Goal: Information Seeking & Learning: Learn about a topic

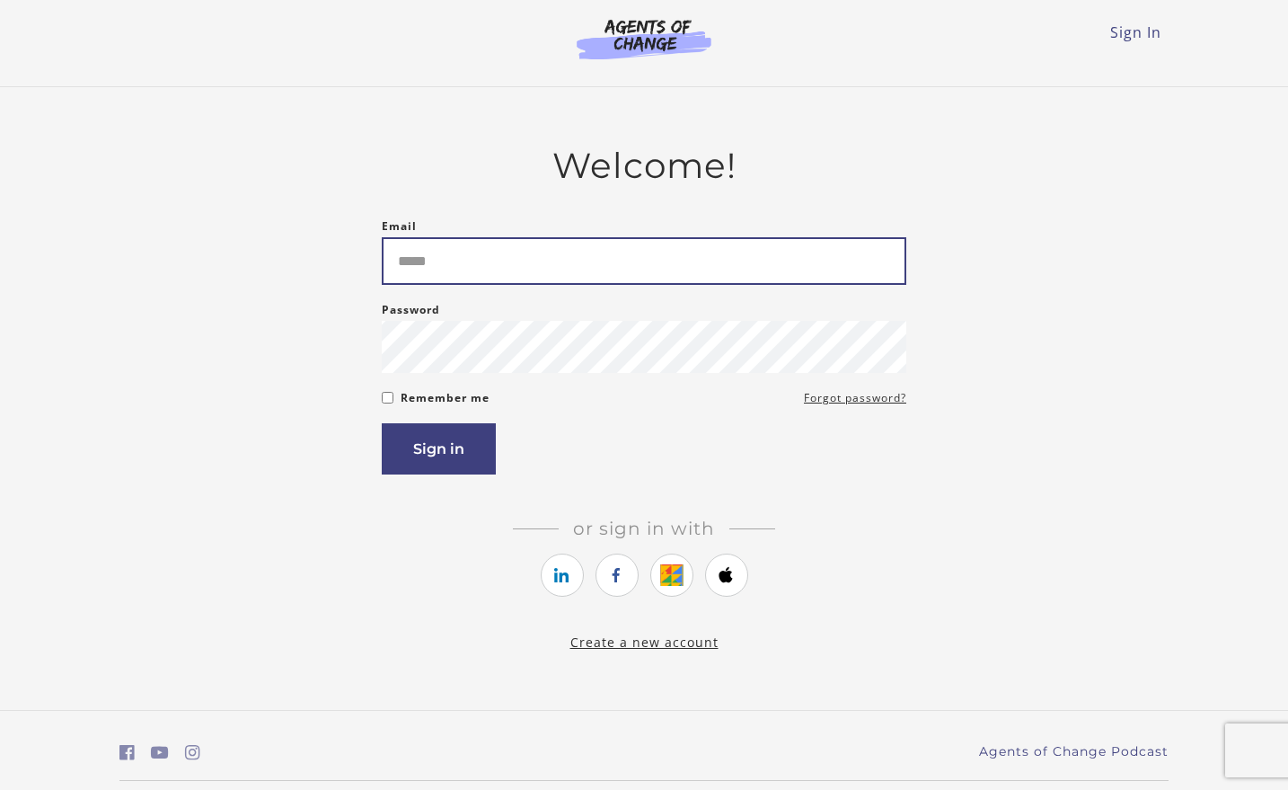
type input "*****"
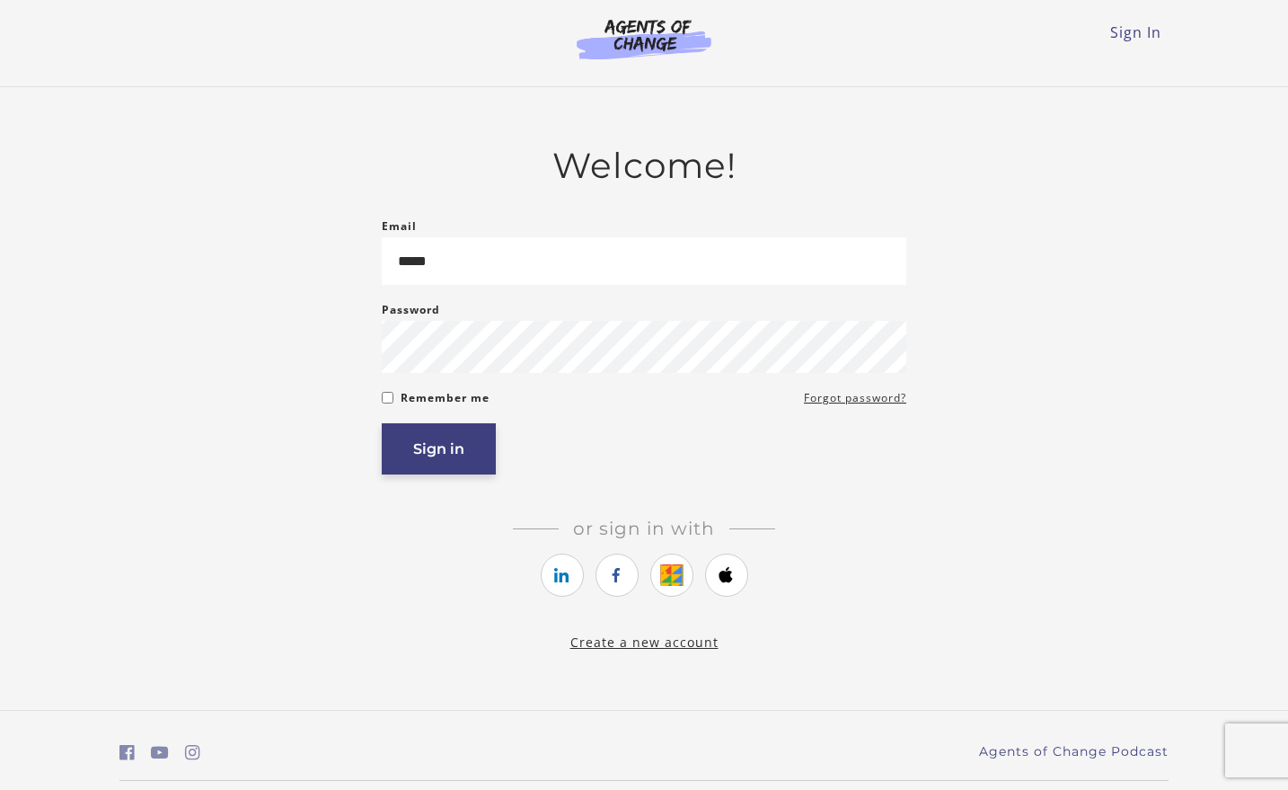
click at [437, 458] on button "Sign in" at bounding box center [439, 448] width 114 height 51
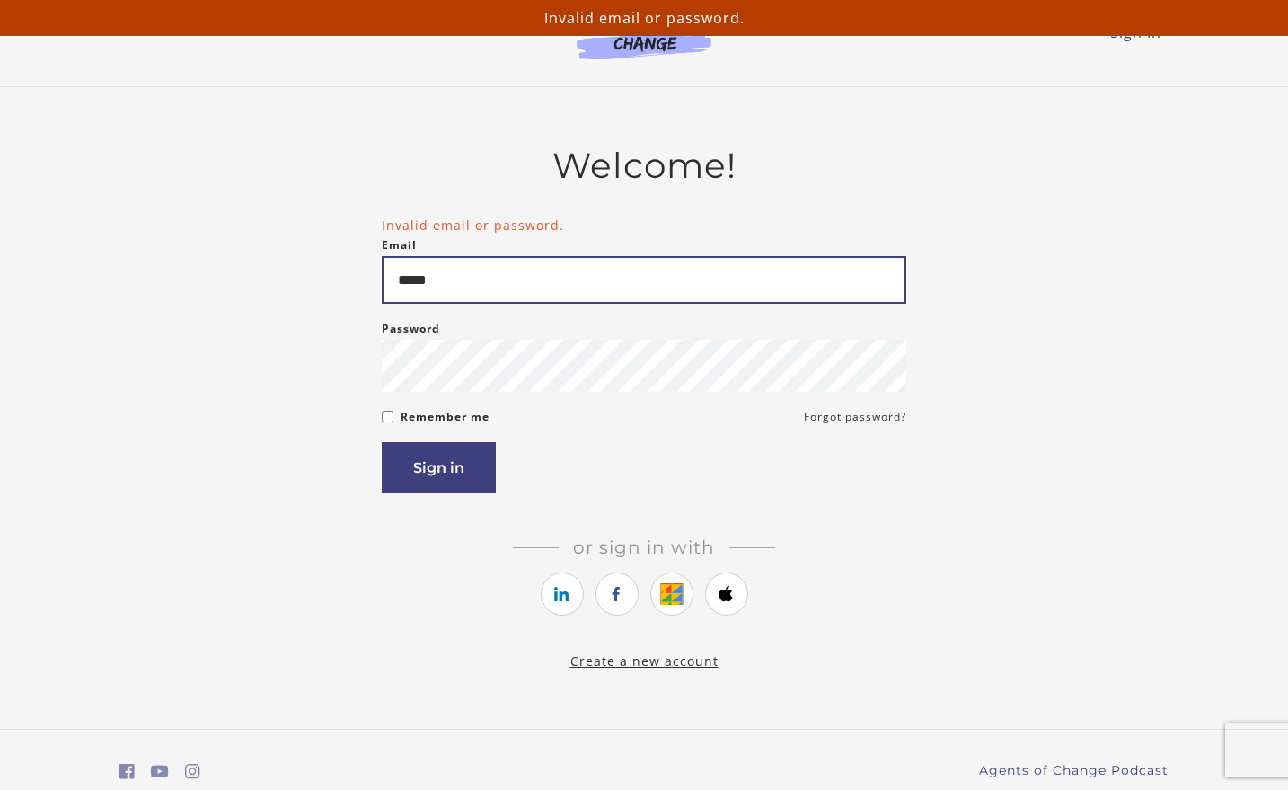
click at [464, 286] on input "*****" at bounding box center [644, 280] width 525 height 48
type input "*"
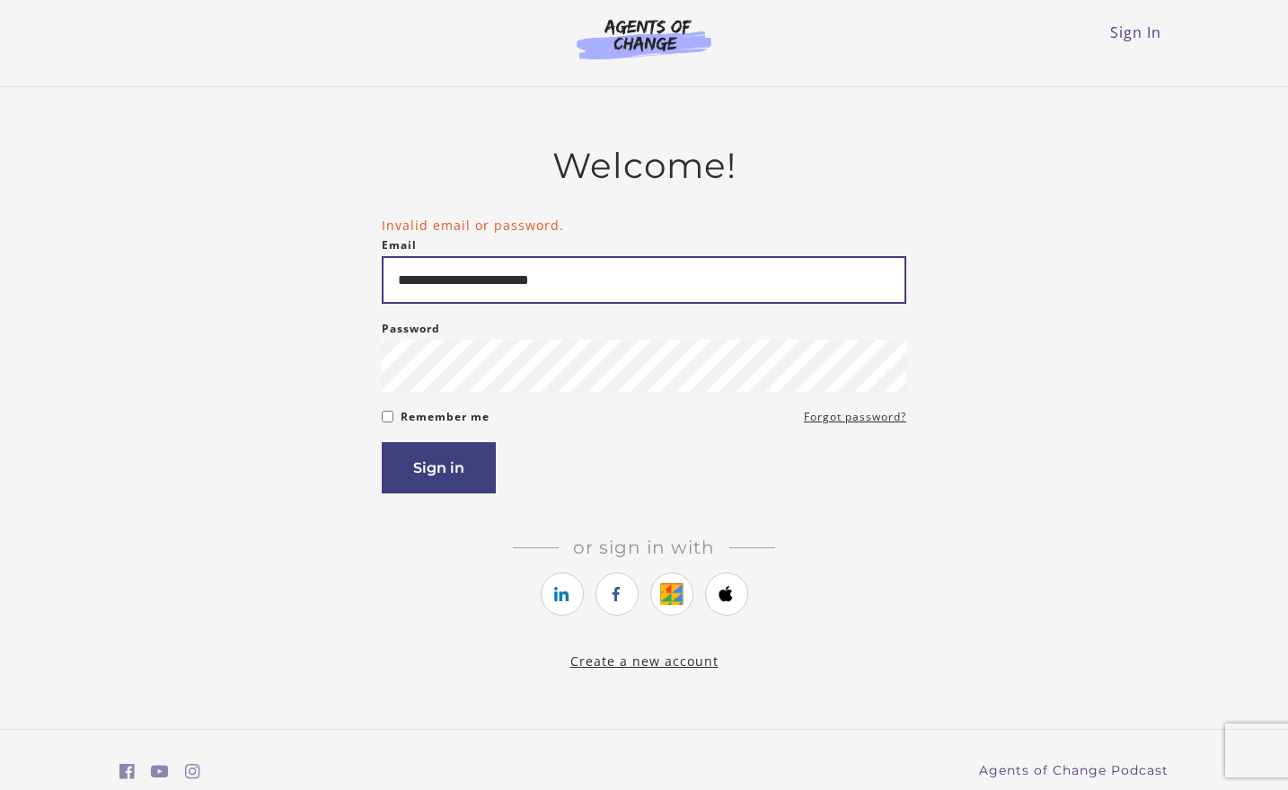
scroll to position [4, 0]
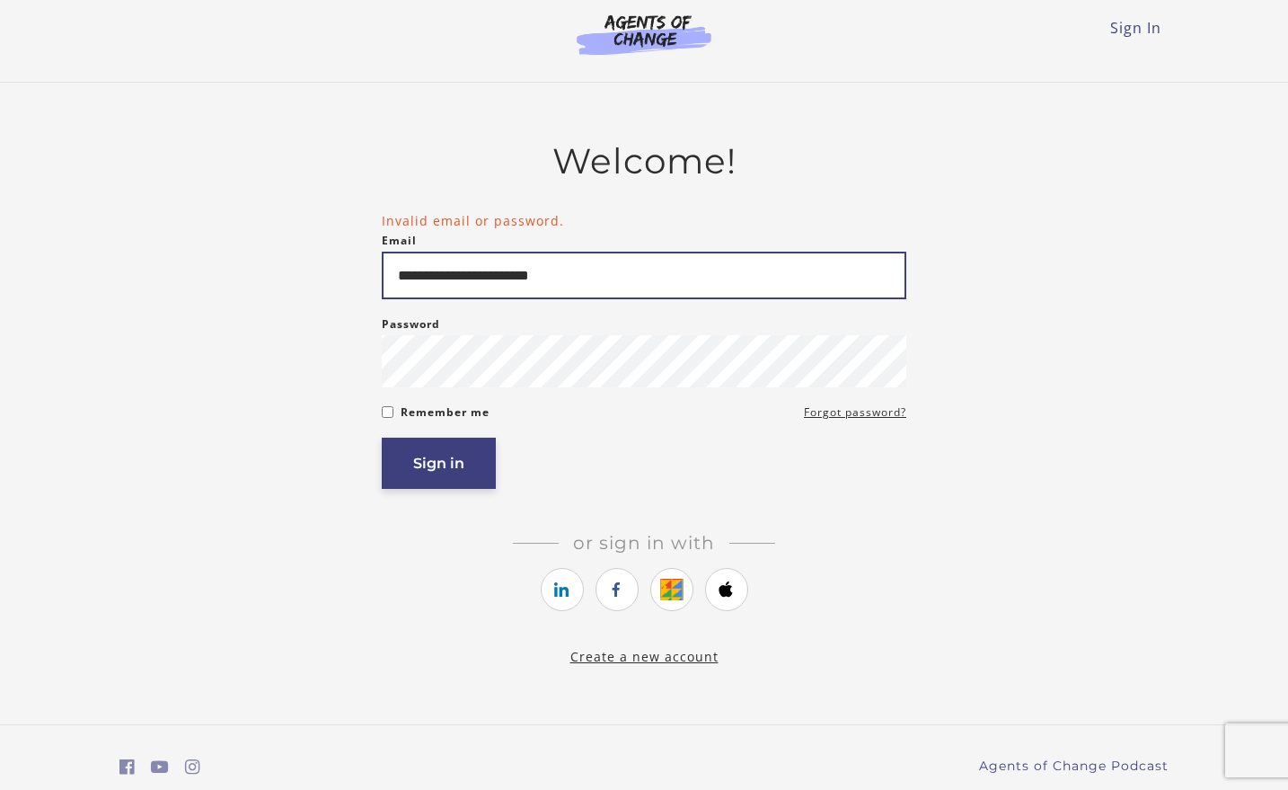
type input "**********"
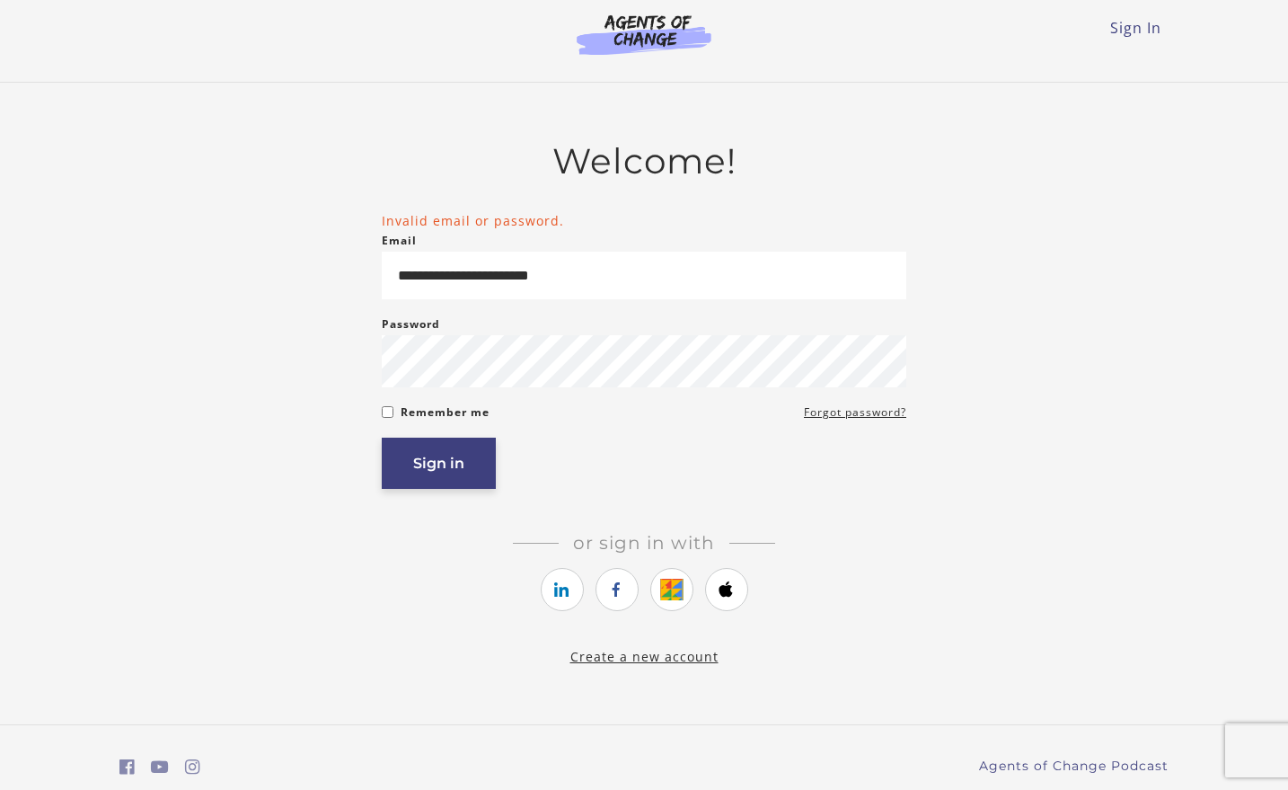
click at [449, 473] on button "Sign in" at bounding box center [439, 462] width 114 height 51
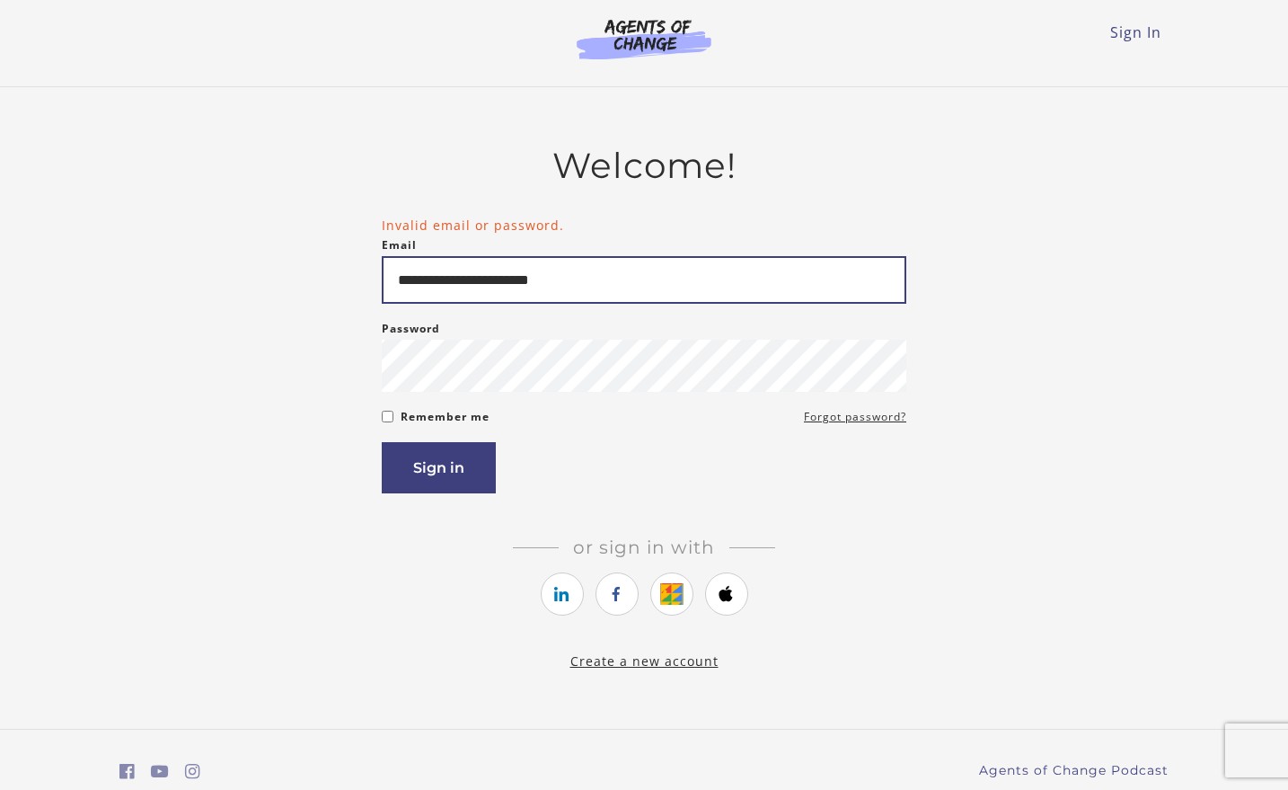
click at [517, 287] on input "**********" at bounding box center [644, 280] width 525 height 48
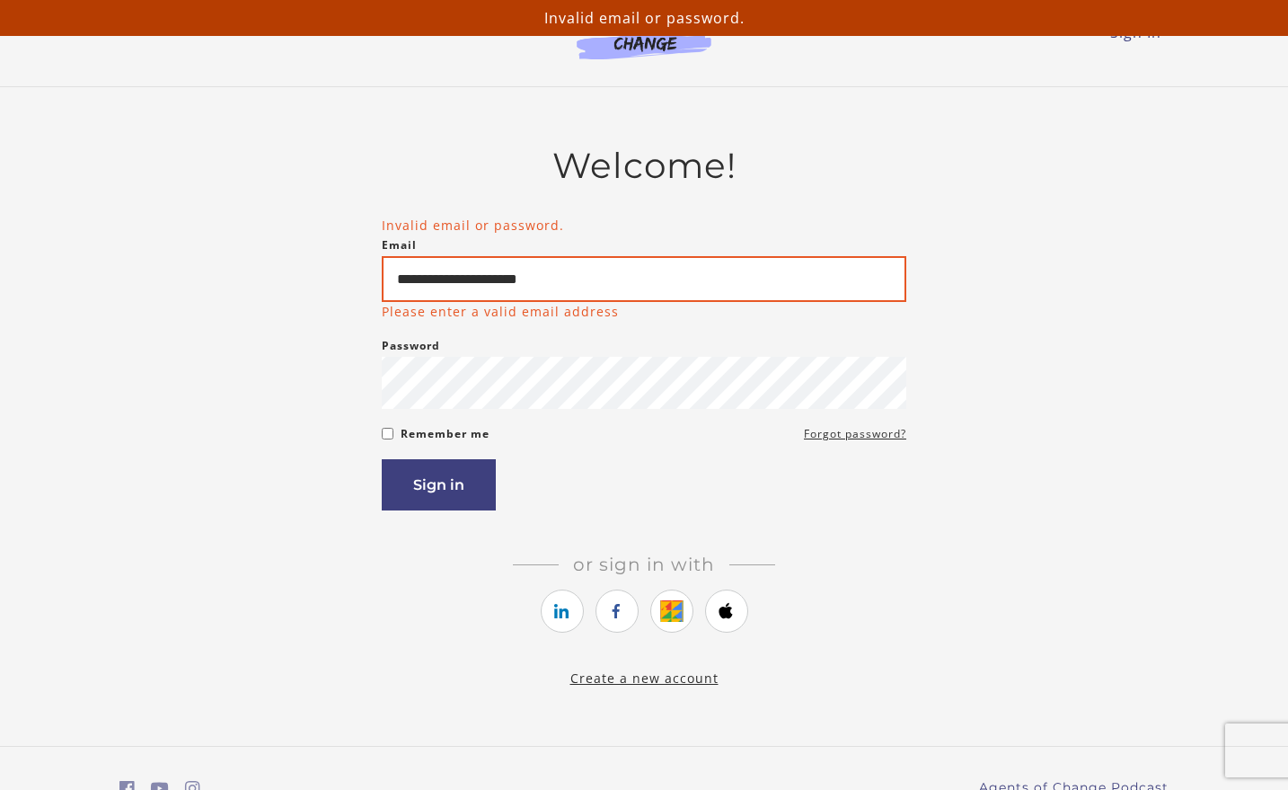
click at [499, 285] on input "**********" at bounding box center [644, 279] width 525 height 46
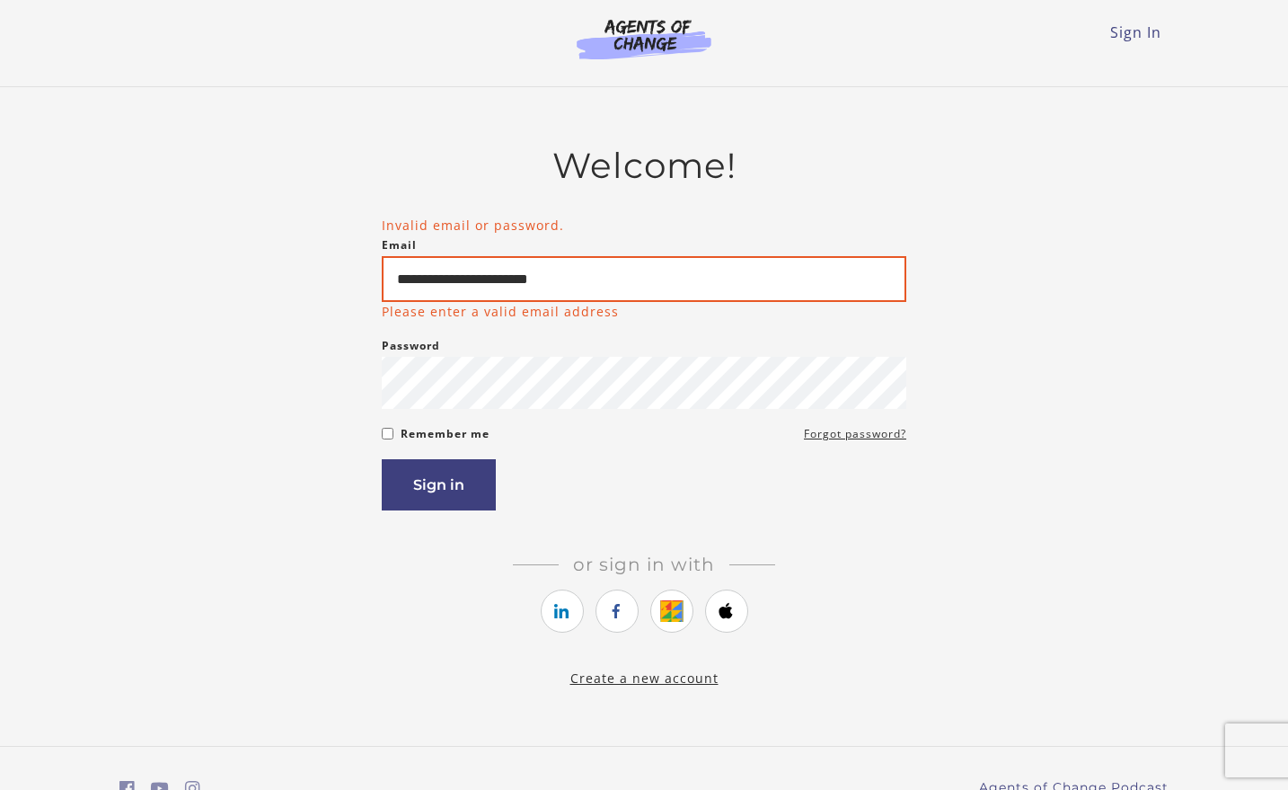
type input "**********"
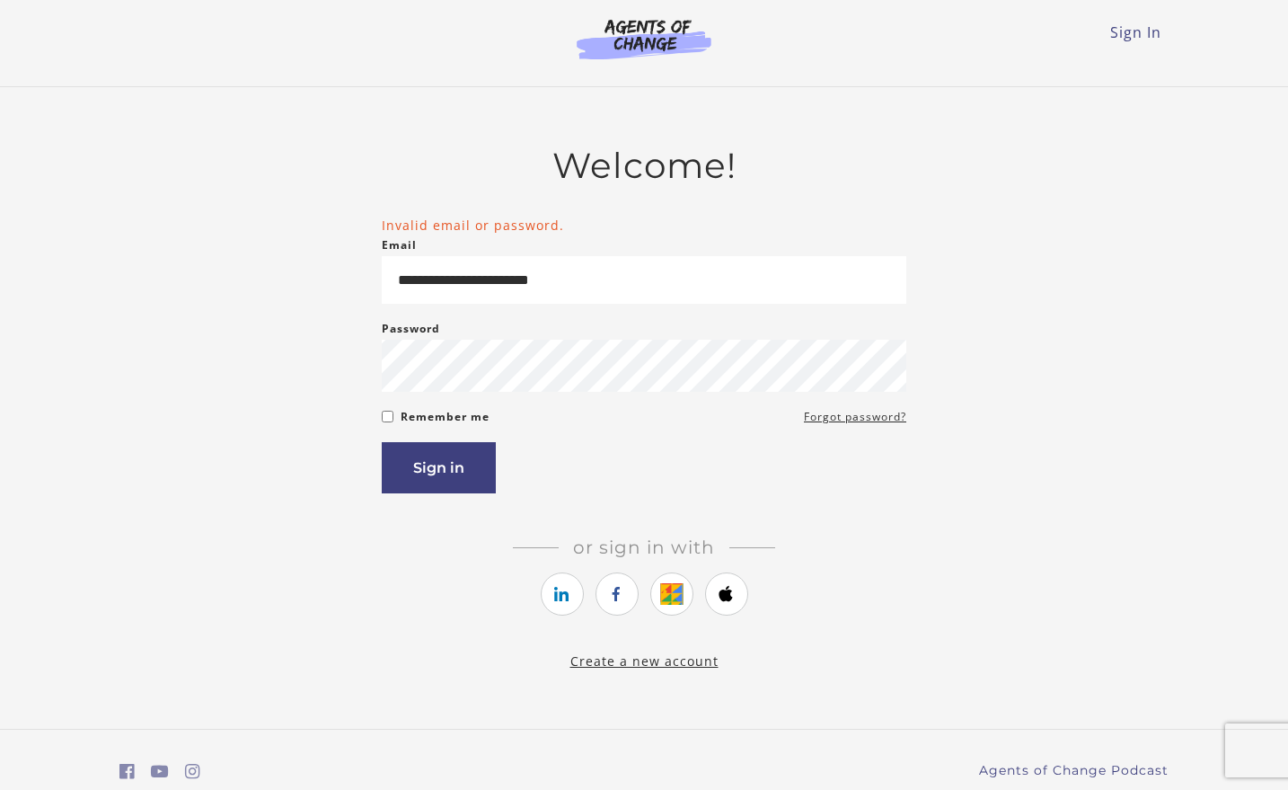
click at [890, 557] on h2 "Or sign in with" at bounding box center [644, 547] width 525 height 22
click at [434, 468] on button "Sign in" at bounding box center [439, 467] width 114 height 51
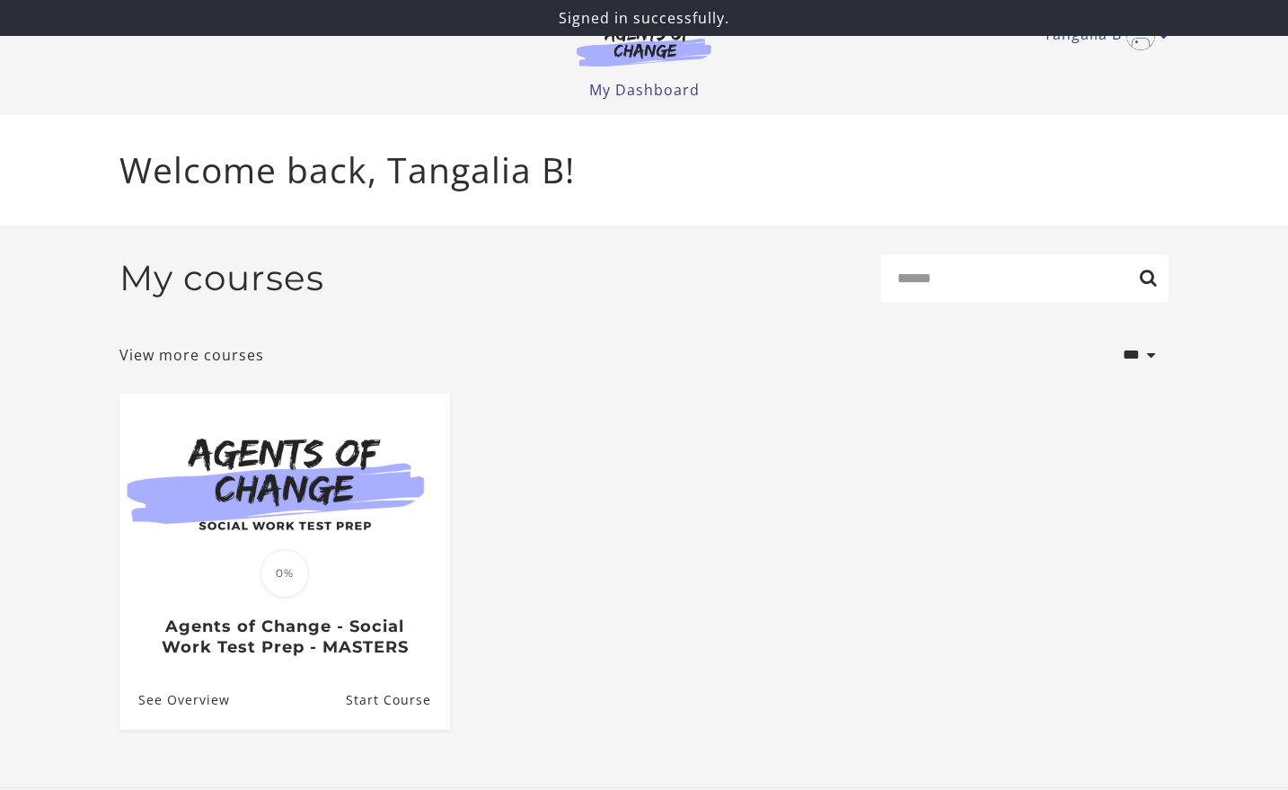
scroll to position [16, 0]
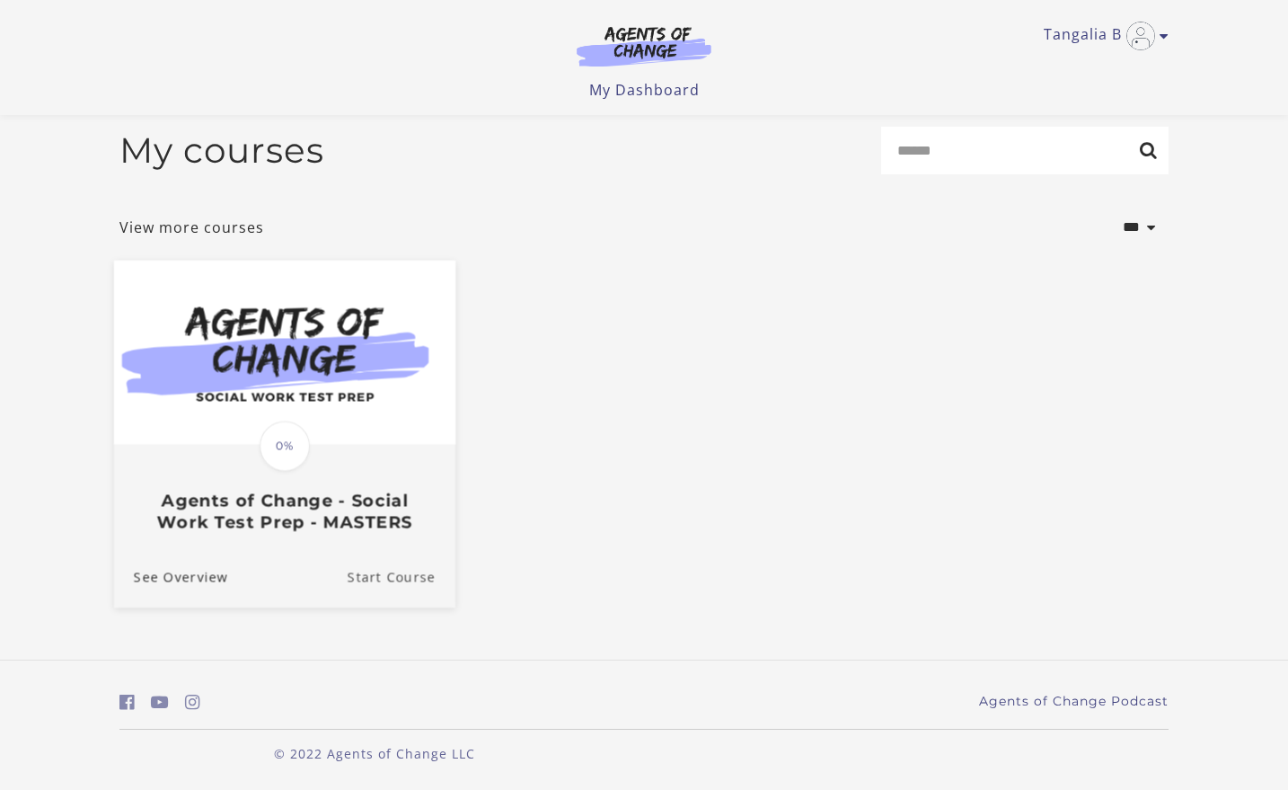
click at [384, 576] on link "Start Course" at bounding box center [402, 577] width 108 height 60
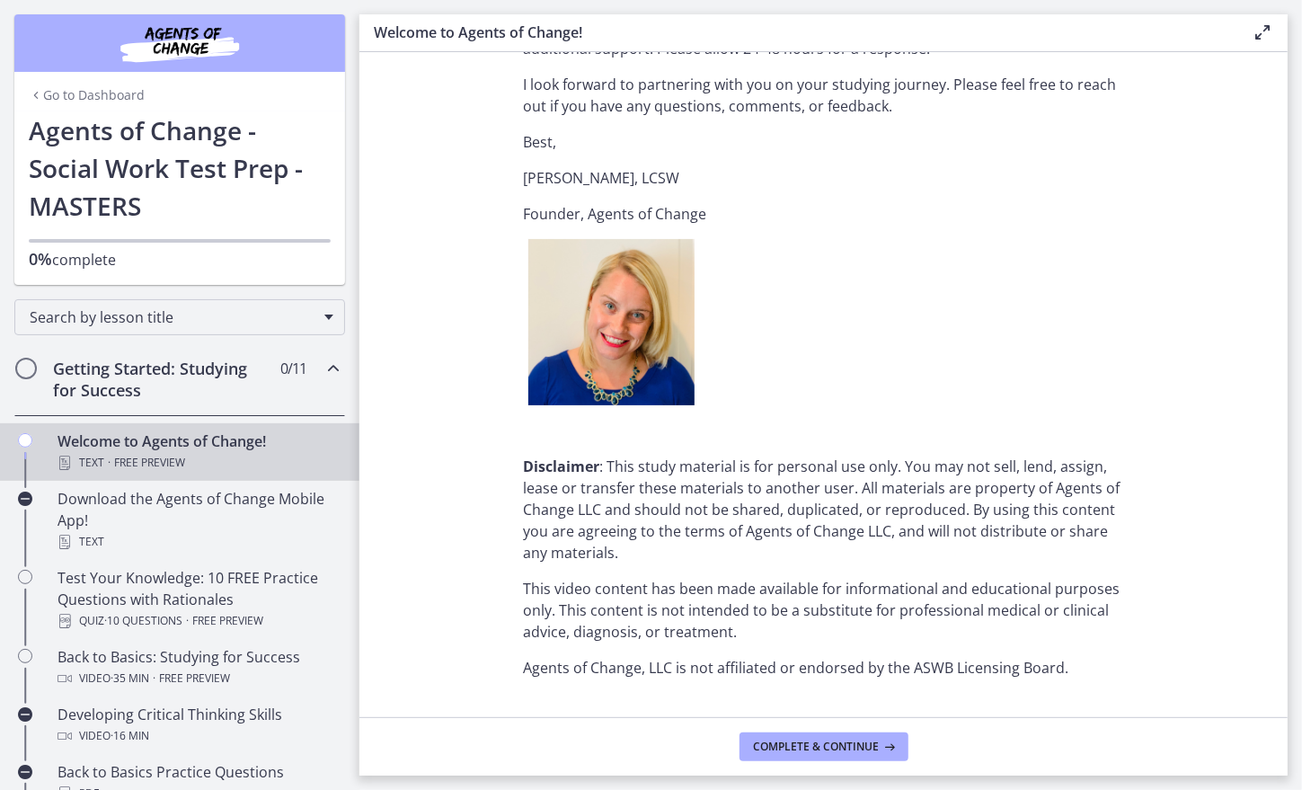
scroll to position [2149, 0]
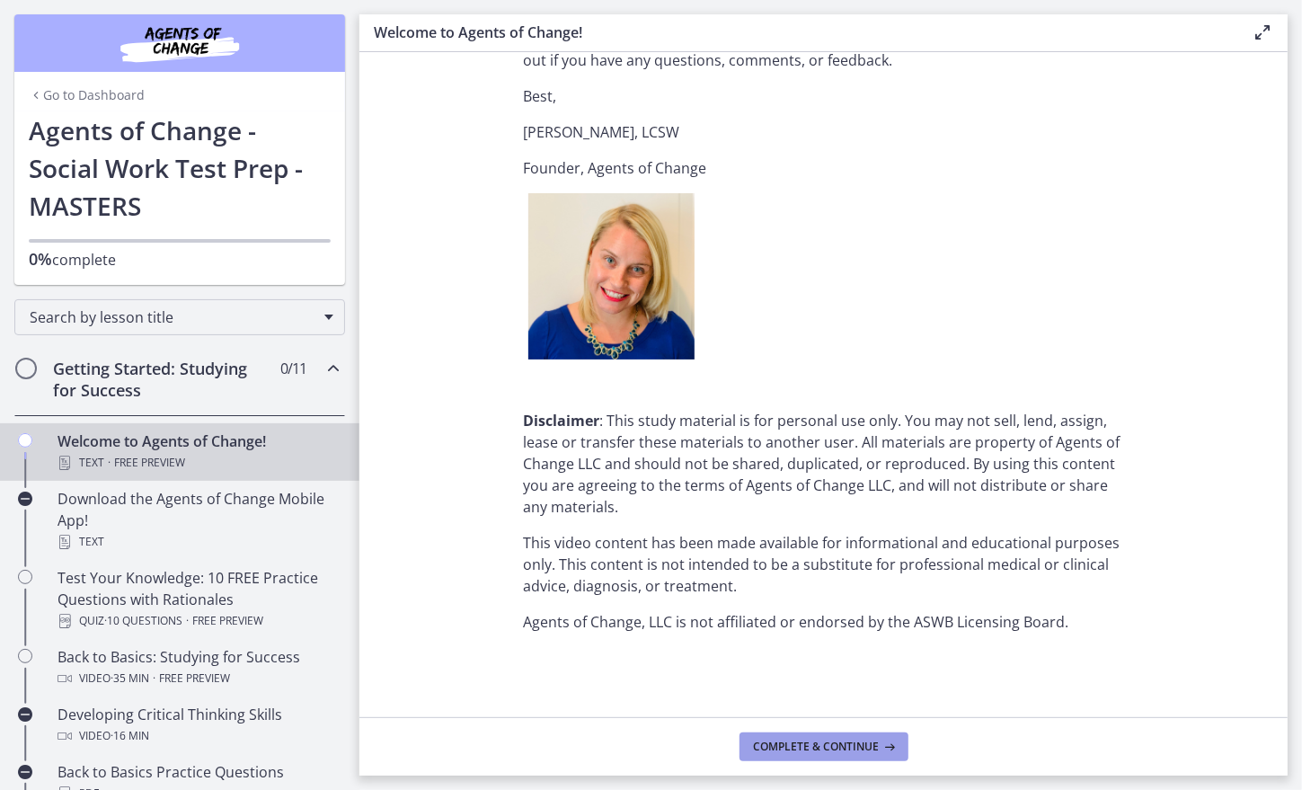
click at [802, 755] on button "Complete & continue" at bounding box center [823, 746] width 169 height 29
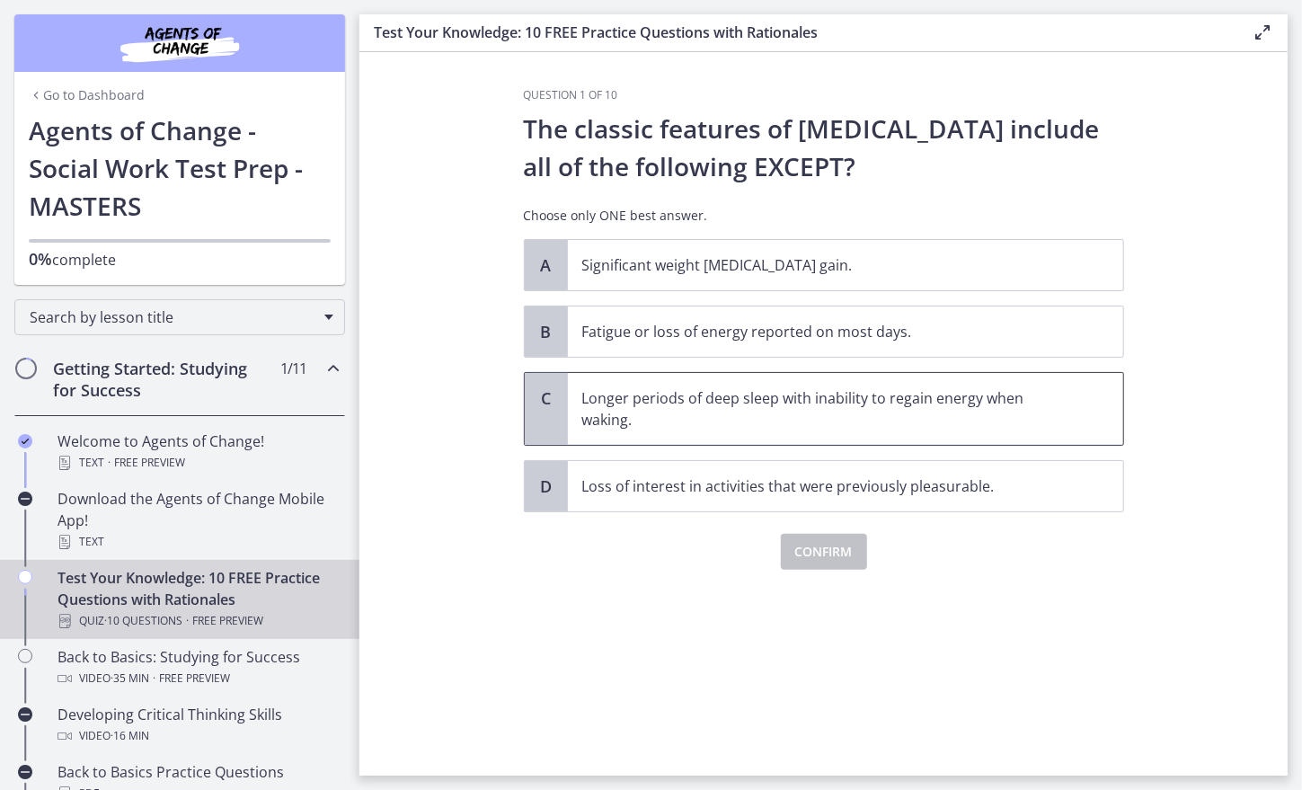
click at [579, 415] on span "Longer periods of deep sleep with inability to regain energy when waking." at bounding box center [845, 409] width 555 height 72
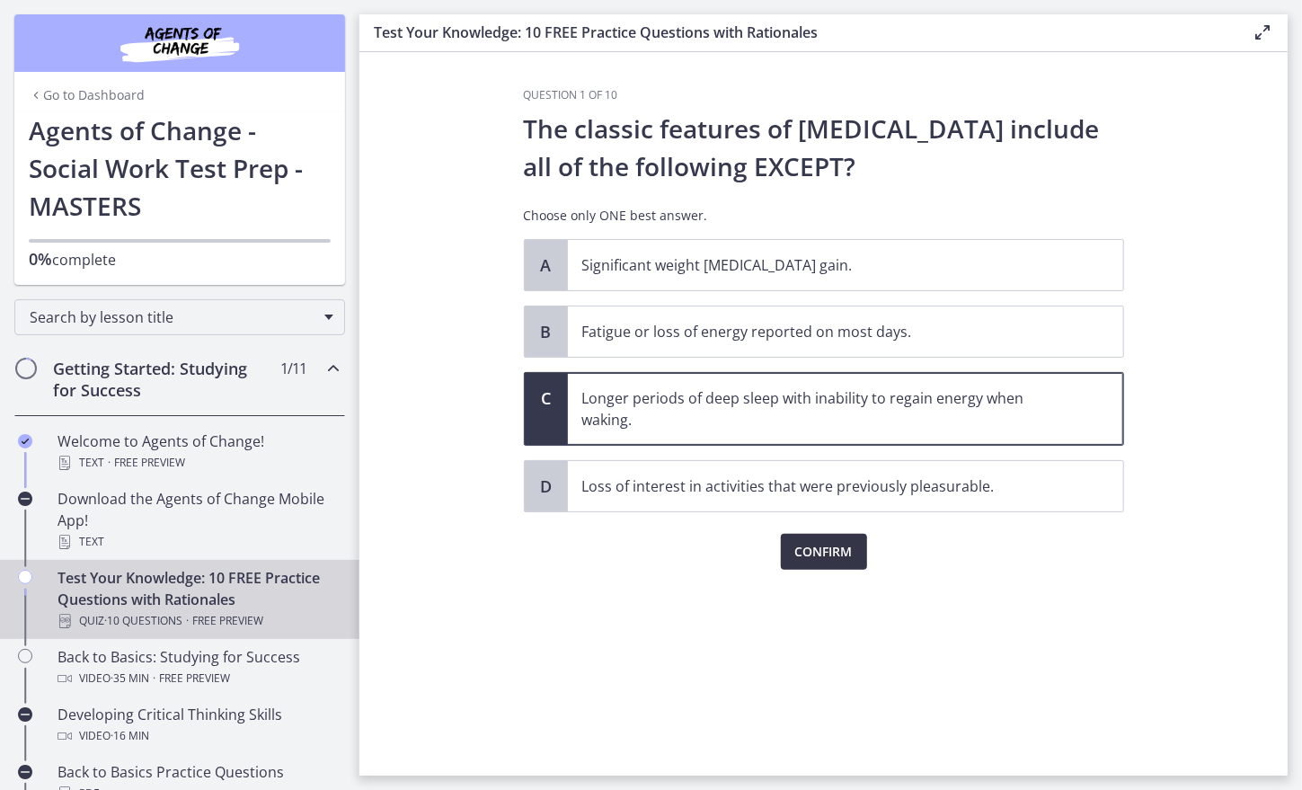
click at [812, 555] on span "Confirm" at bounding box center [823, 552] width 57 height 22
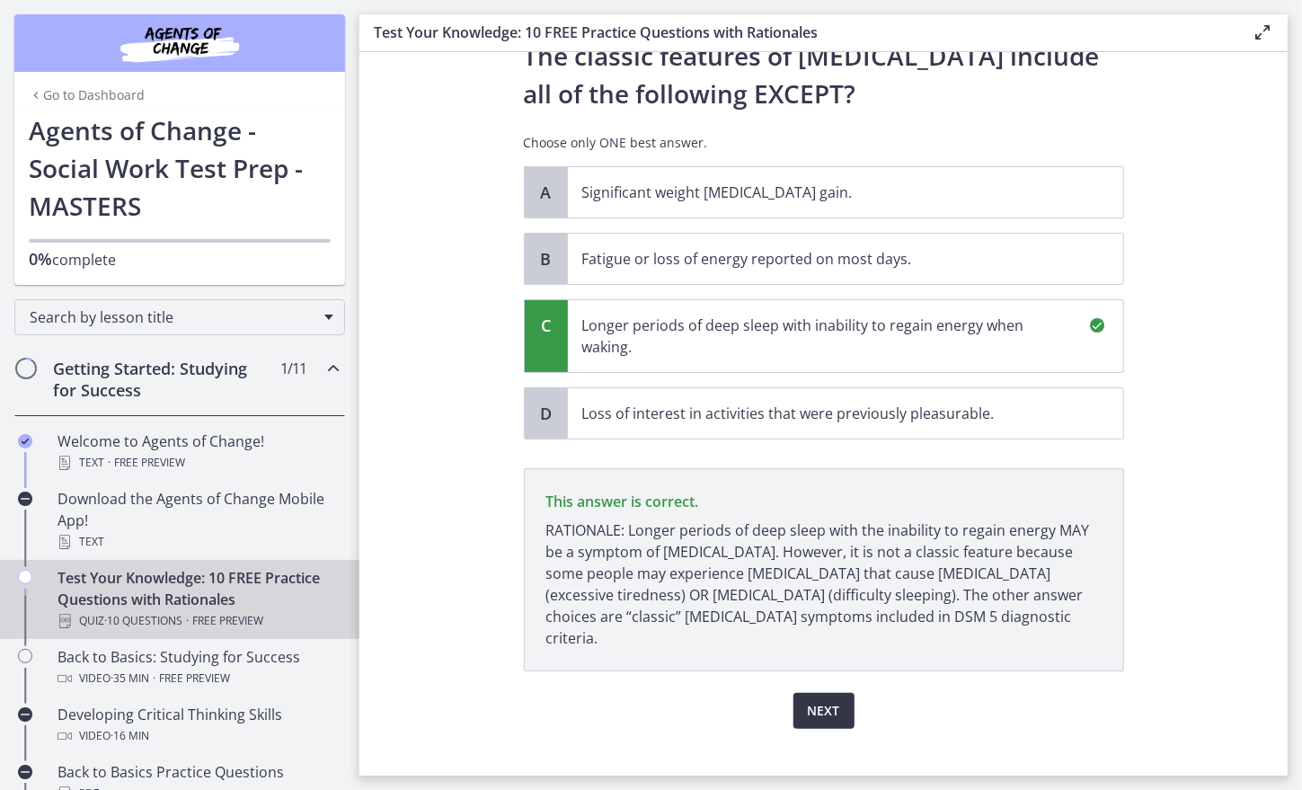
scroll to position [73, 0]
click at [809, 700] on span "Next" at bounding box center [824, 711] width 32 height 22
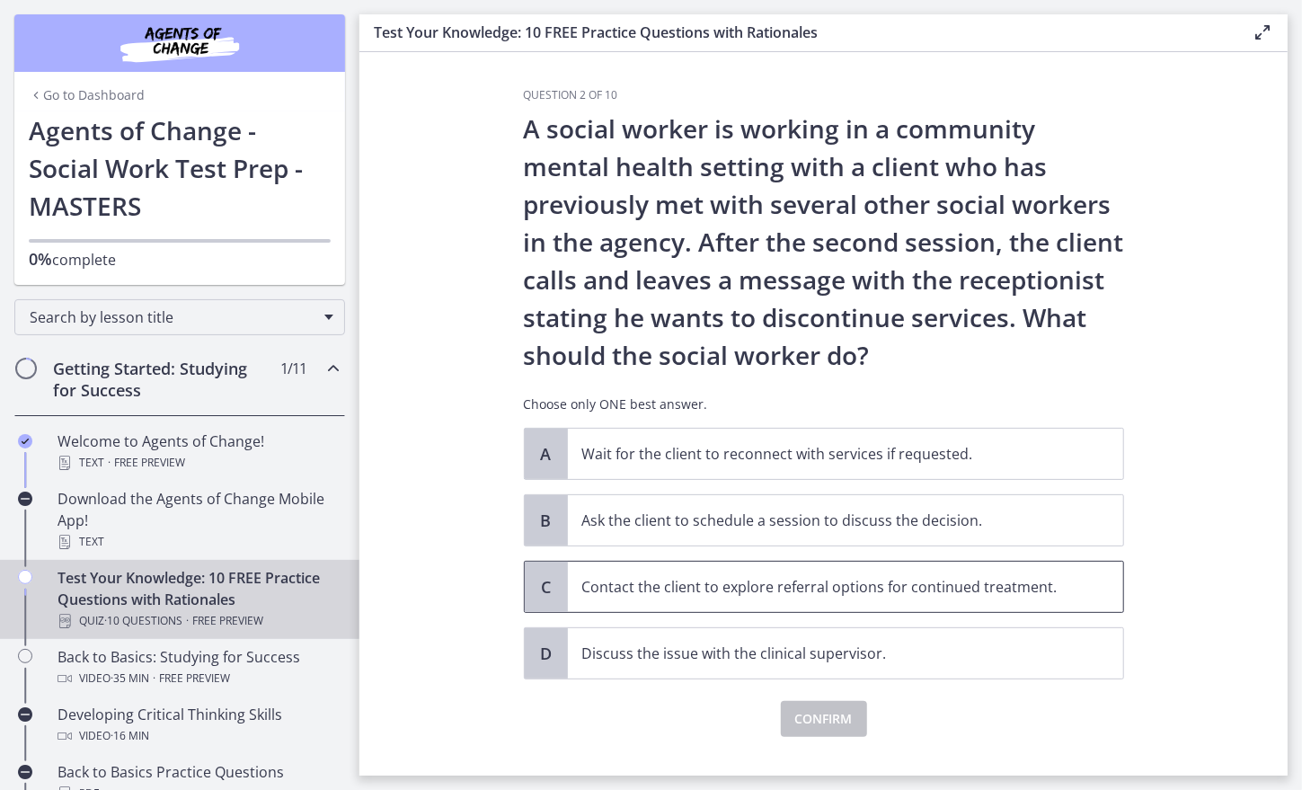
click at [587, 586] on p "Contact the client to explore referral options for continued treatment." at bounding box center [827, 587] width 490 height 22
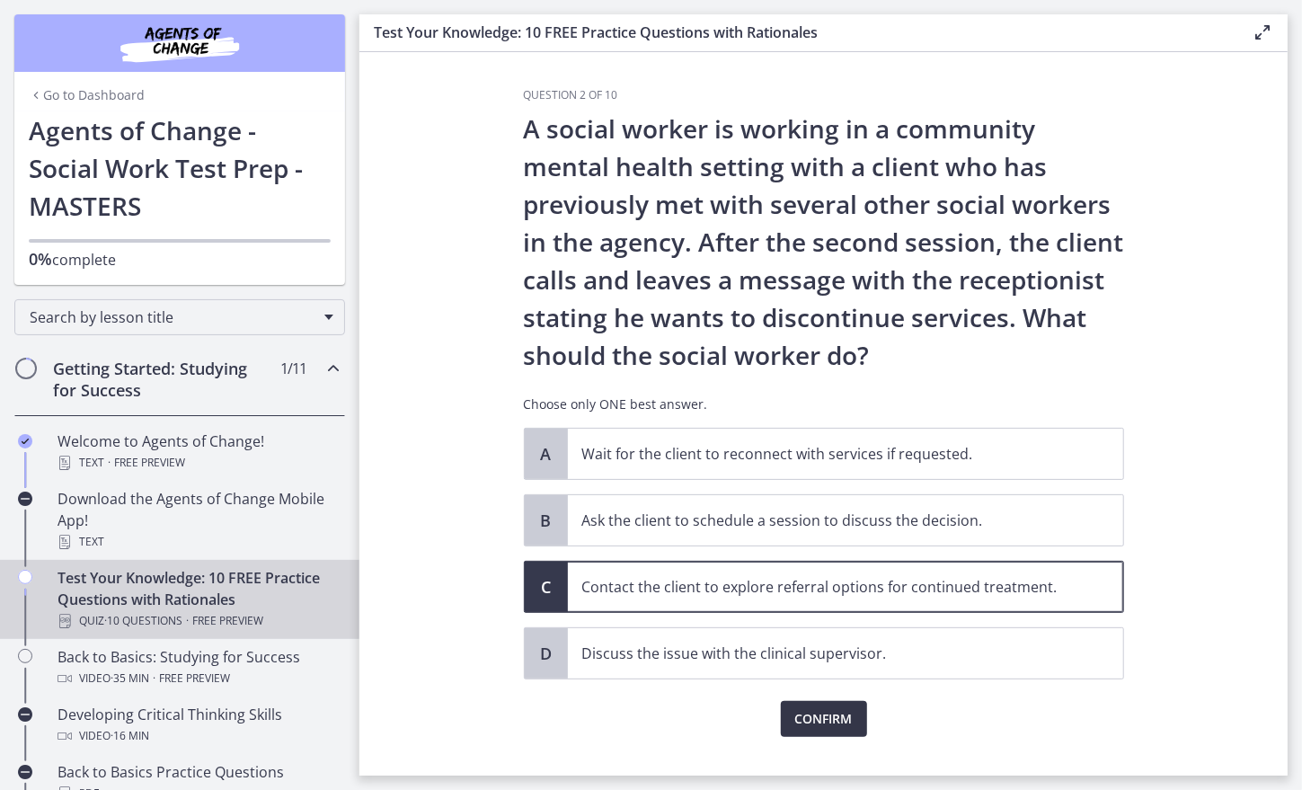
click at [816, 728] on button "Confirm" at bounding box center [824, 719] width 86 height 36
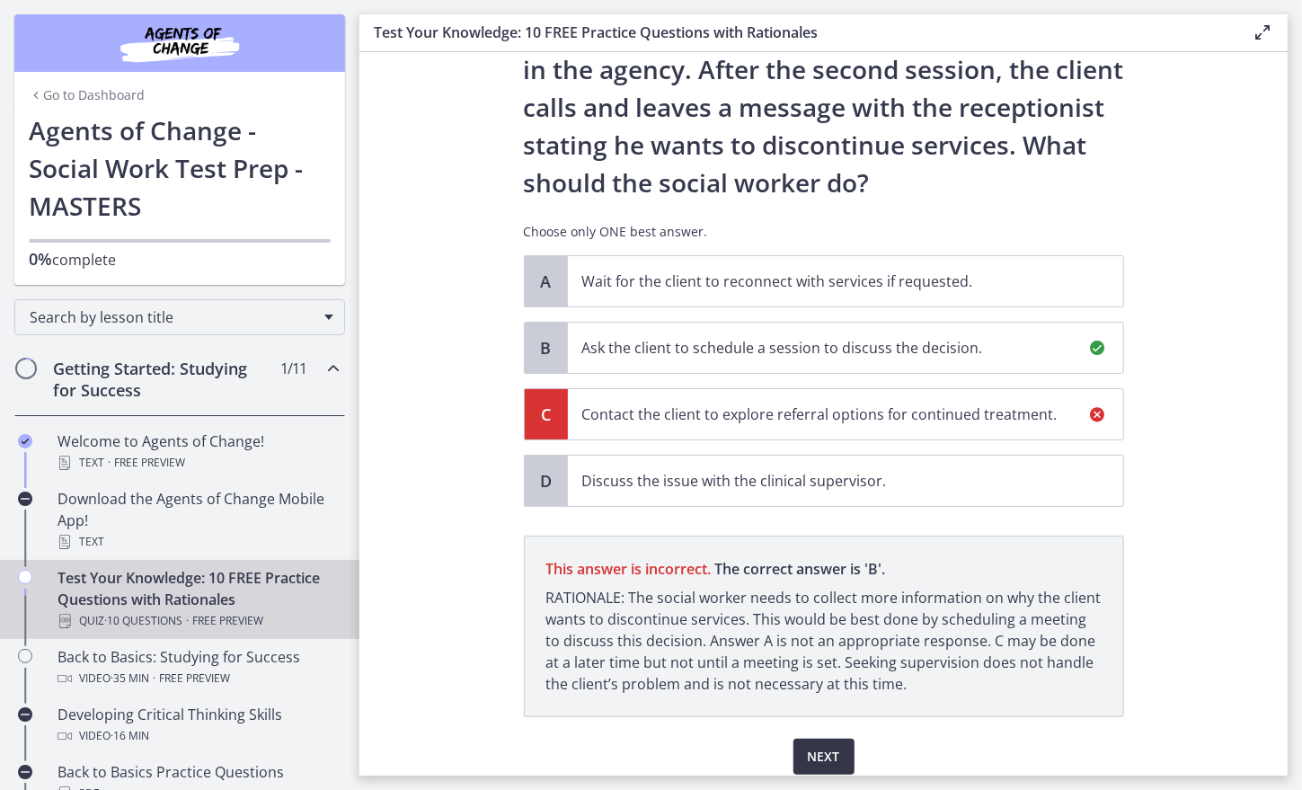
scroll to position [240, 0]
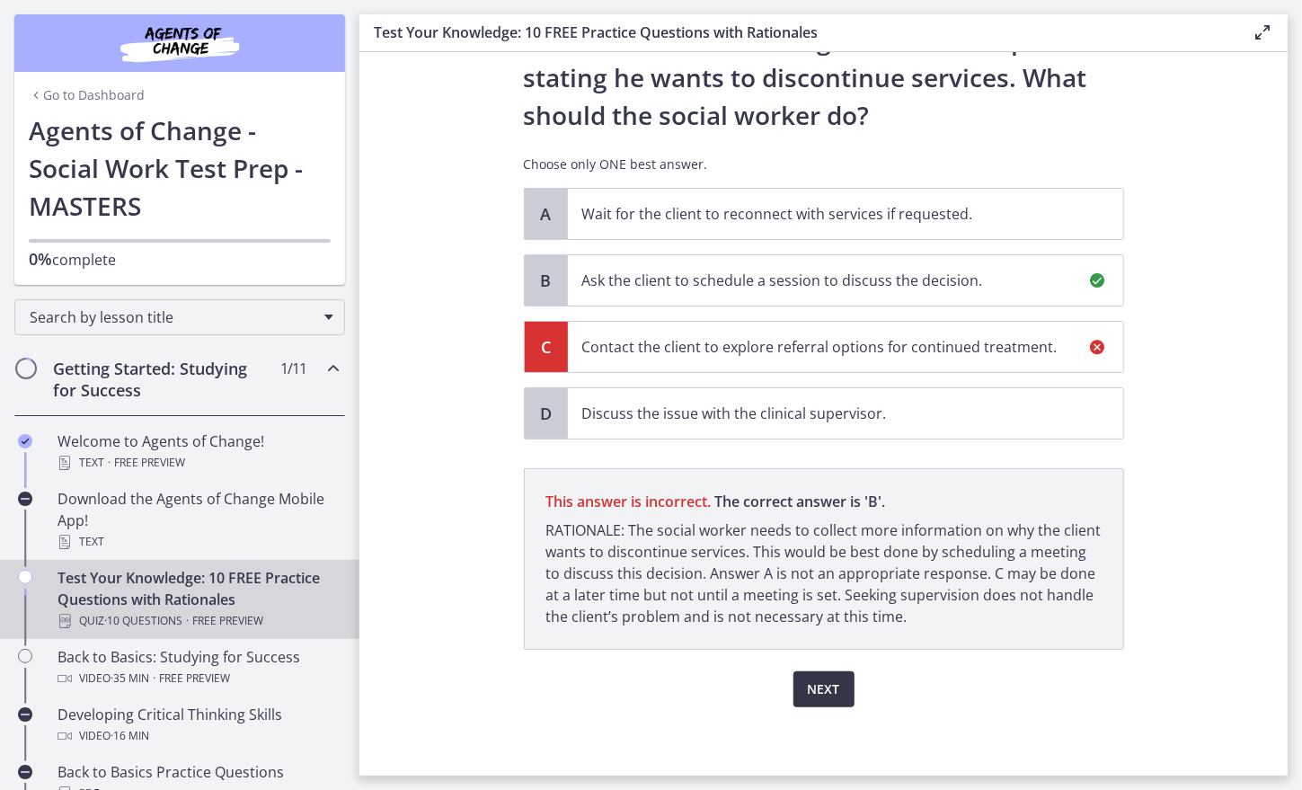
click at [822, 692] on span "Next" at bounding box center [824, 689] width 32 height 22
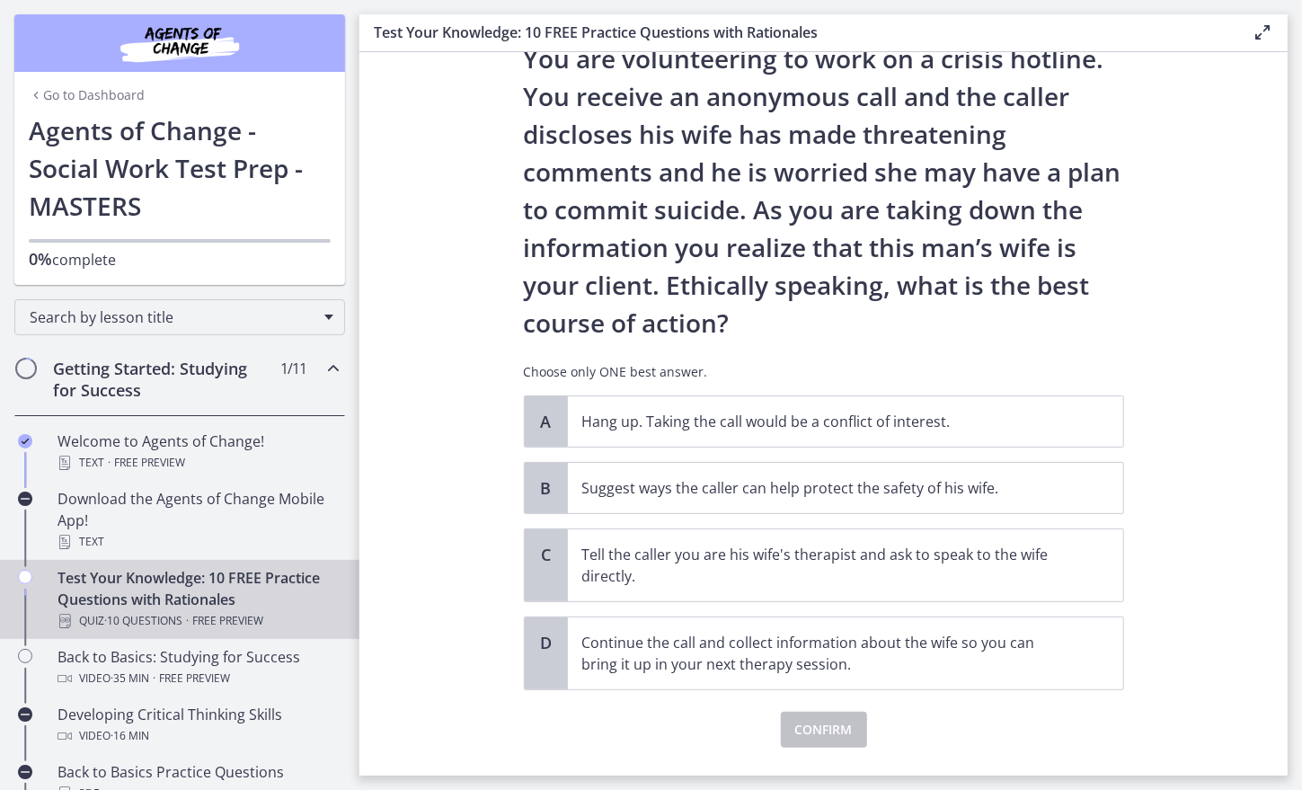
scroll to position [45, 0]
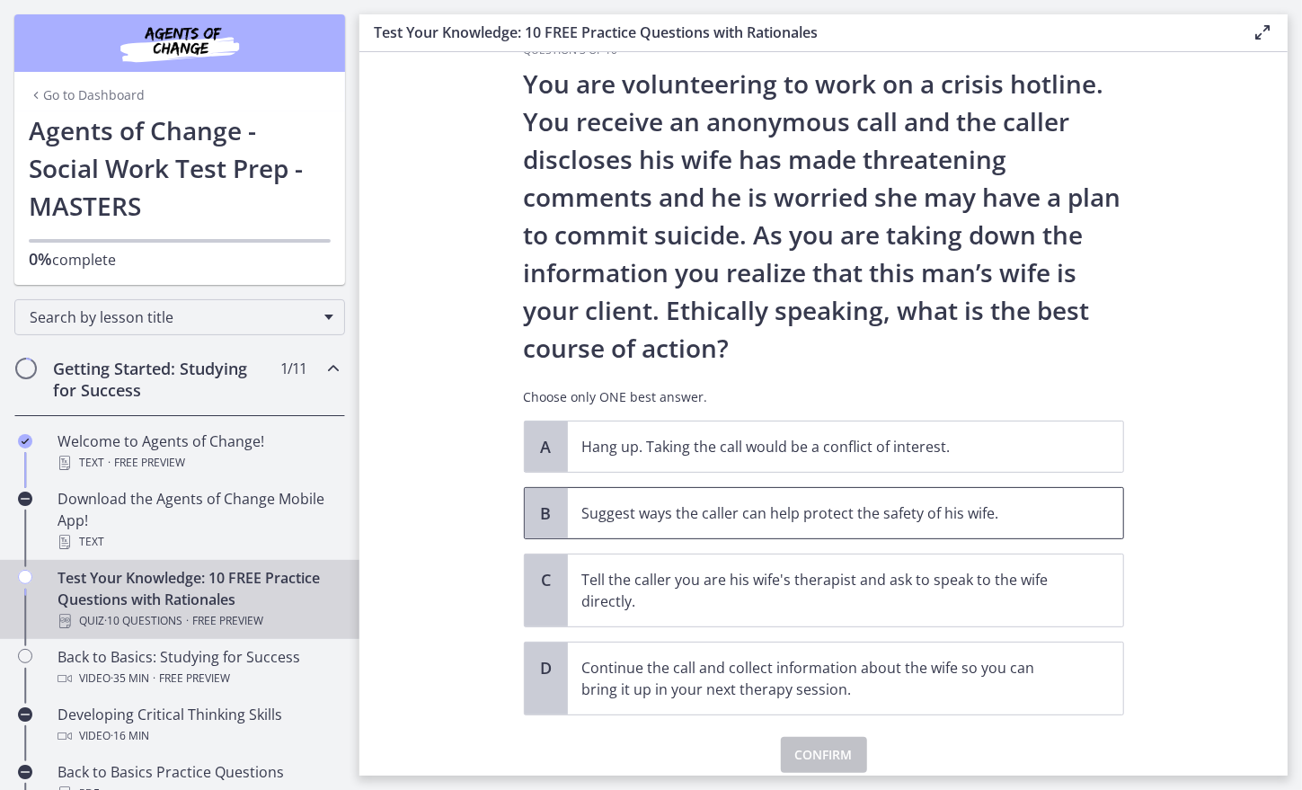
click at [606, 523] on span "Suggest ways the caller can help protect the safety of his wife." at bounding box center [845, 513] width 555 height 50
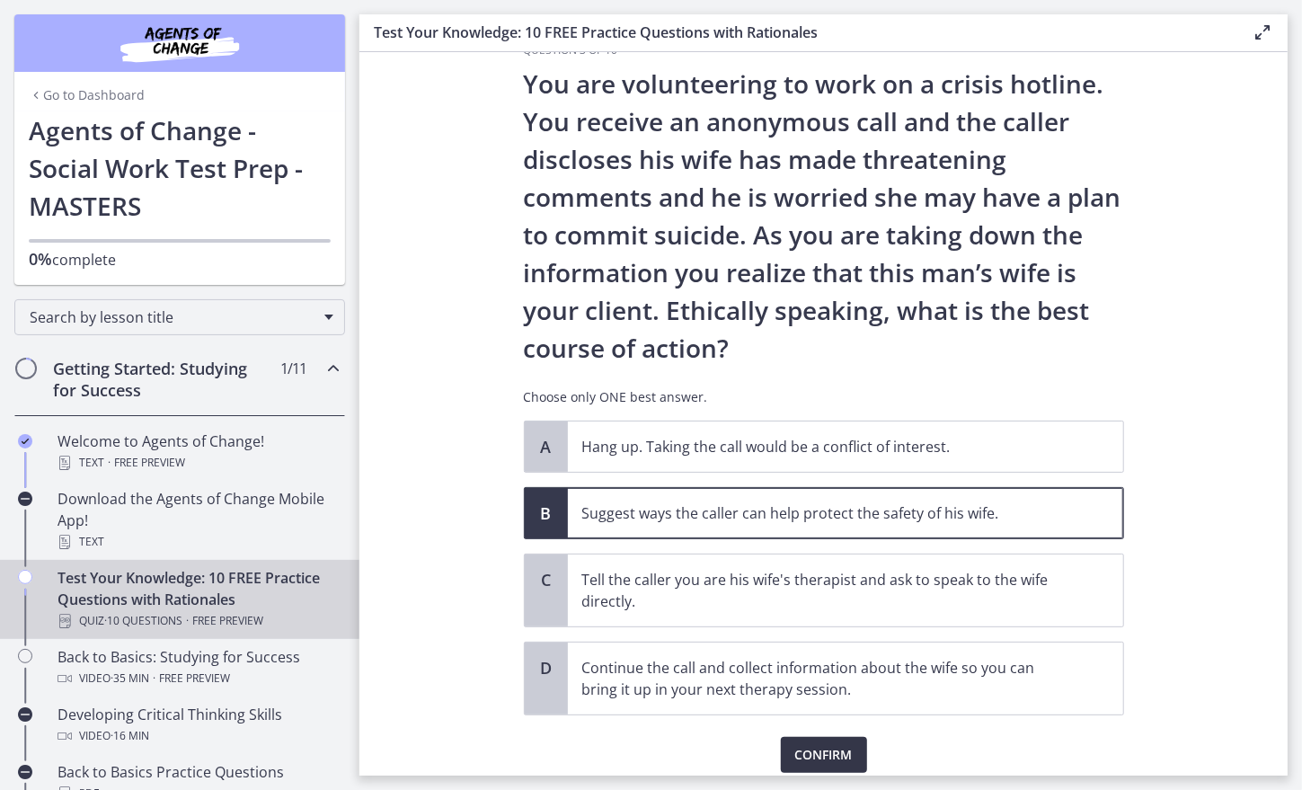
click at [819, 765] on button "Confirm" at bounding box center [824, 755] width 86 height 36
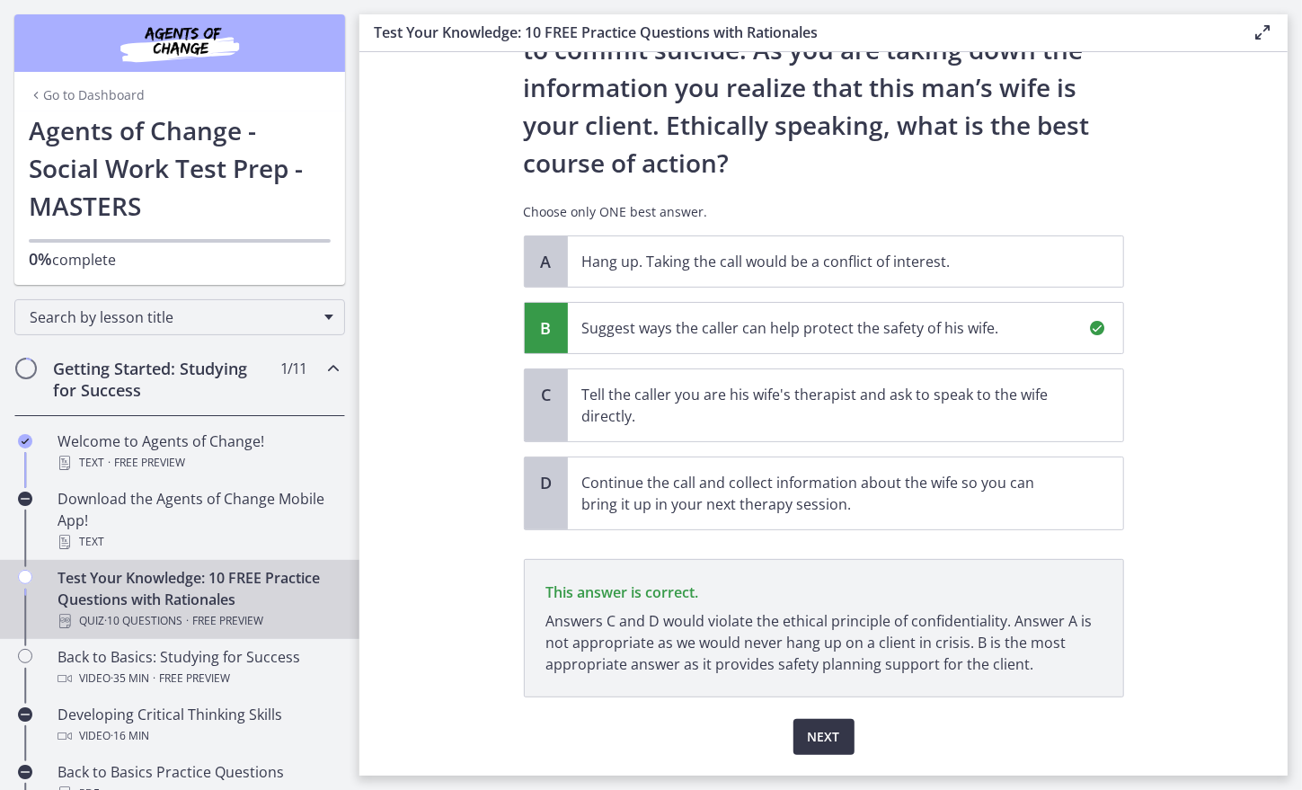
scroll to position [278, 0]
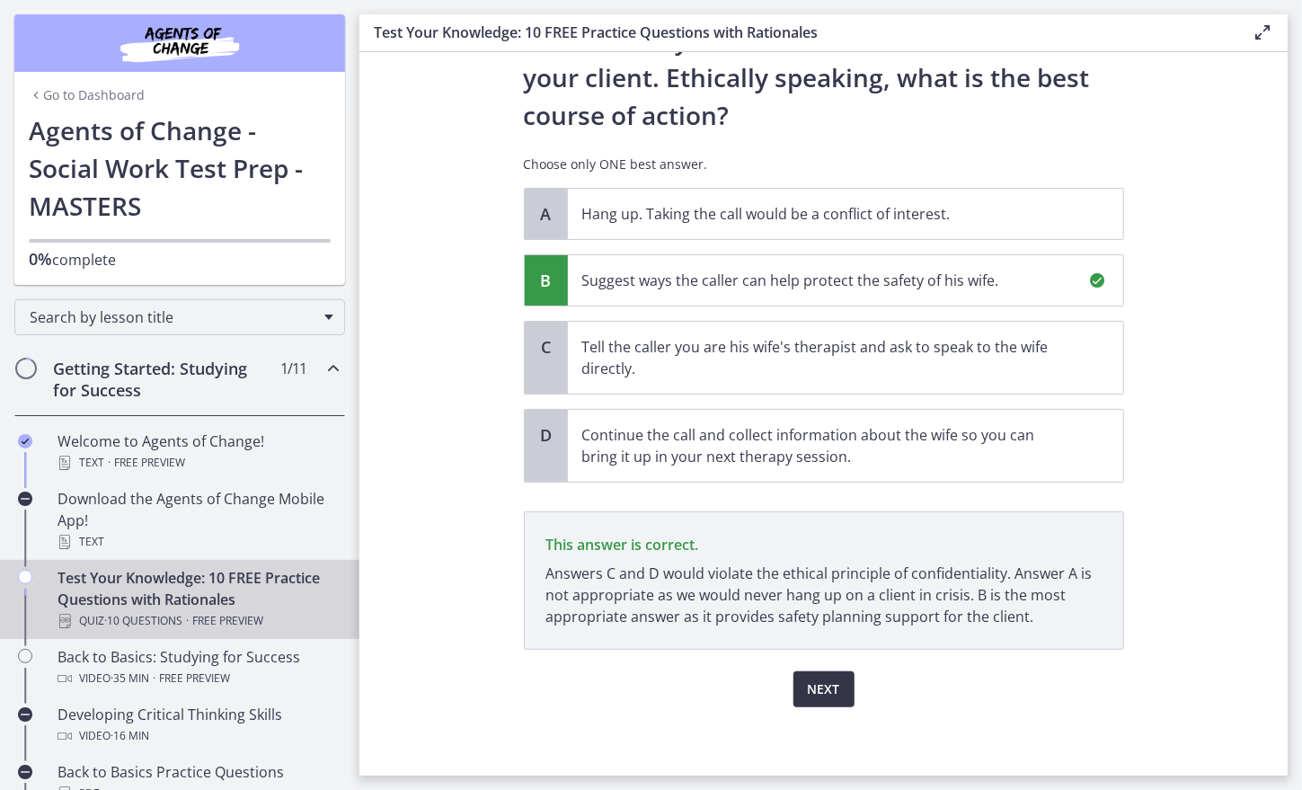
click at [819, 678] on span "Next" at bounding box center [824, 689] width 32 height 22
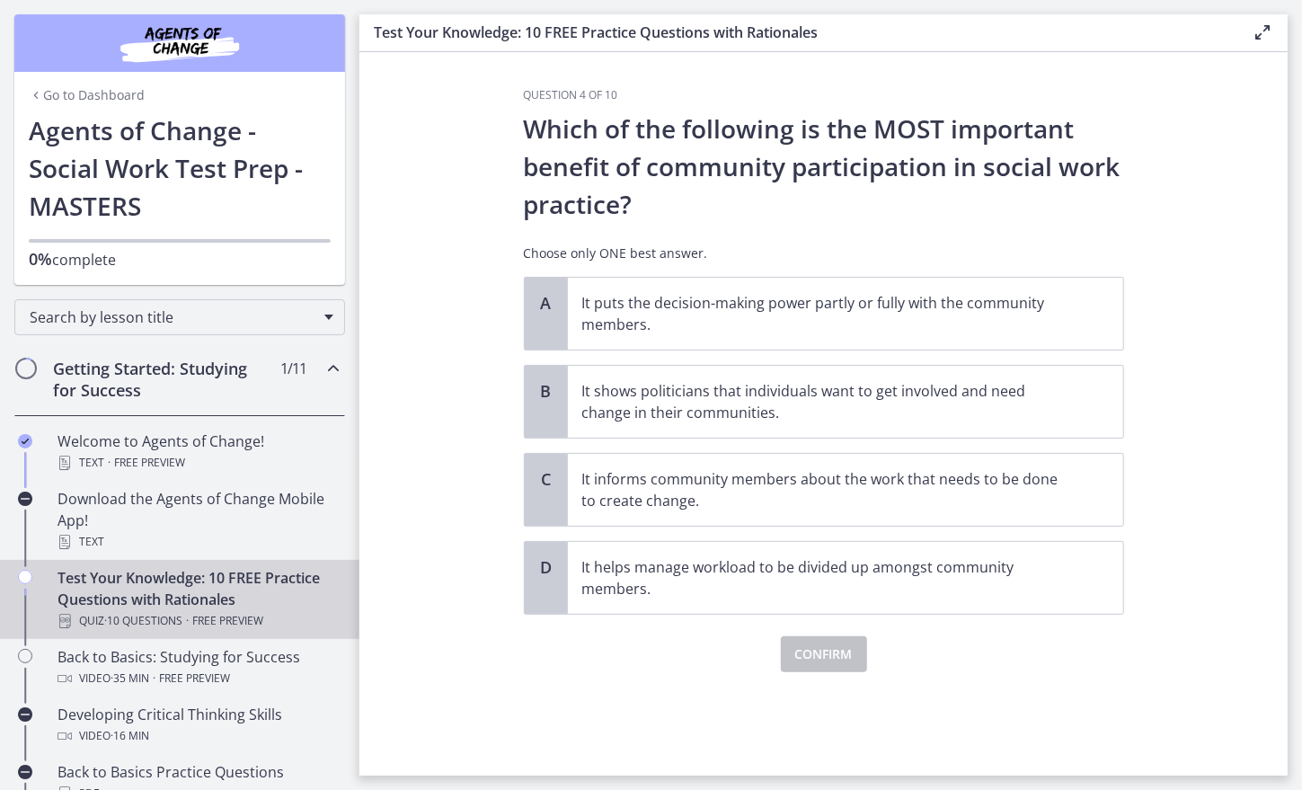
scroll to position [0, 0]
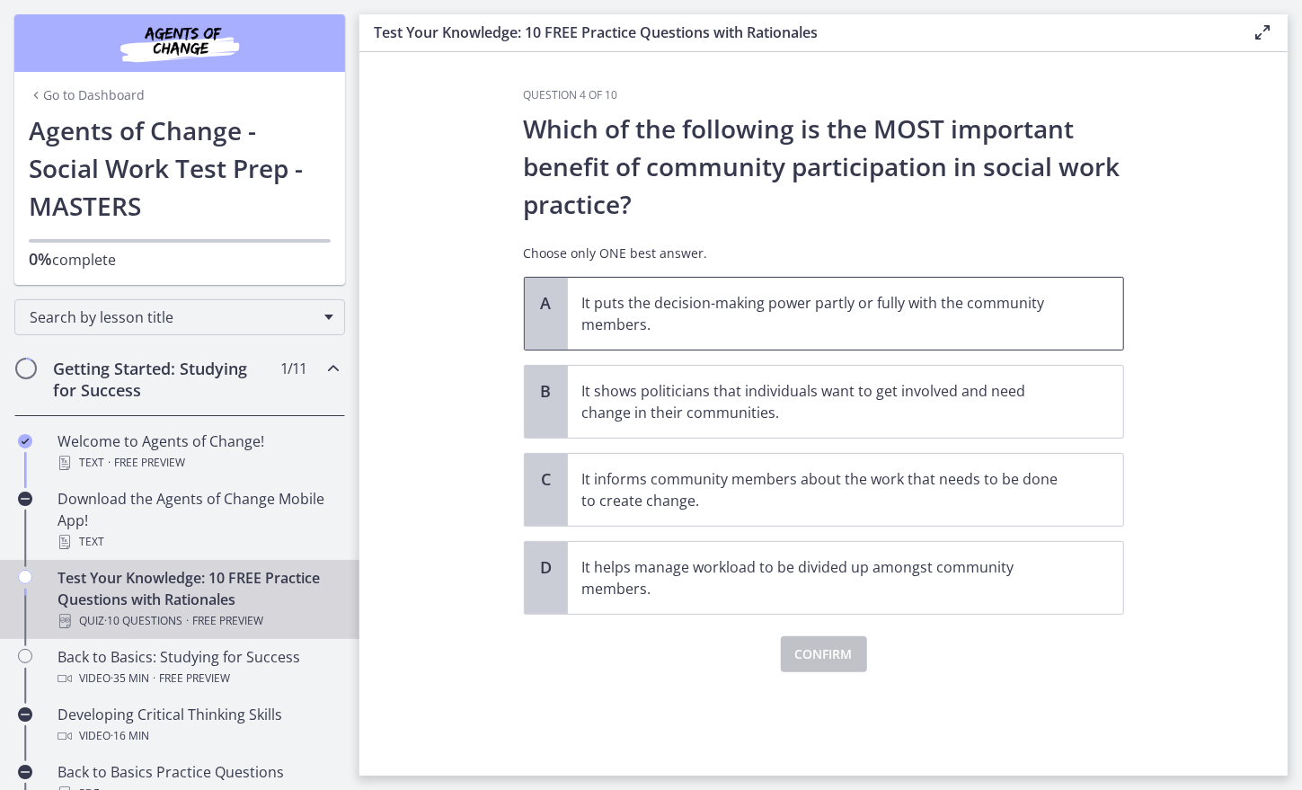
click at [602, 316] on p "It puts the decision-making power partly or fully with the community members." at bounding box center [827, 313] width 490 height 43
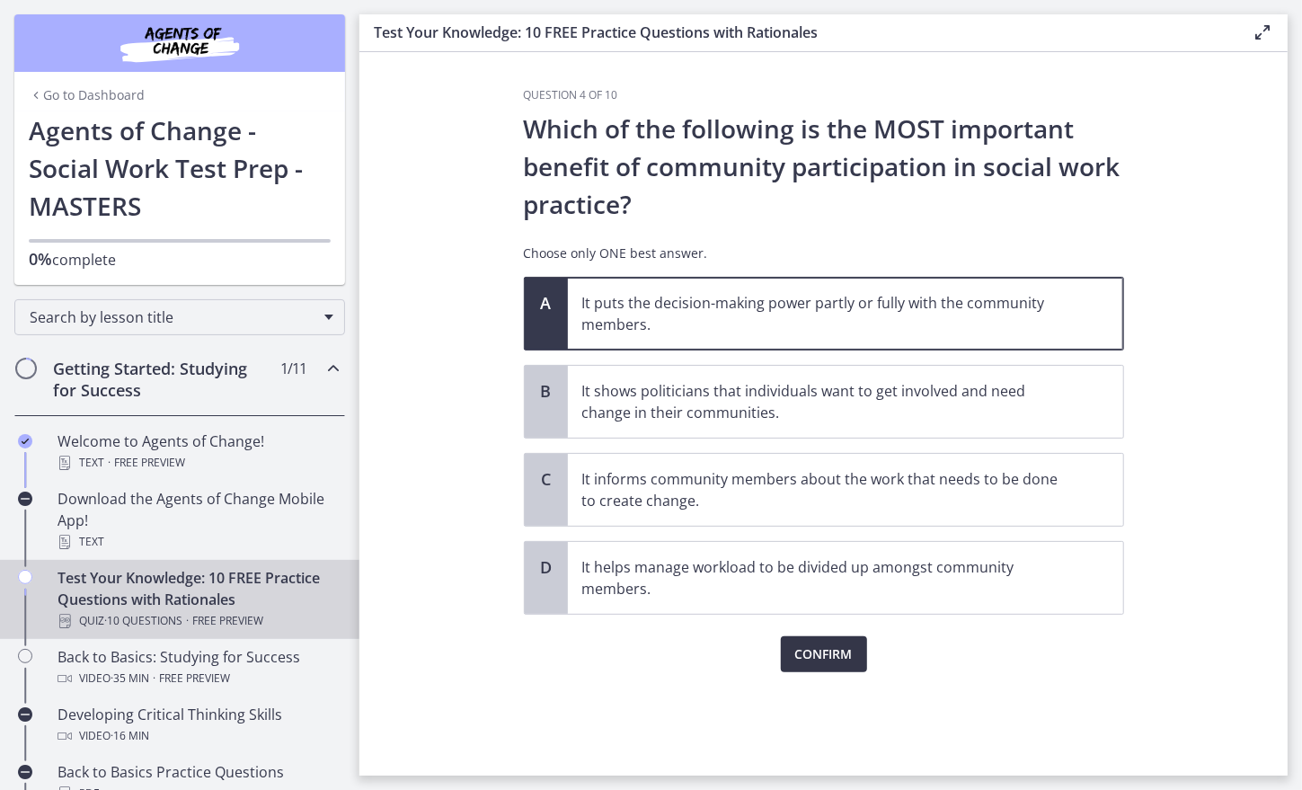
click at [810, 654] on span "Confirm" at bounding box center [823, 654] width 57 height 22
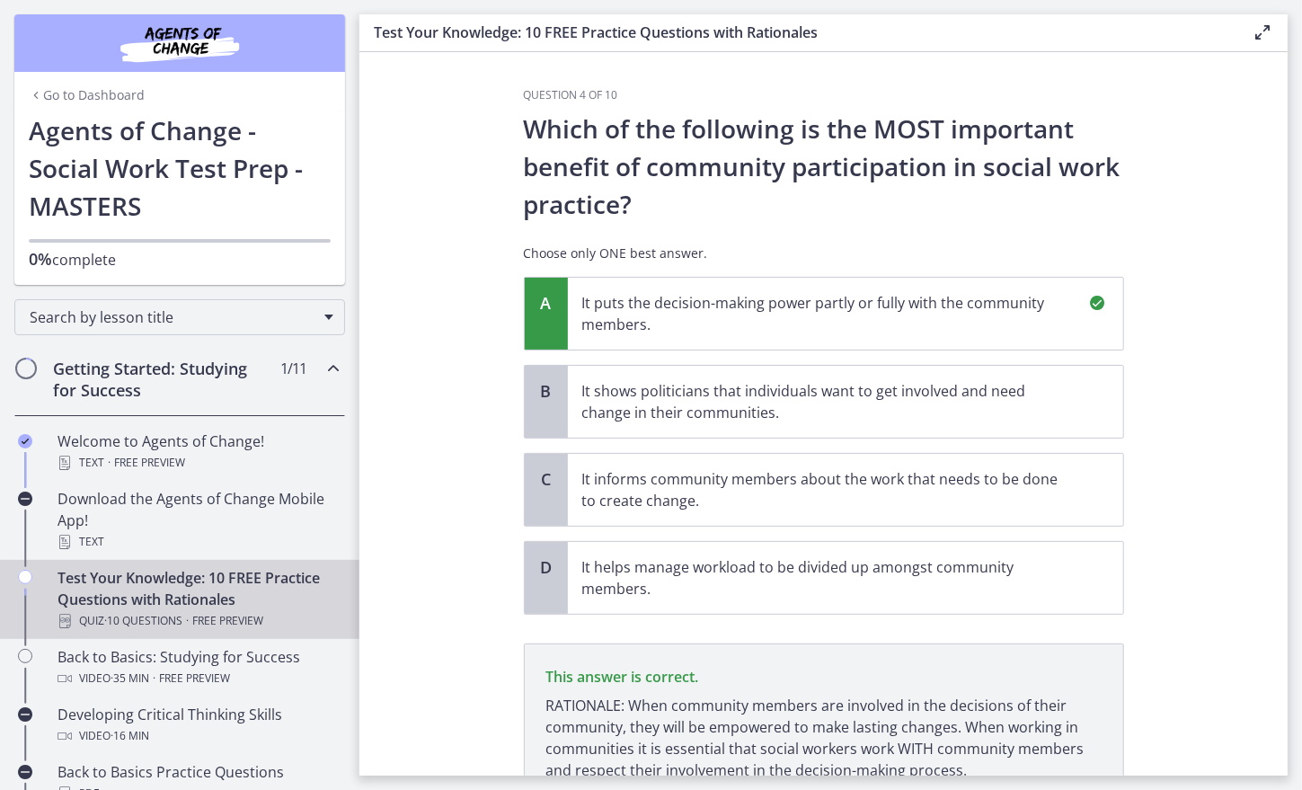
scroll to position [154, 0]
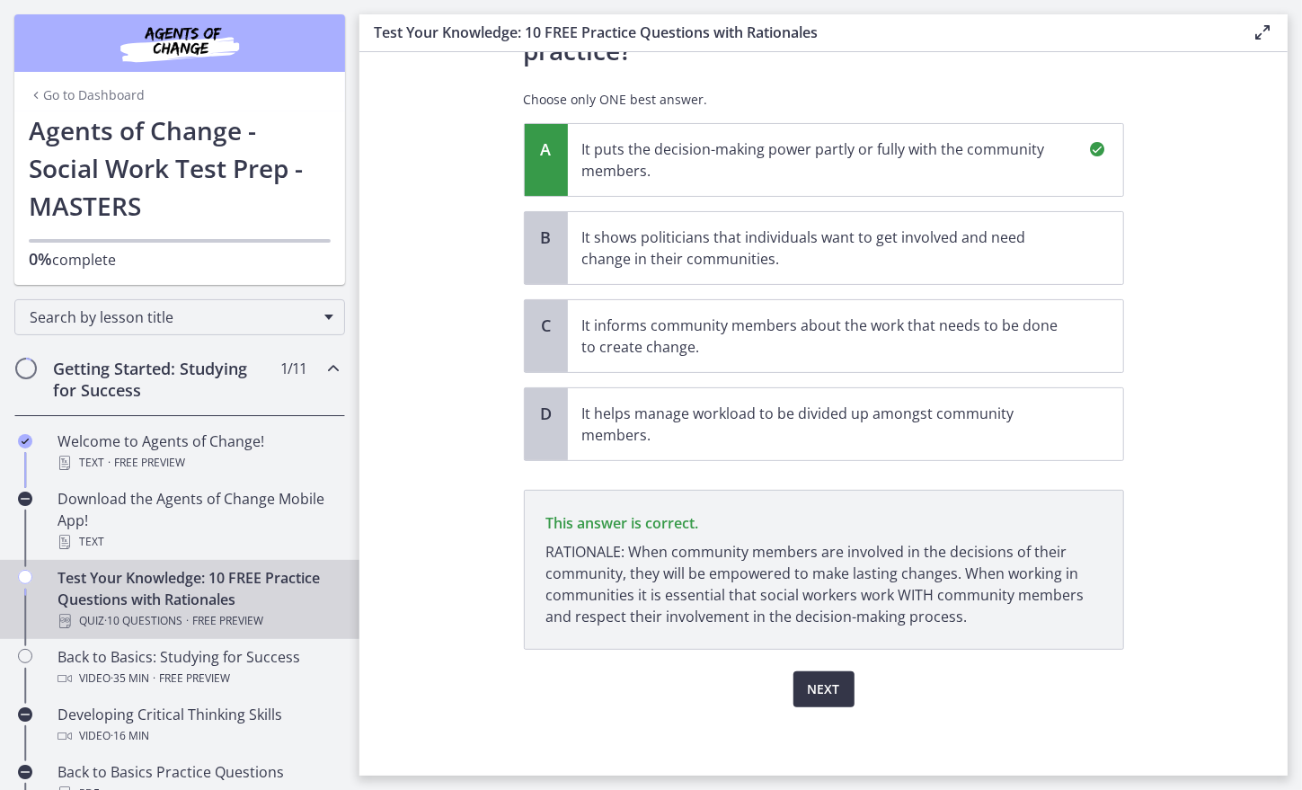
click at [816, 691] on span "Next" at bounding box center [824, 689] width 32 height 22
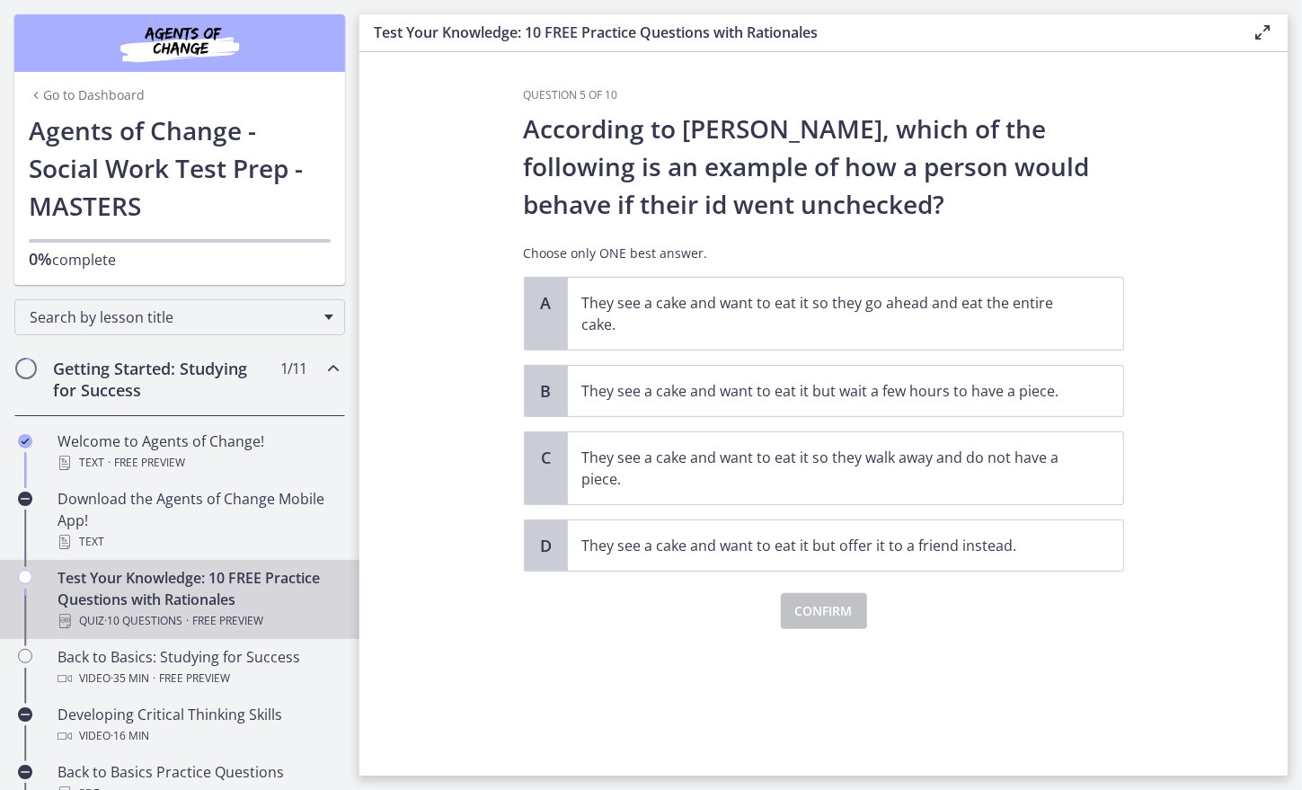
scroll to position [0, 0]
click at [679, 399] on p "They see a cake and want to eat it but wait a few hours to have a piece." at bounding box center [827, 391] width 490 height 22
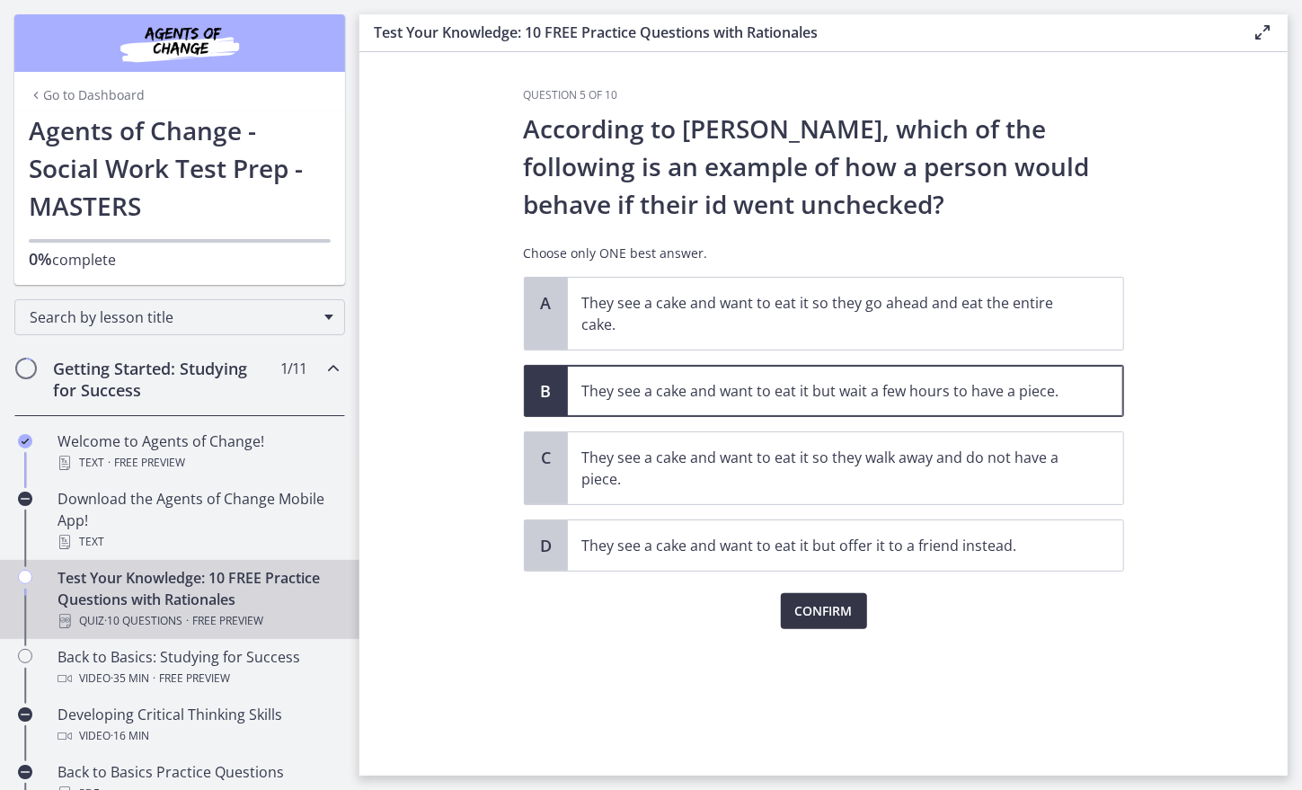
click at [817, 619] on button "Confirm" at bounding box center [824, 611] width 86 height 36
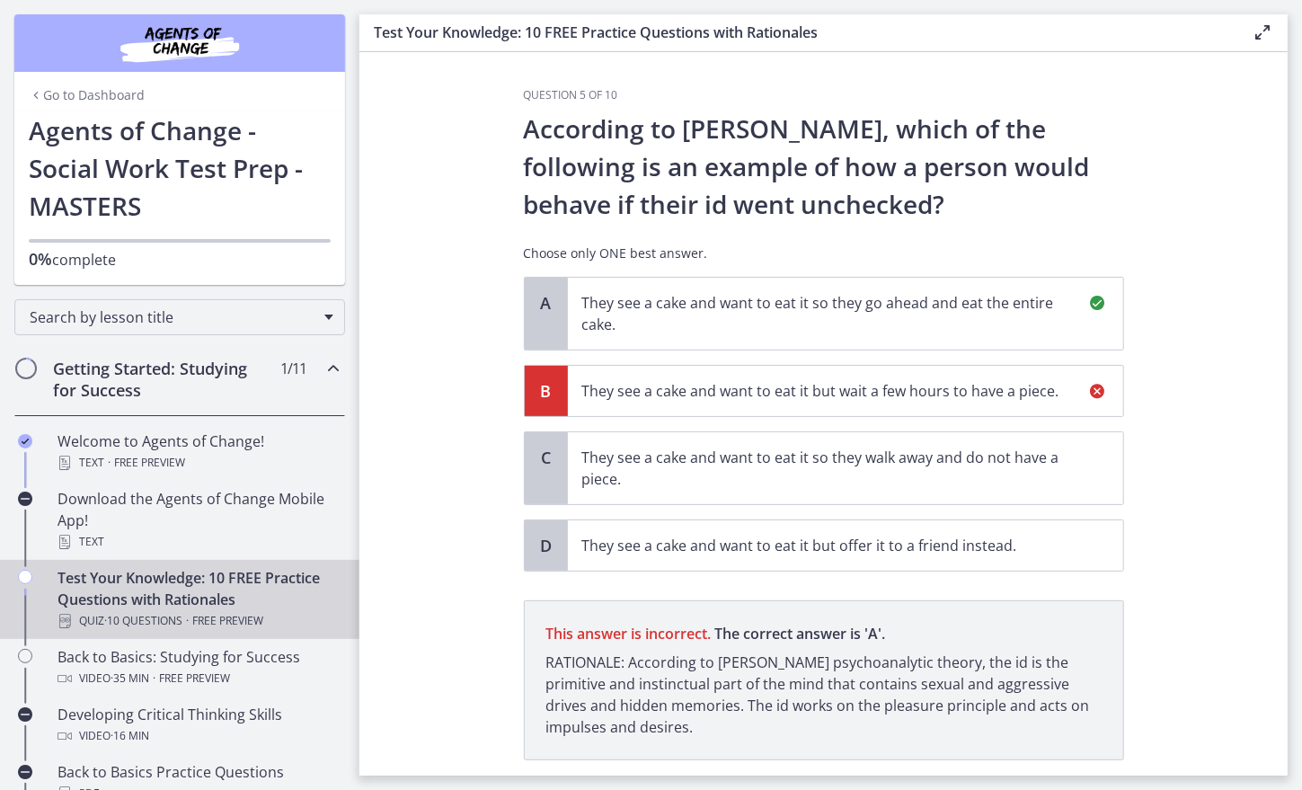
scroll to position [110, 0]
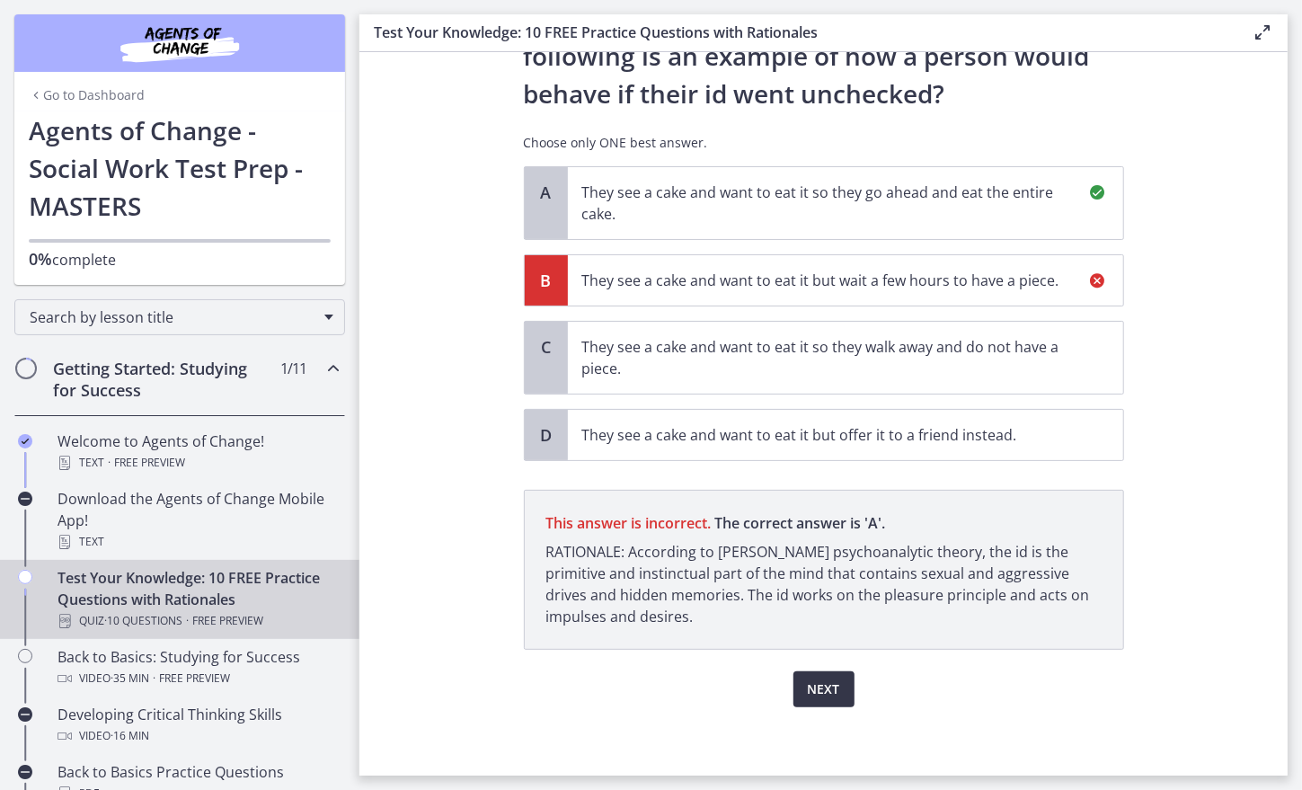
click at [808, 687] on span "Next" at bounding box center [824, 689] width 32 height 22
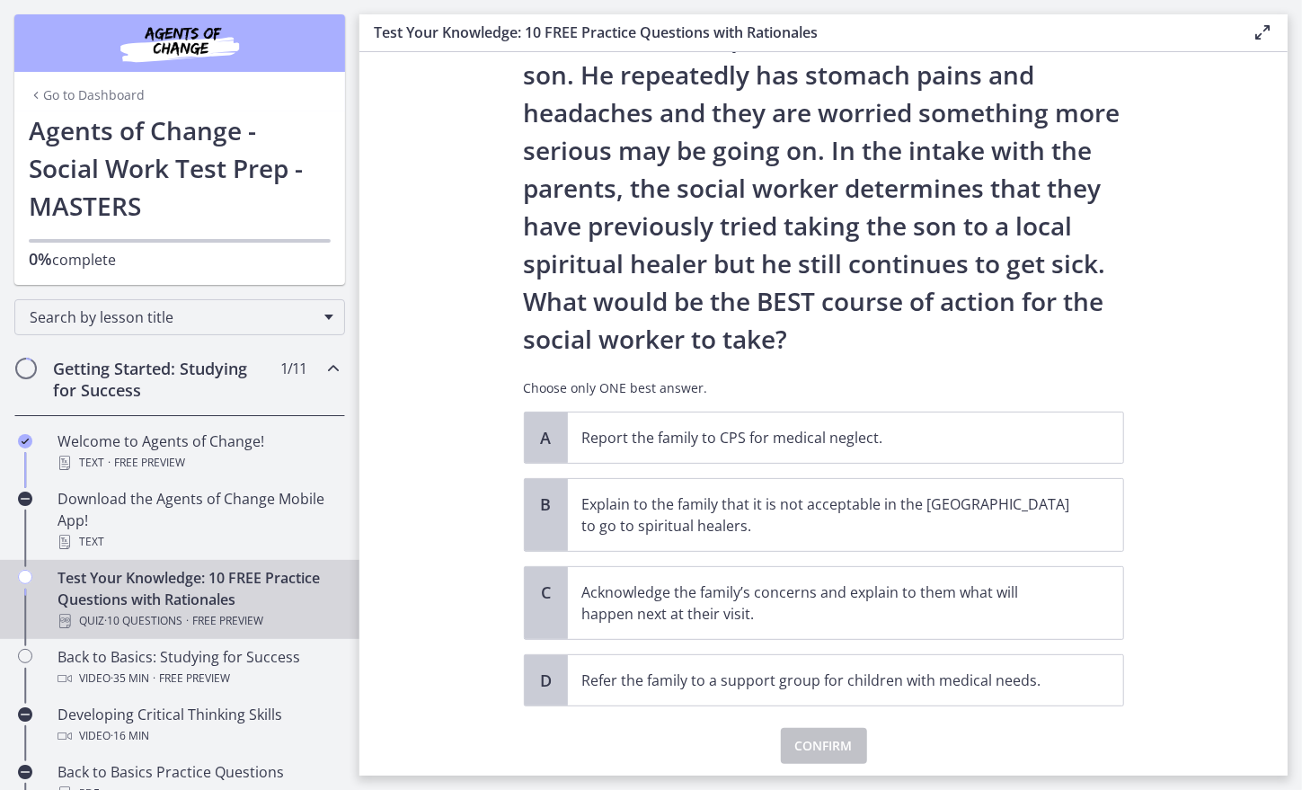
scroll to position [171, 0]
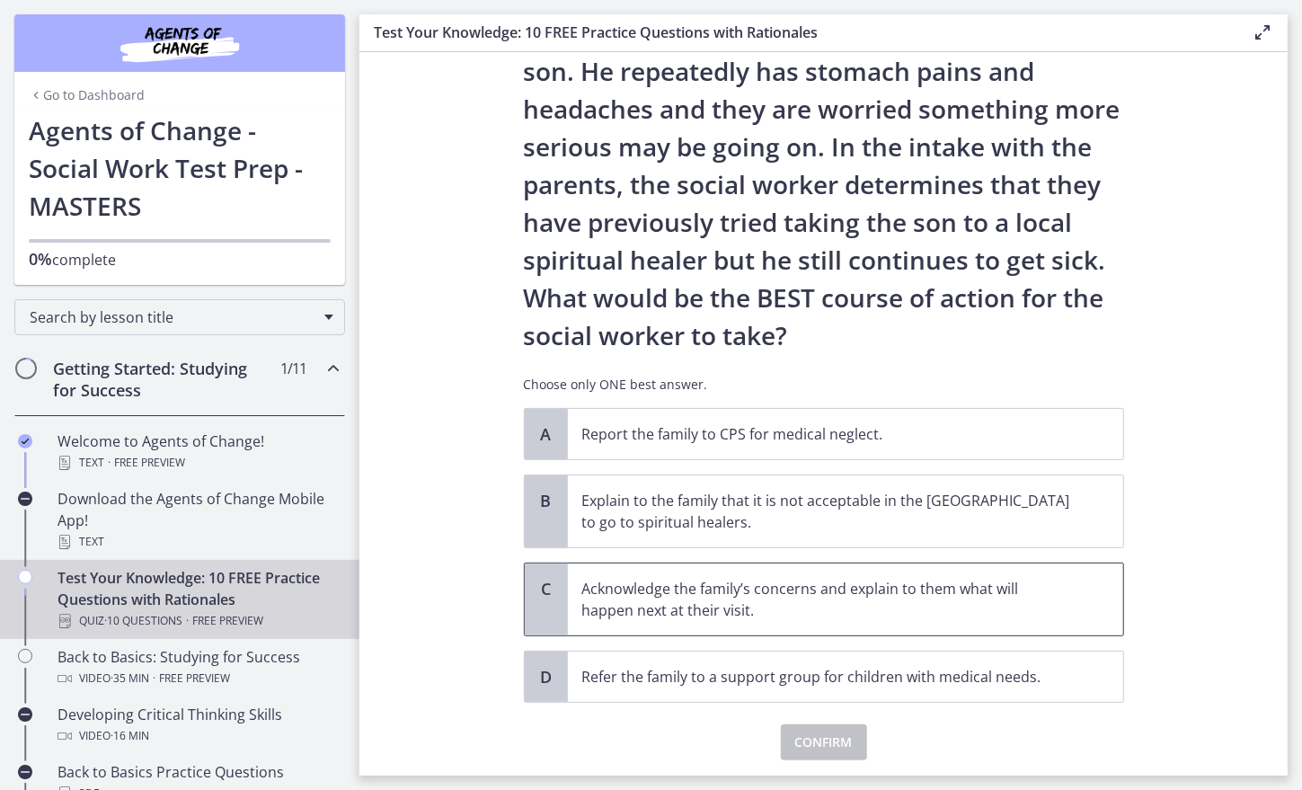
click at [641, 602] on p "Acknowledge the family’s concerns and explain to them what will happen next at …" at bounding box center [827, 599] width 490 height 43
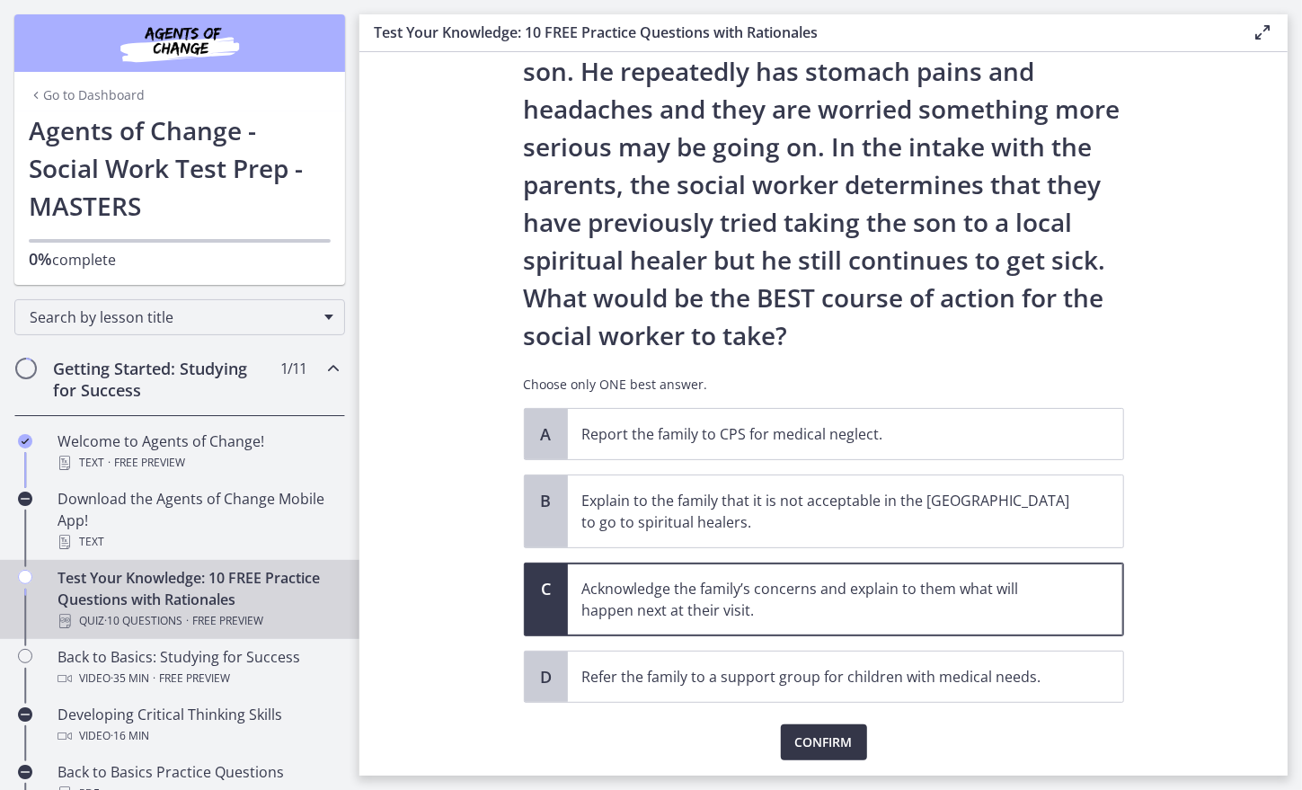
click at [833, 755] on button "Confirm" at bounding box center [824, 742] width 86 height 36
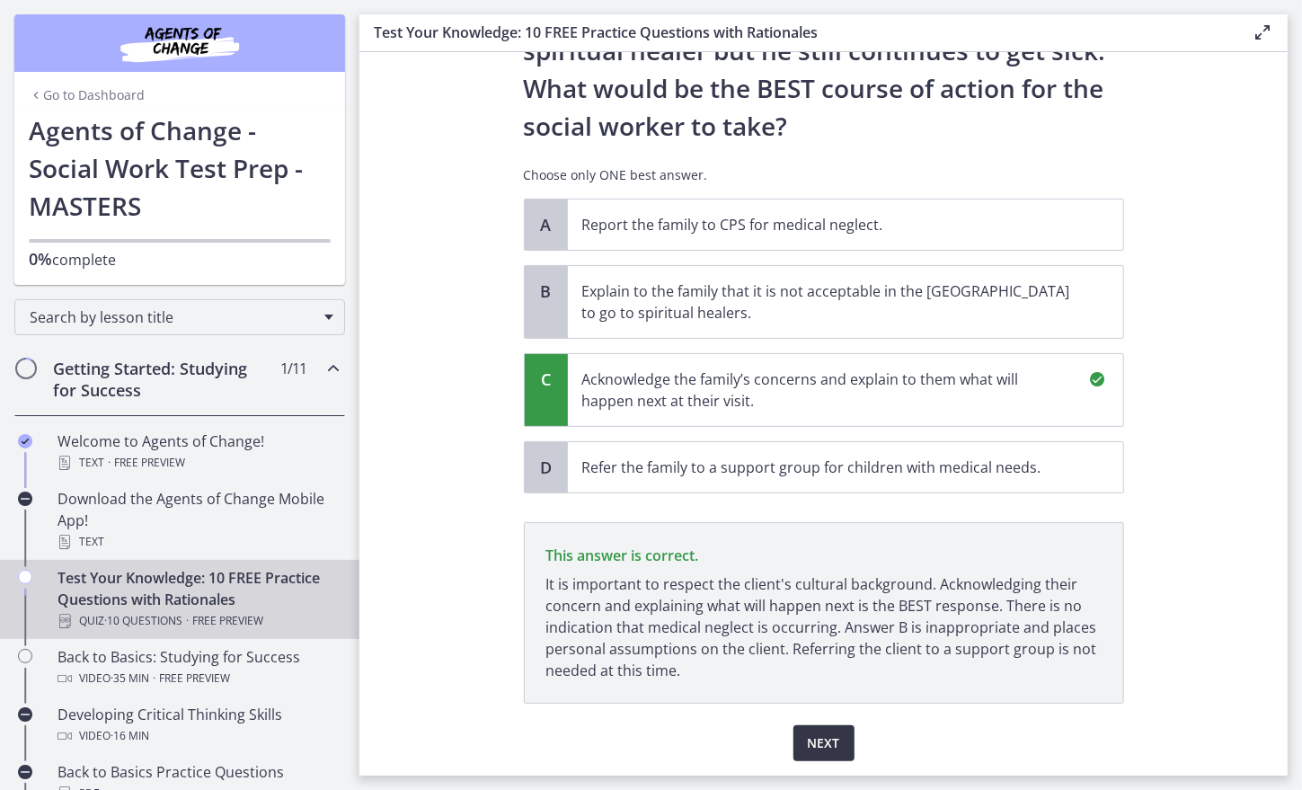
scroll to position [434, 0]
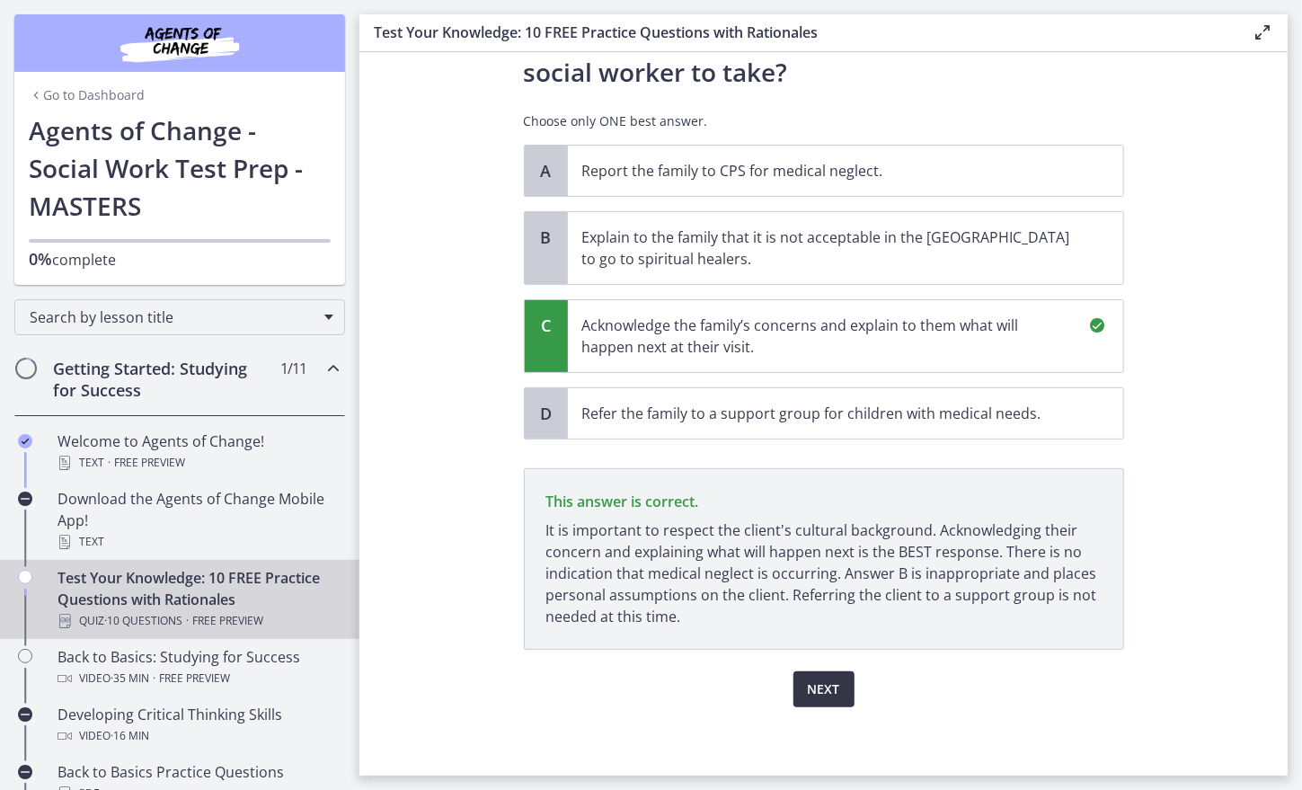
click at [825, 690] on span "Next" at bounding box center [824, 689] width 32 height 22
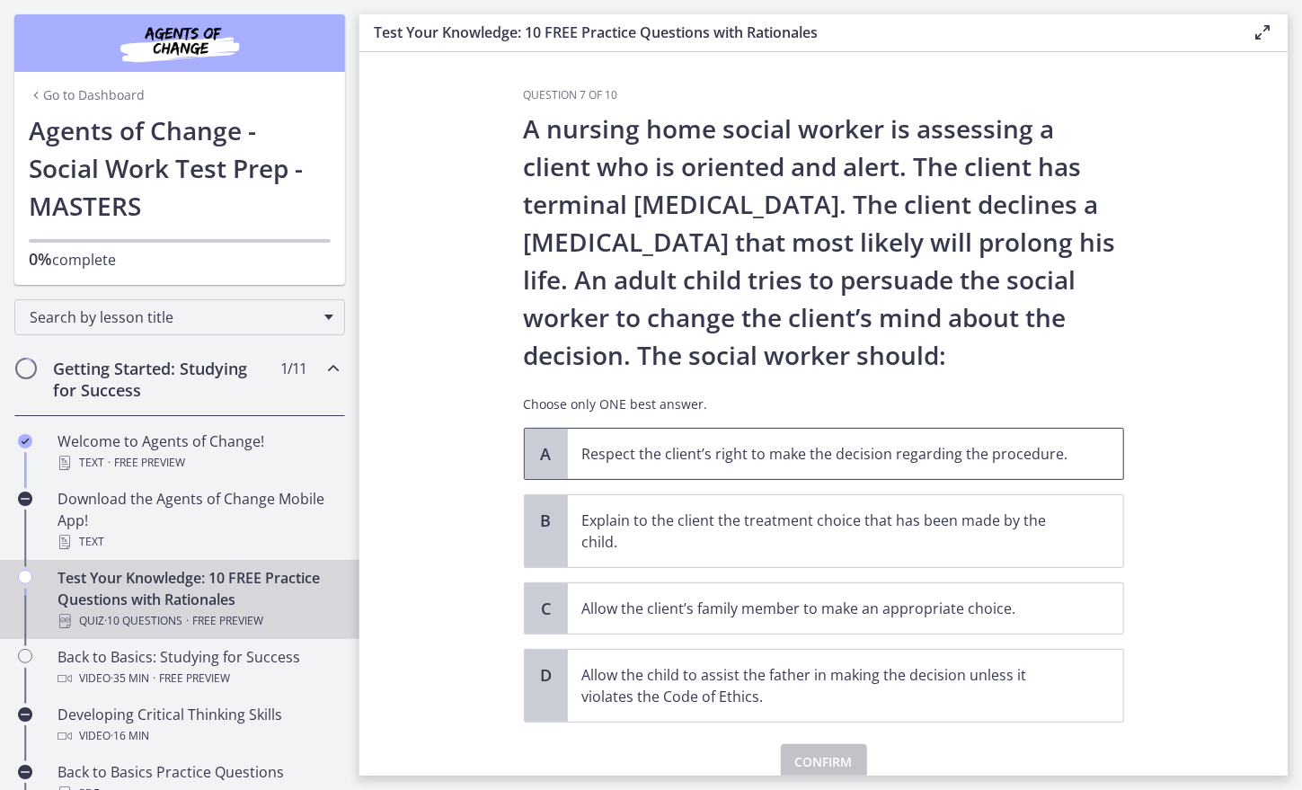
click at [964, 462] on p "Respect the client’s right to make the decision regarding the procedure." at bounding box center [827, 454] width 490 height 22
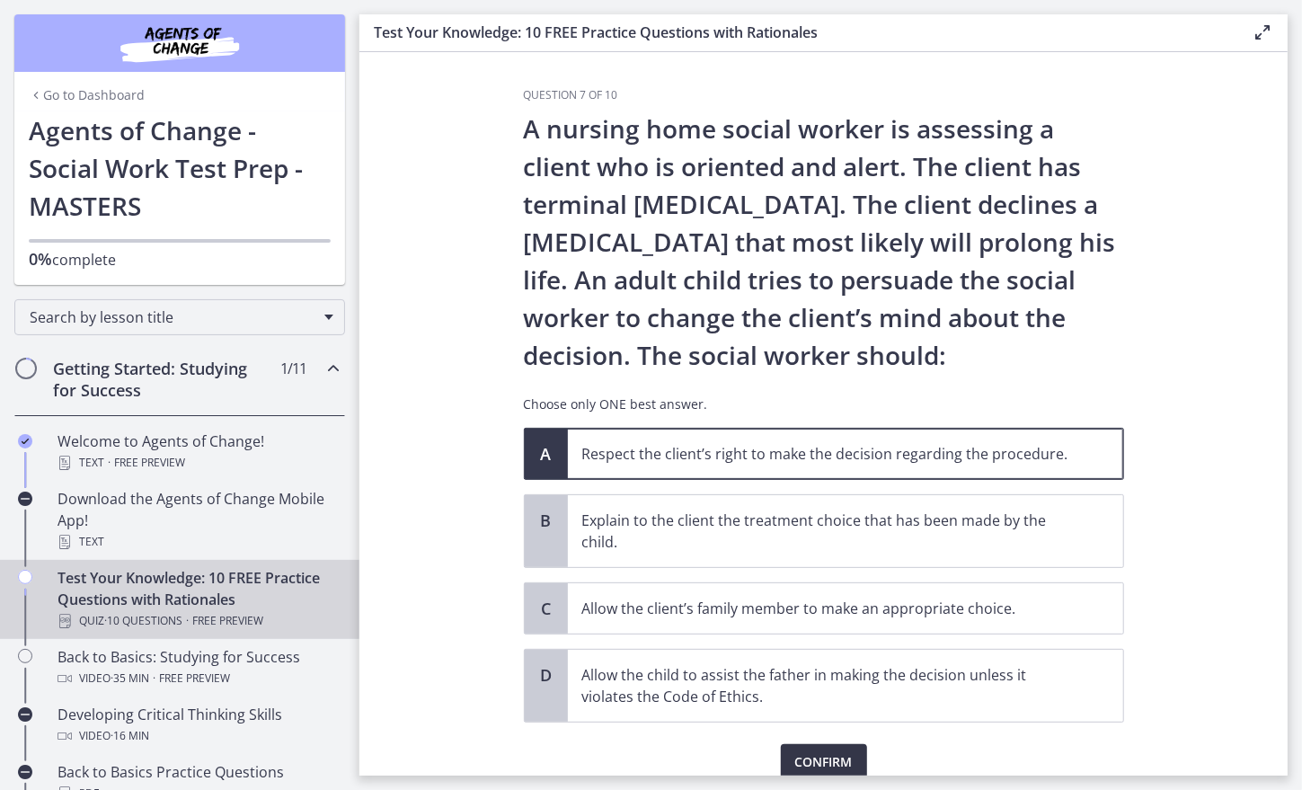
click at [821, 761] on span "Confirm" at bounding box center [823, 762] width 57 height 22
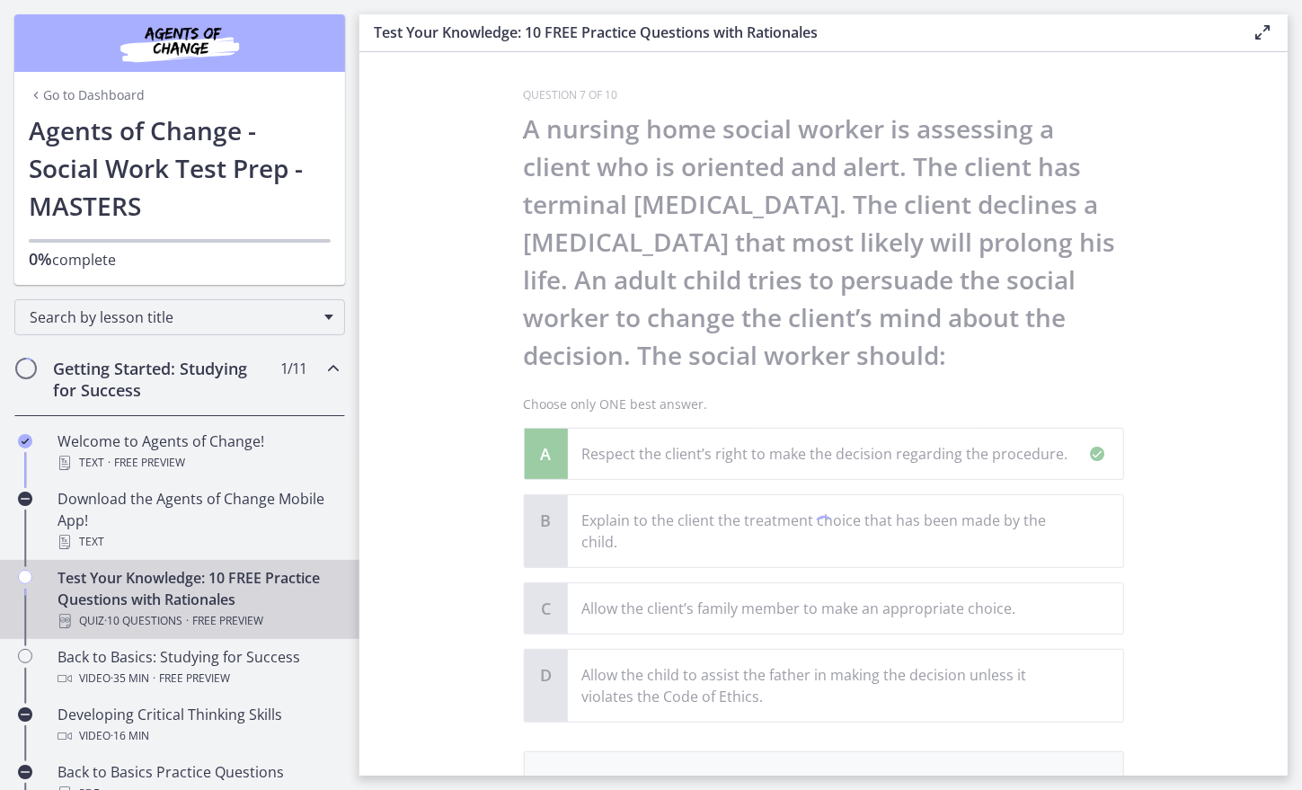
scroll to position [261, 0]
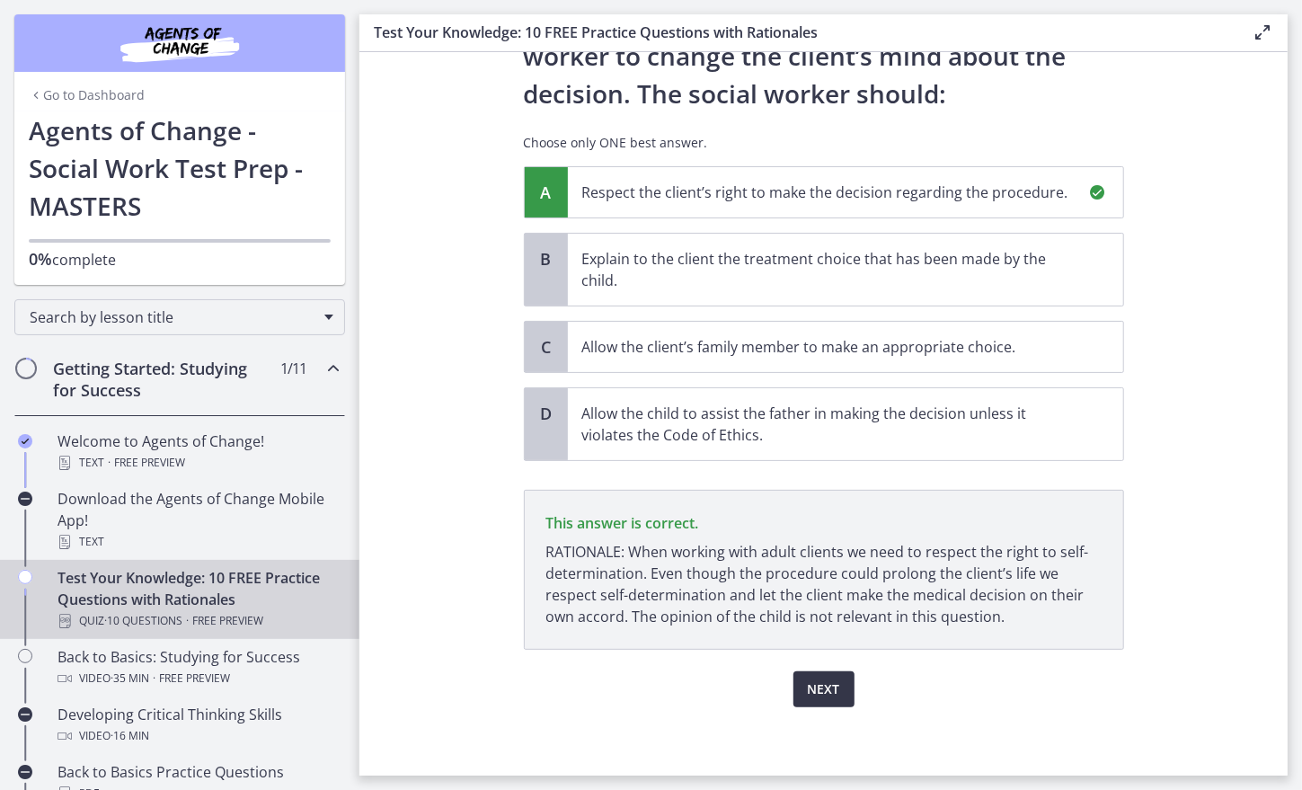
click at [809, 692] on span "Next" at bounding box center [824, 689] width 32 height 22
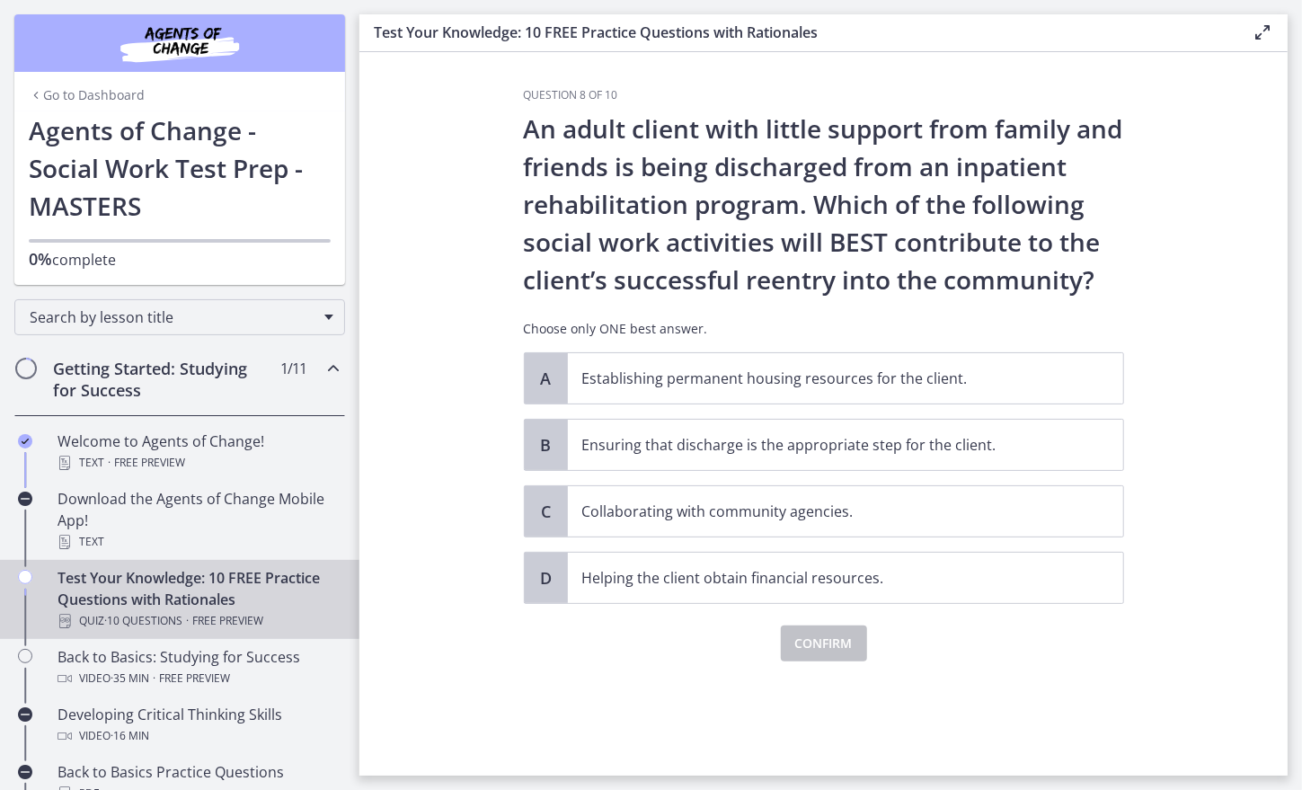
scroll to position [0, 0]
click at [715, 509] on p "Collaborating with community agencies." at bounding box center [827, 511] width 490 height 22
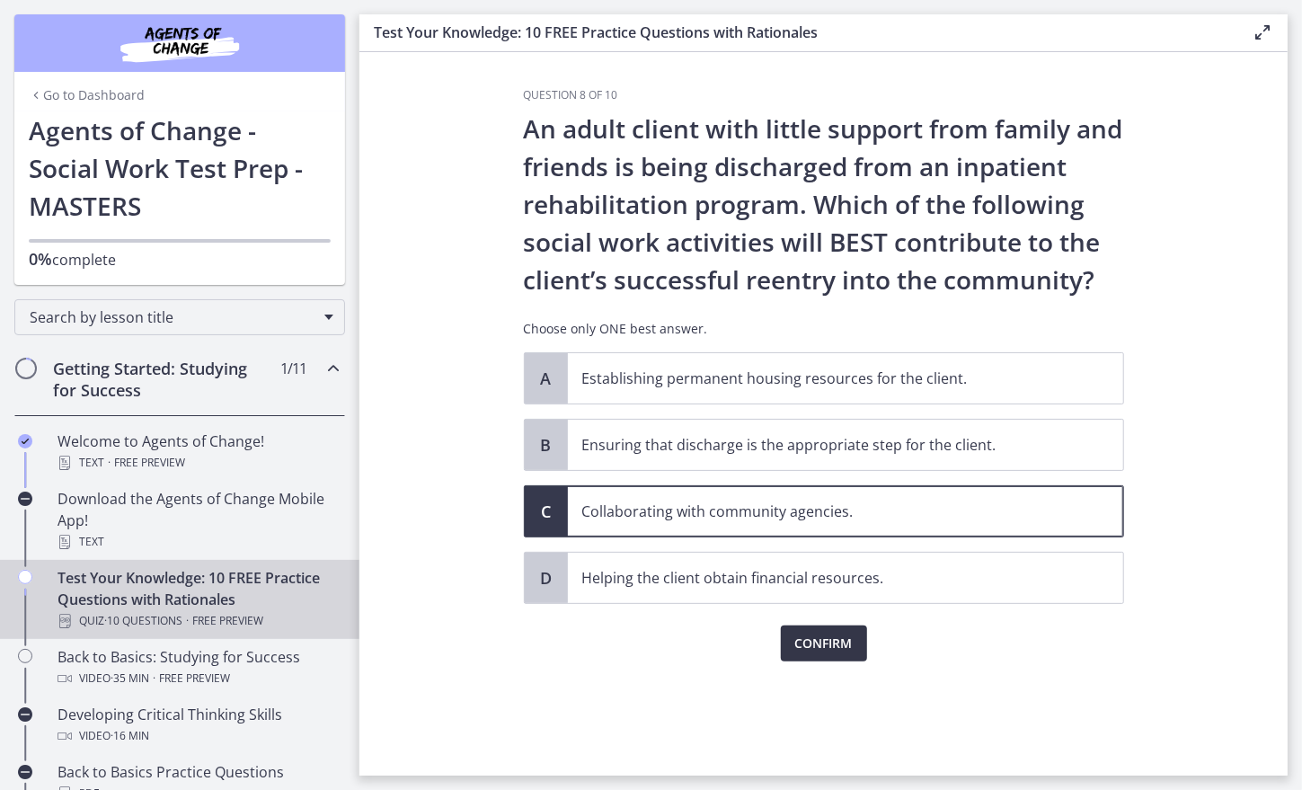
click at [834, 657] on button "Confirm" at bounding box center [824, 643] width 86 height 36
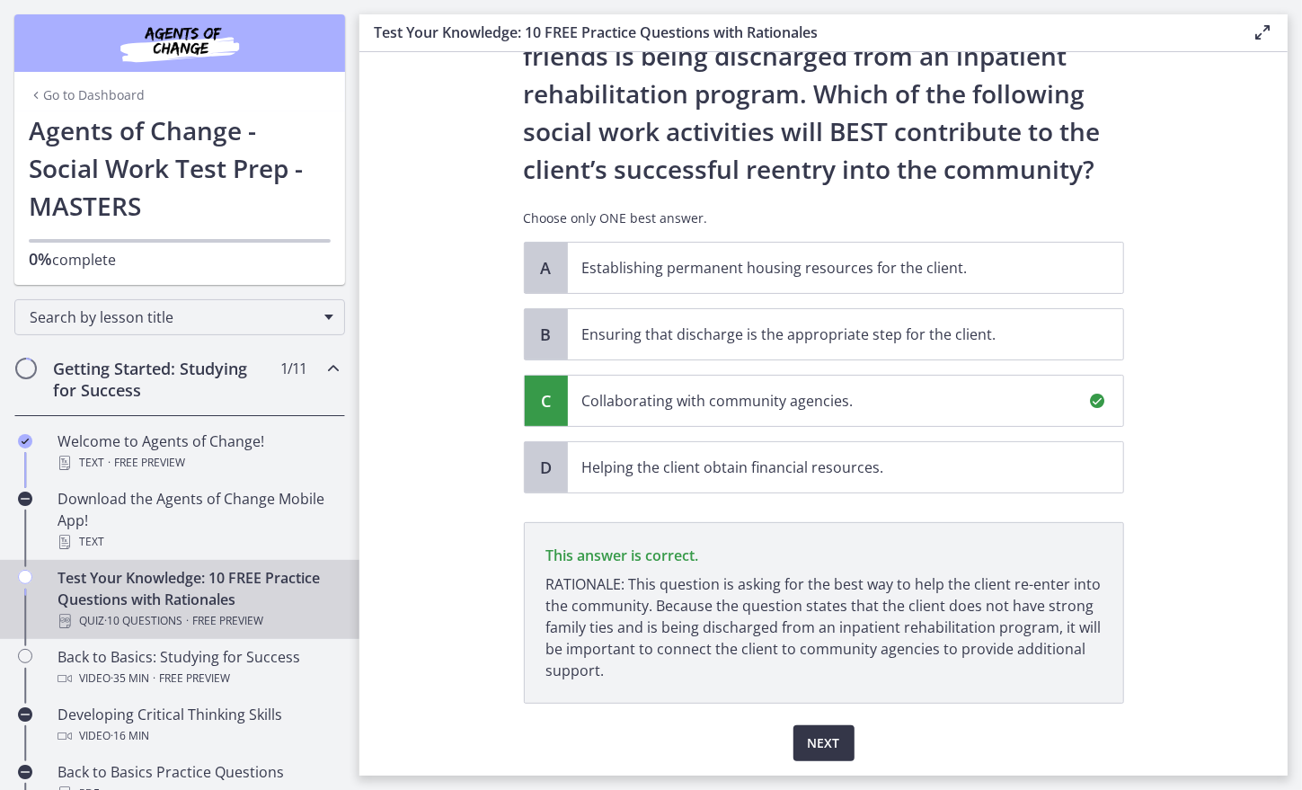
scroll to position [164, 0]
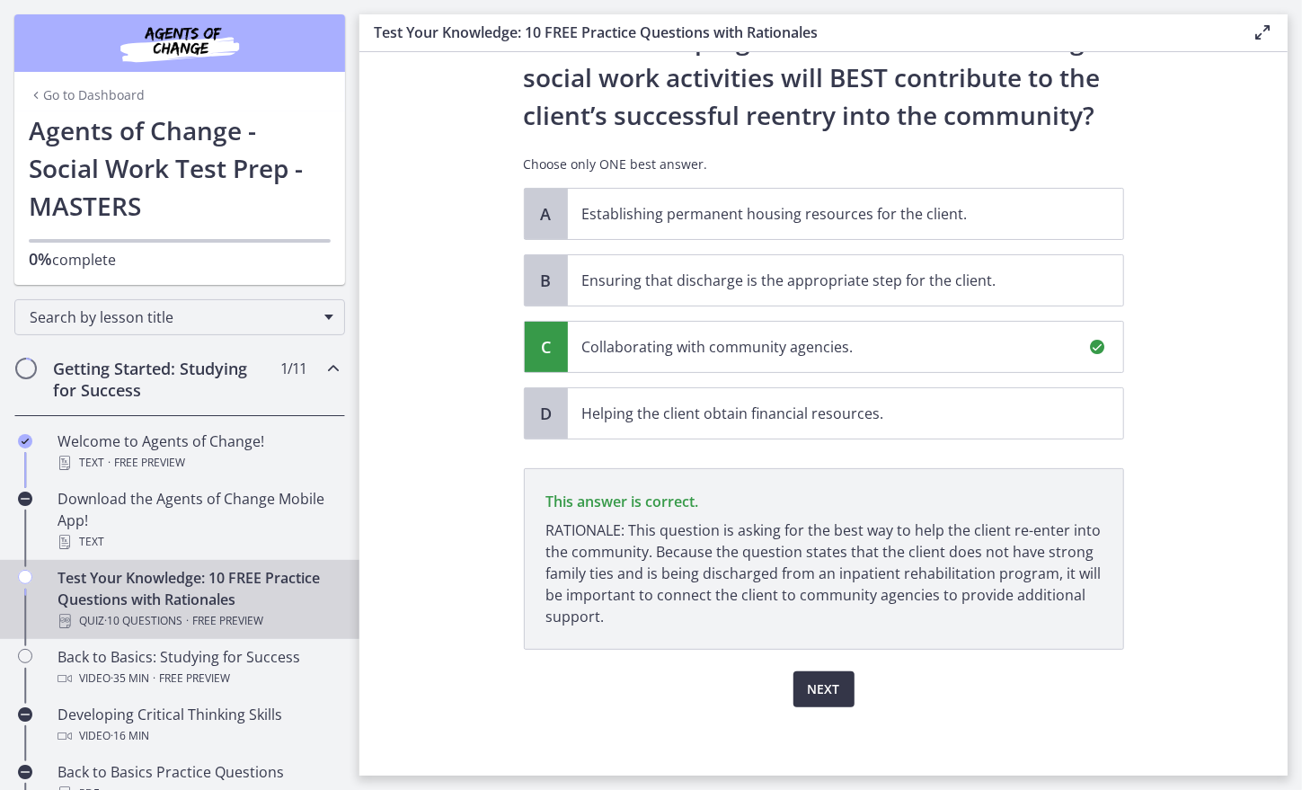
click at [811, 695] on span "Next" at bounding box center [824, 689] width 32 height 22
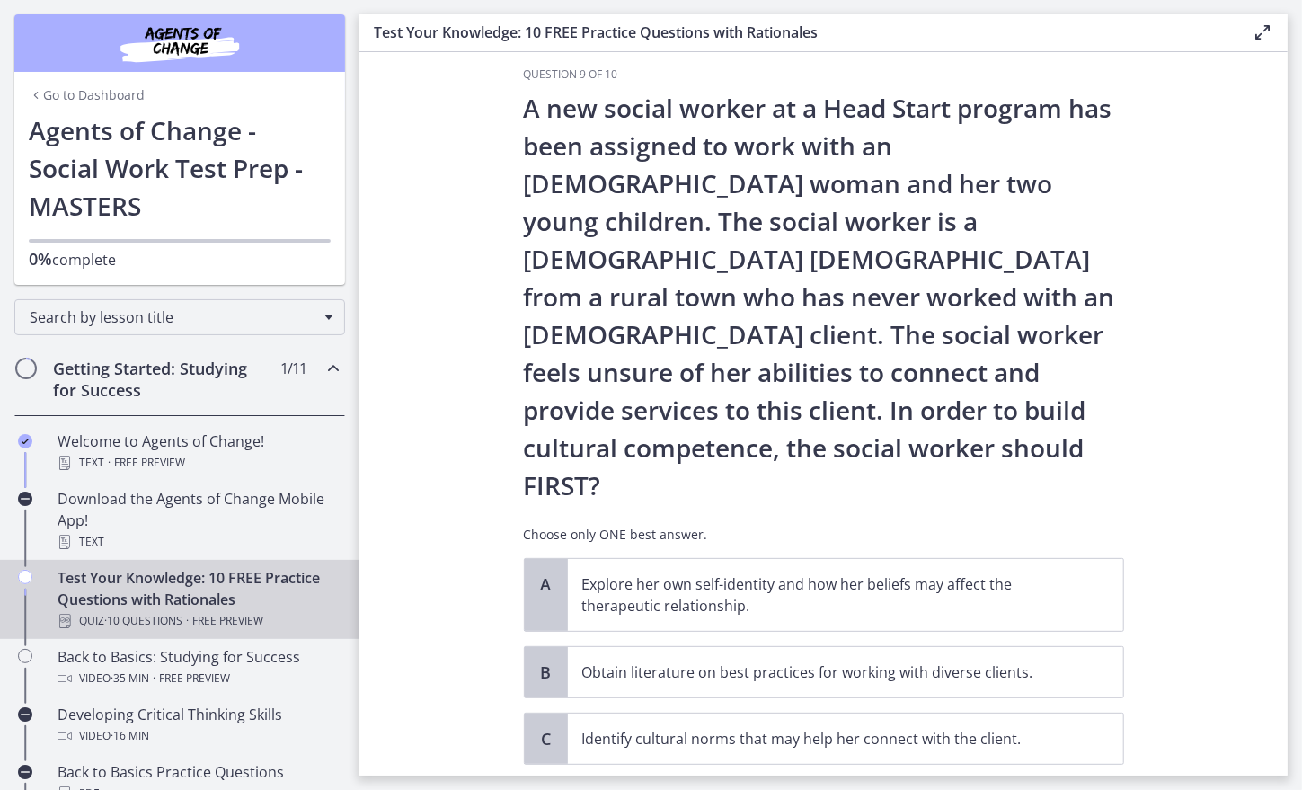
scroll to position [22, 0]
click at [595, 727] on p "Identify cultural norms that may help her connect with the client." at bounding box center [827, 738] width 490 height 22
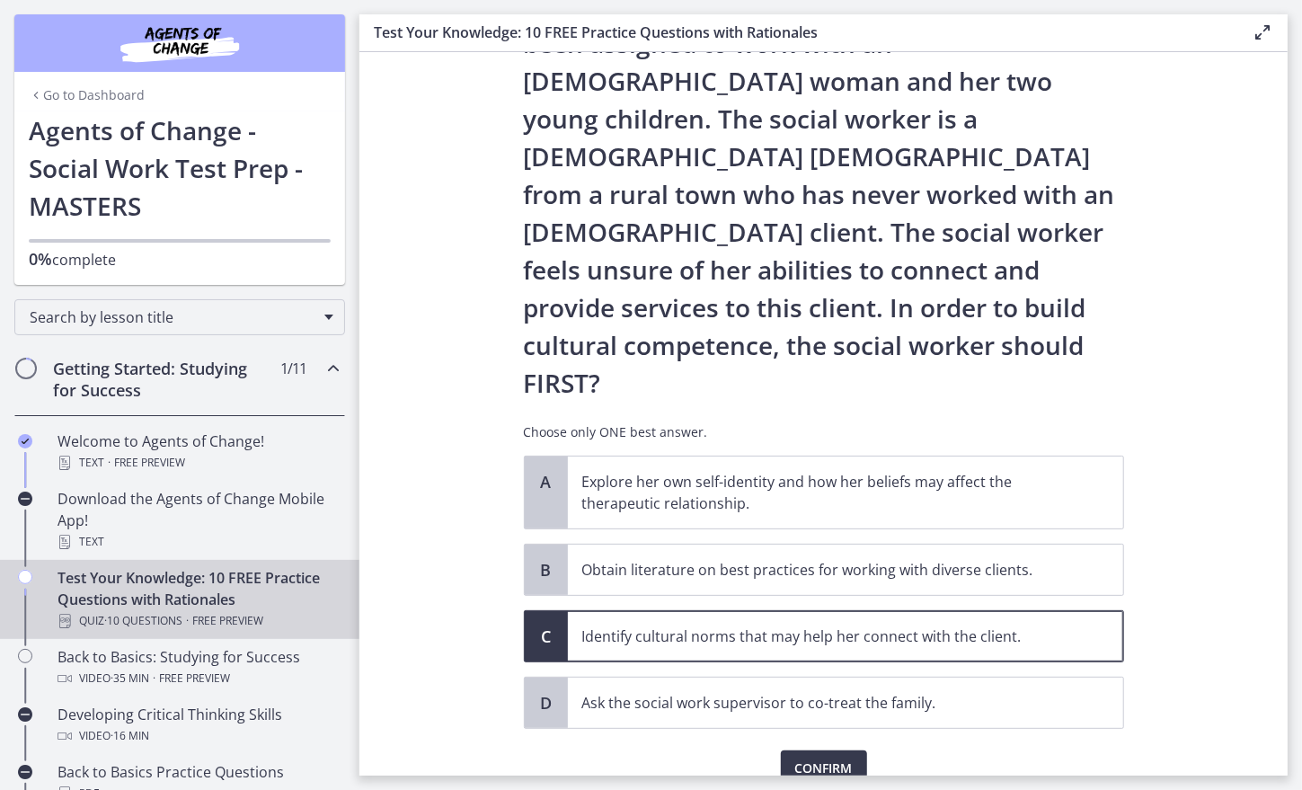
scroll to position [128, 0]
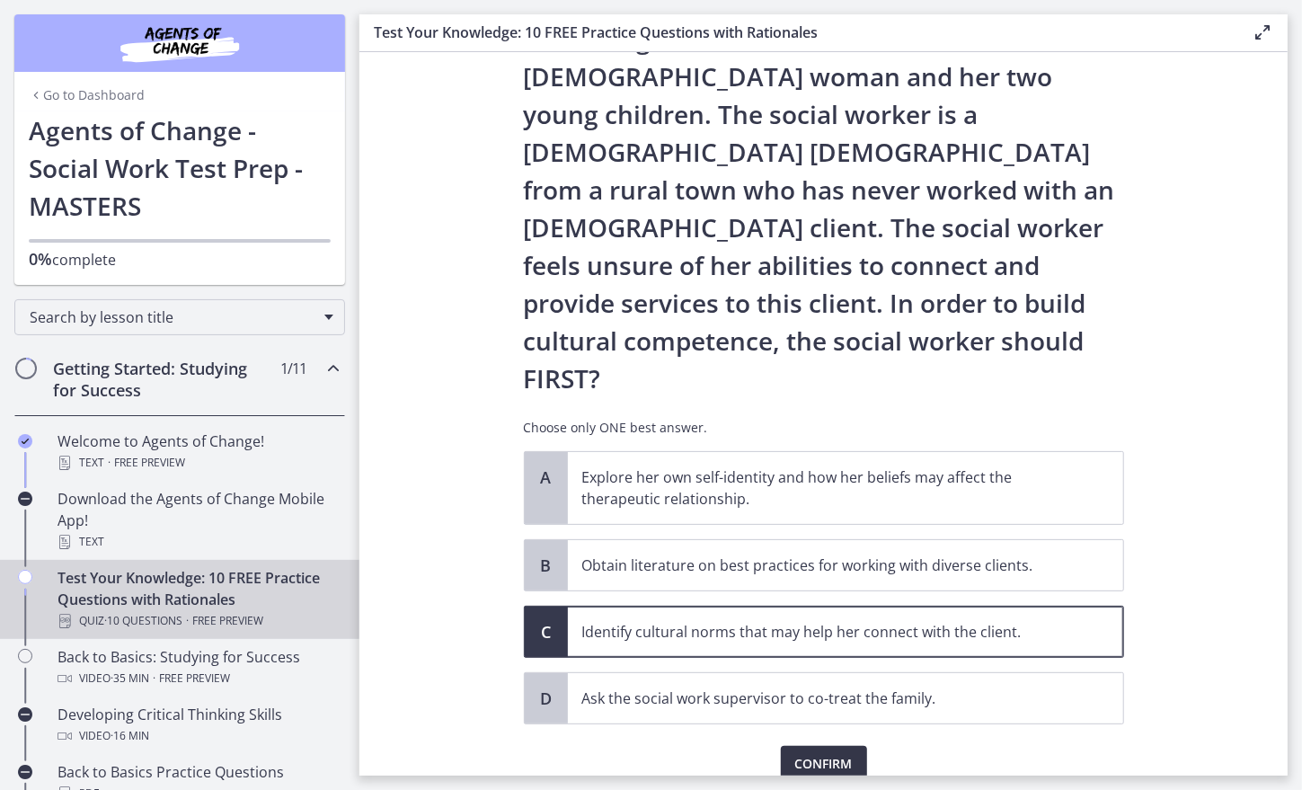
click at [830, 753] on span "Confirm" at bounding box center [823, 764] width 57 height 22
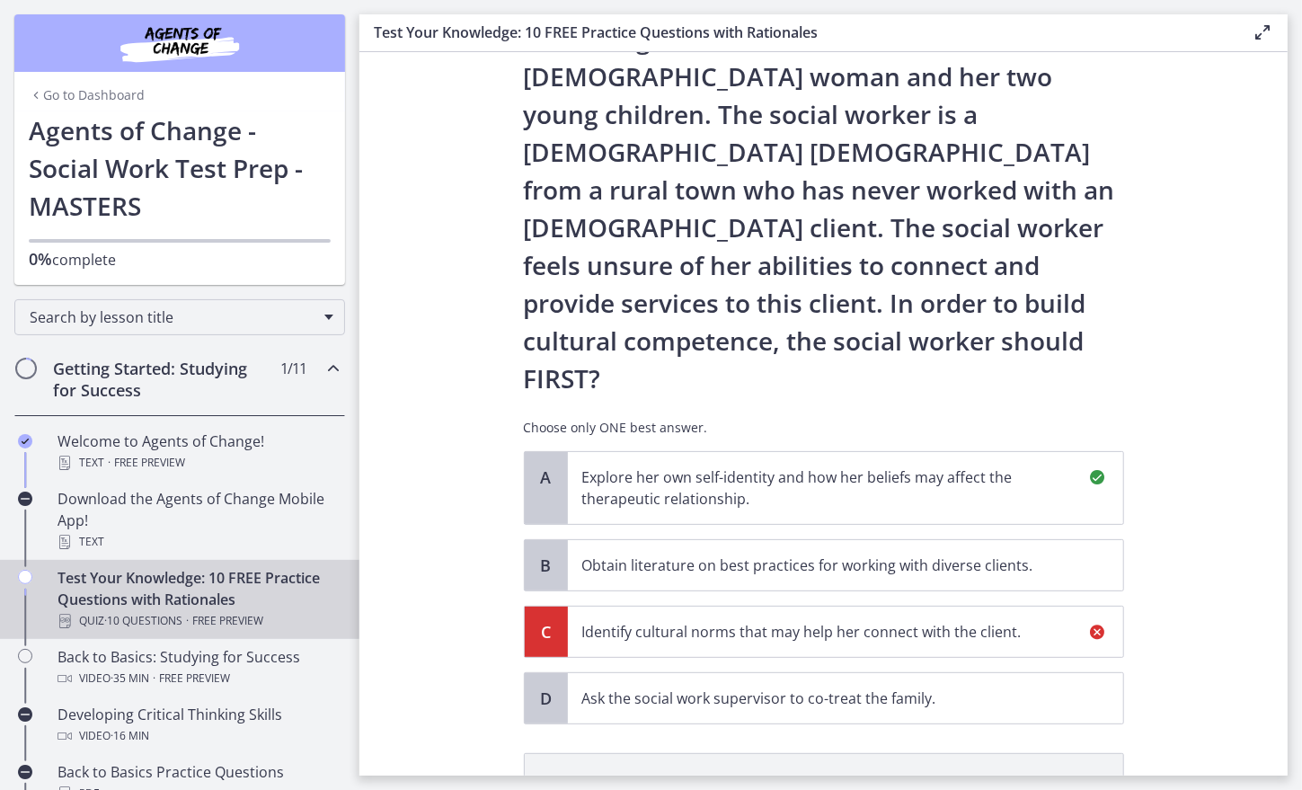
scroll to position [337, 0]
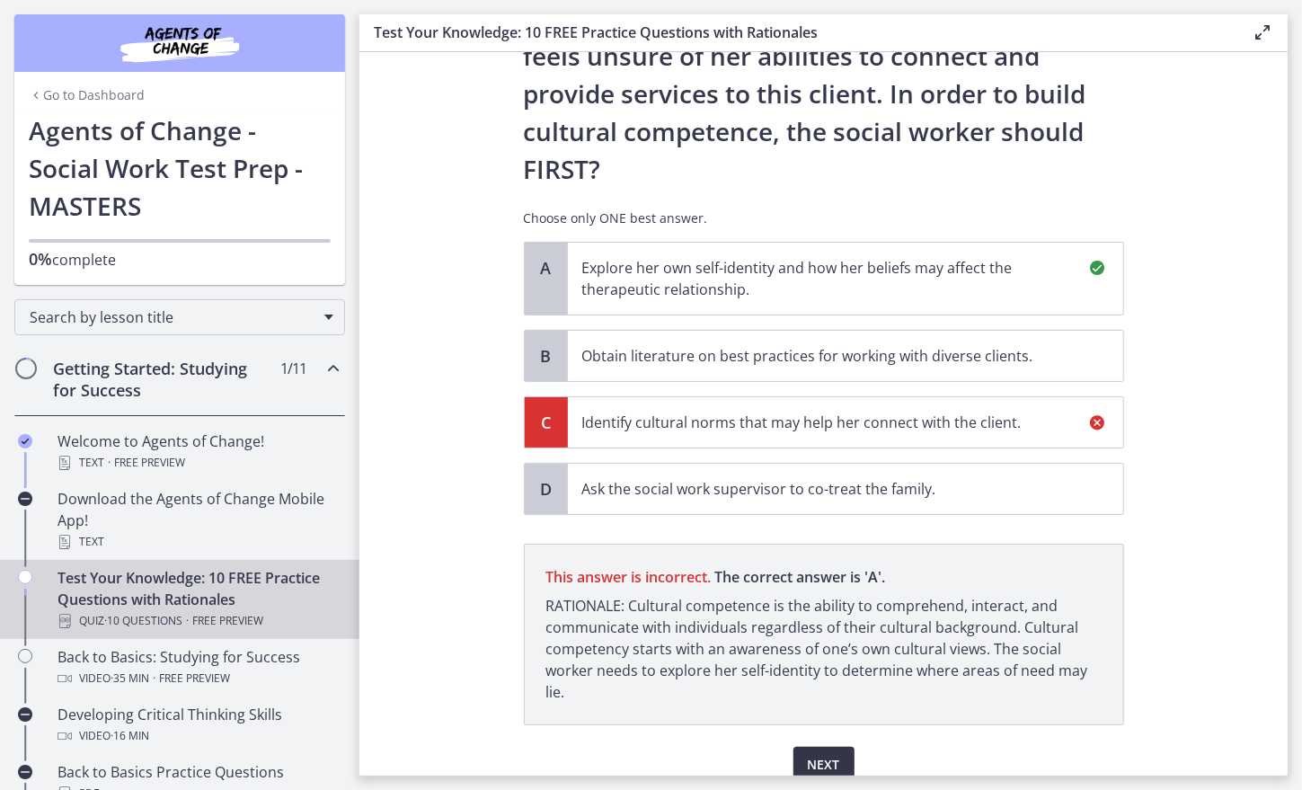
click at [799, 746] on button "Next" at bounding box center [823, 764] width 61 height 36
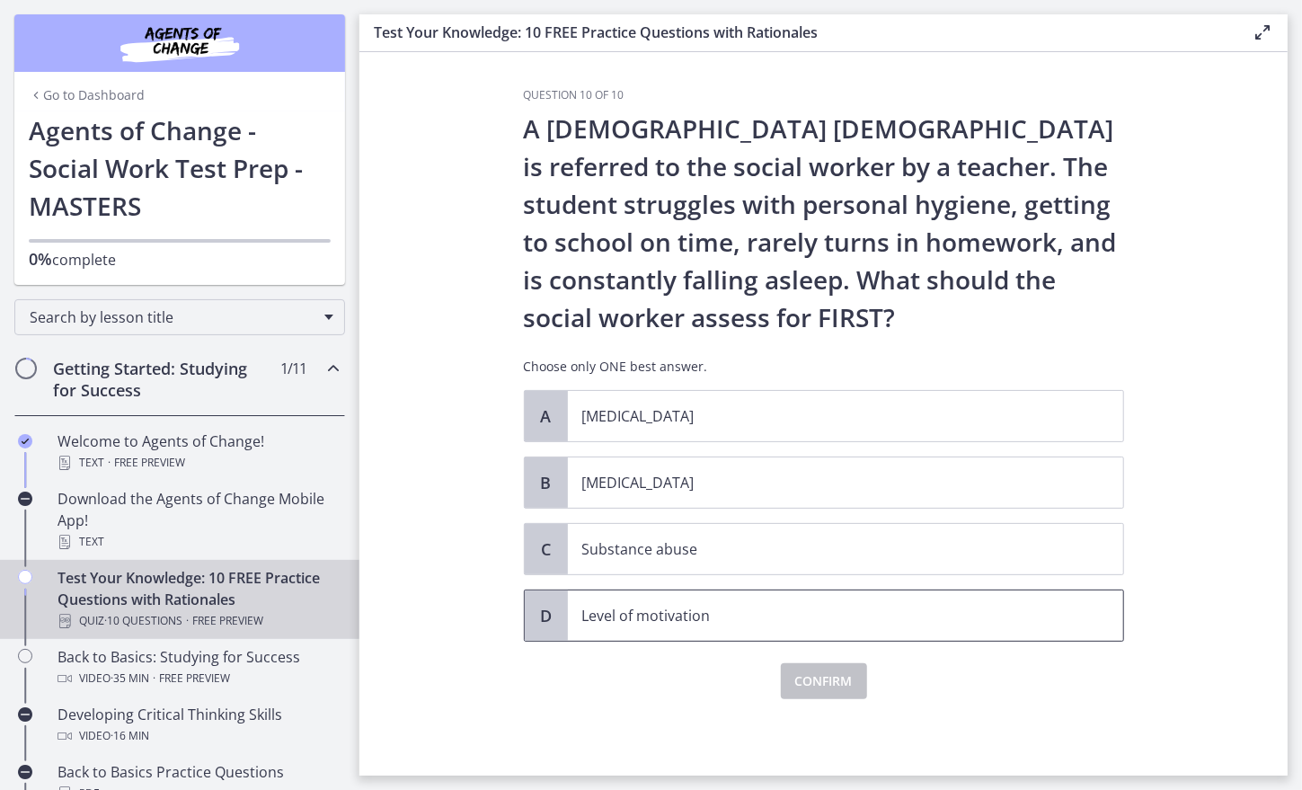
click at [643, 605] on p "Level of motivation" at bounding box center [827, 616] width 490 height 22
click at [810, 684] on span "Confirm" at bounding box center [823, 681] width 57 height 22
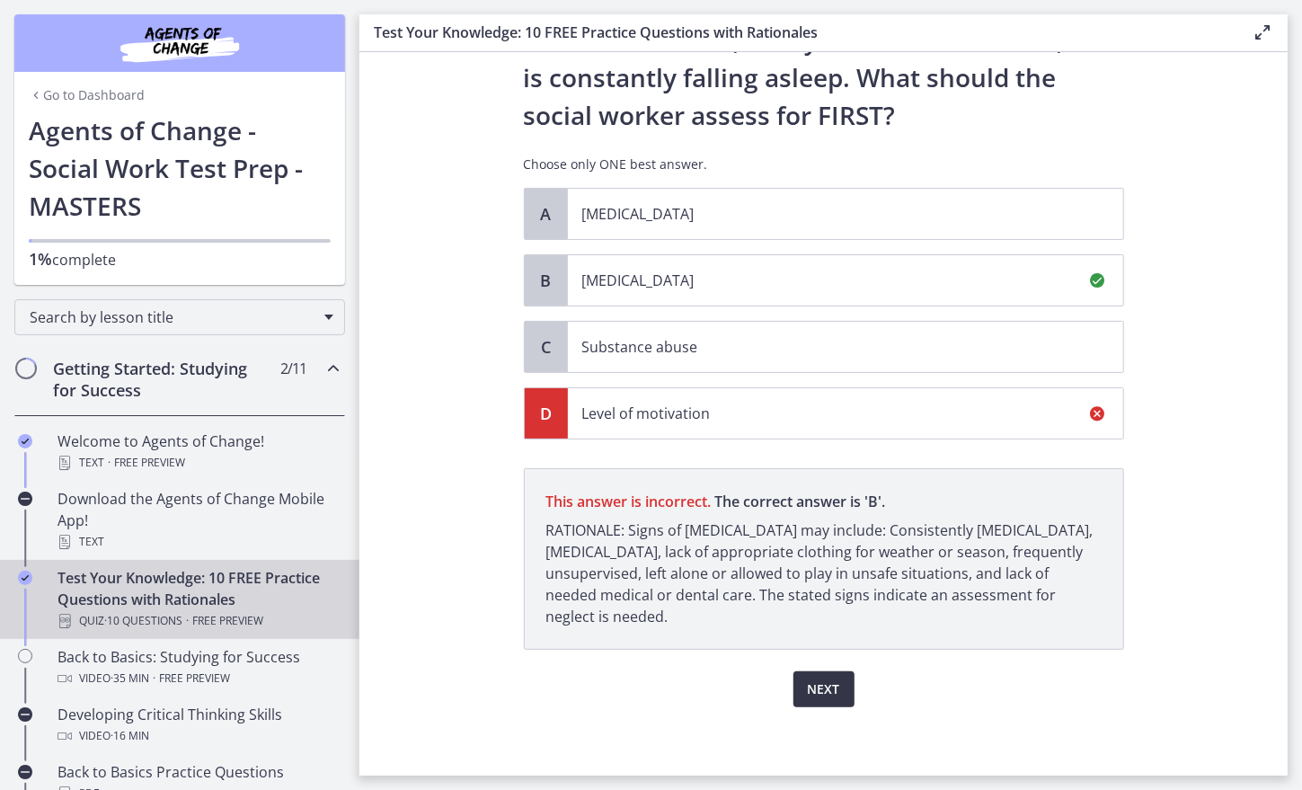
scroll to position [202, 0]
click at [814, 690] on span "Next" at bounding box center [824, 689] width 32 height 22
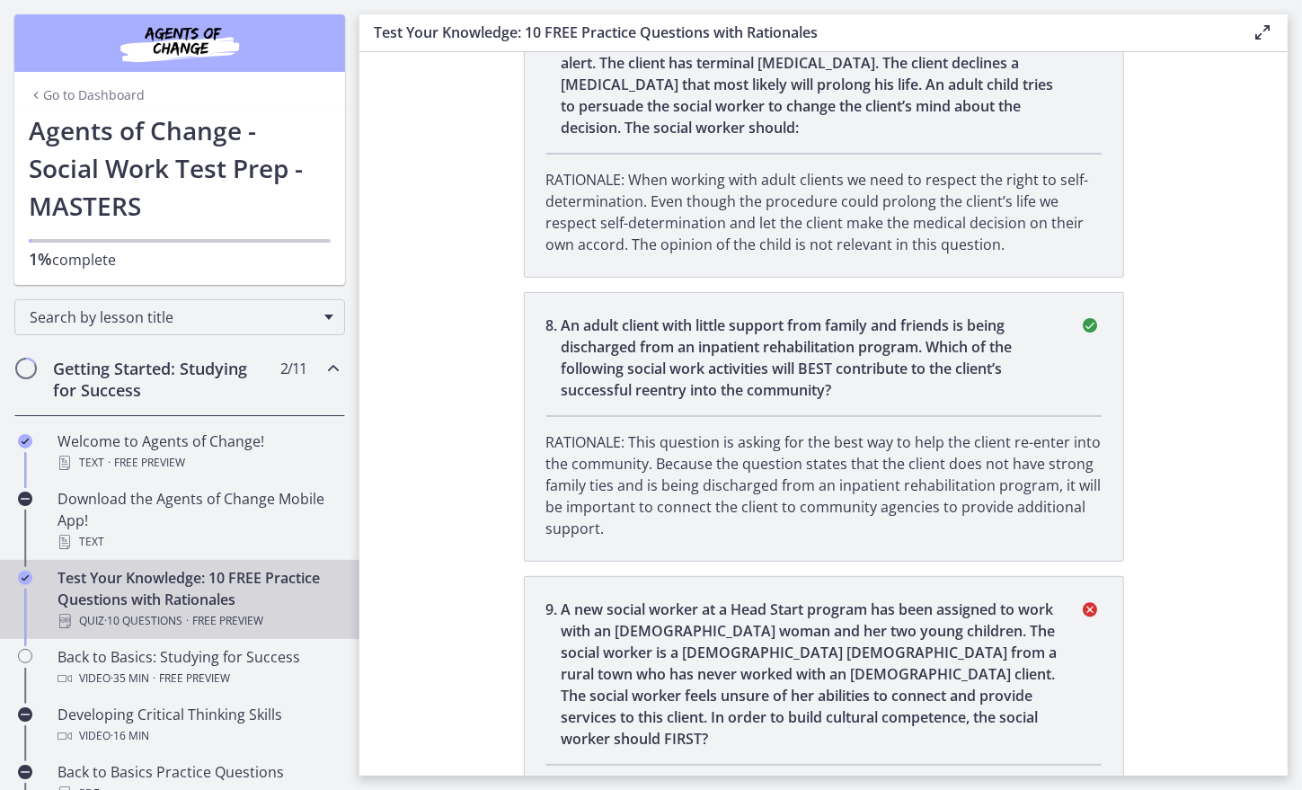
scroll to position [2462, 0]
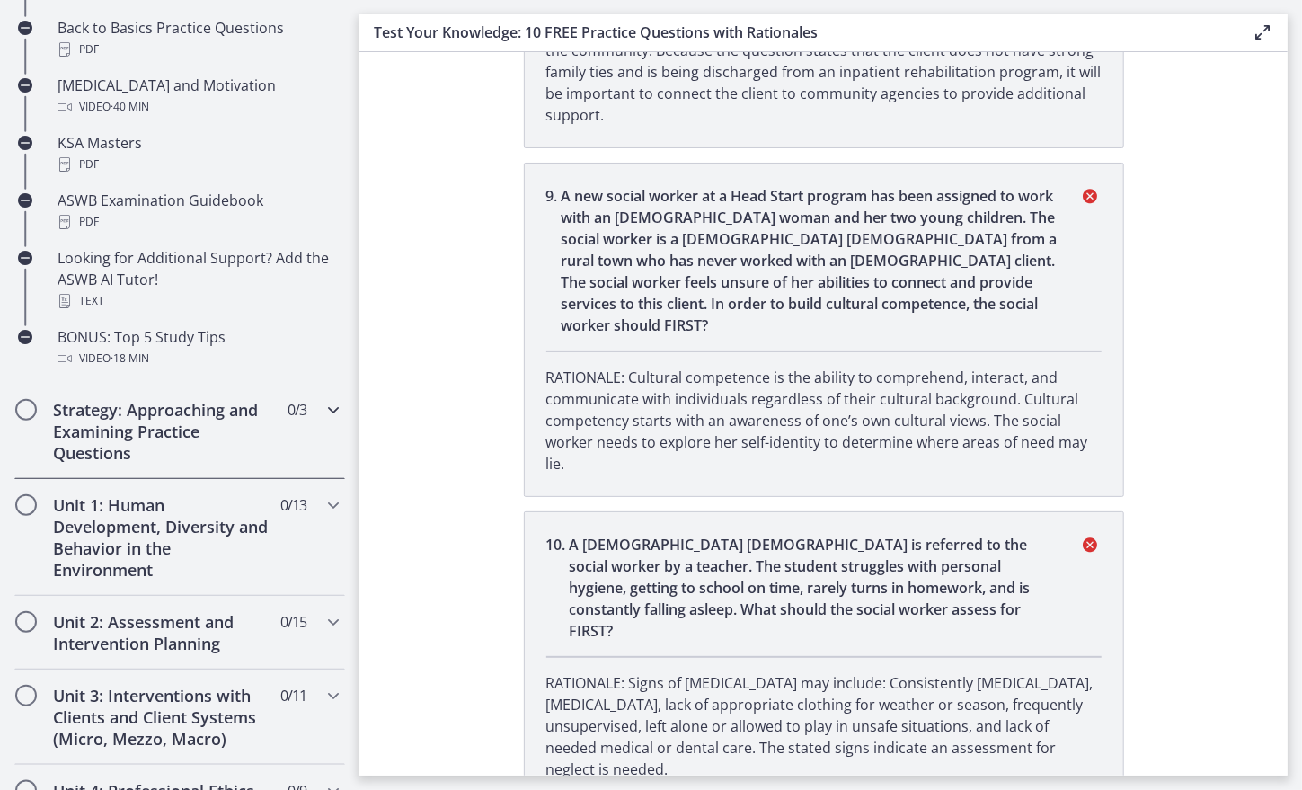
click at [207, 421] on h2 "Strategy: Approaching and Examining Practice Questions" at bounding box center [162, 431] width 219 height 65
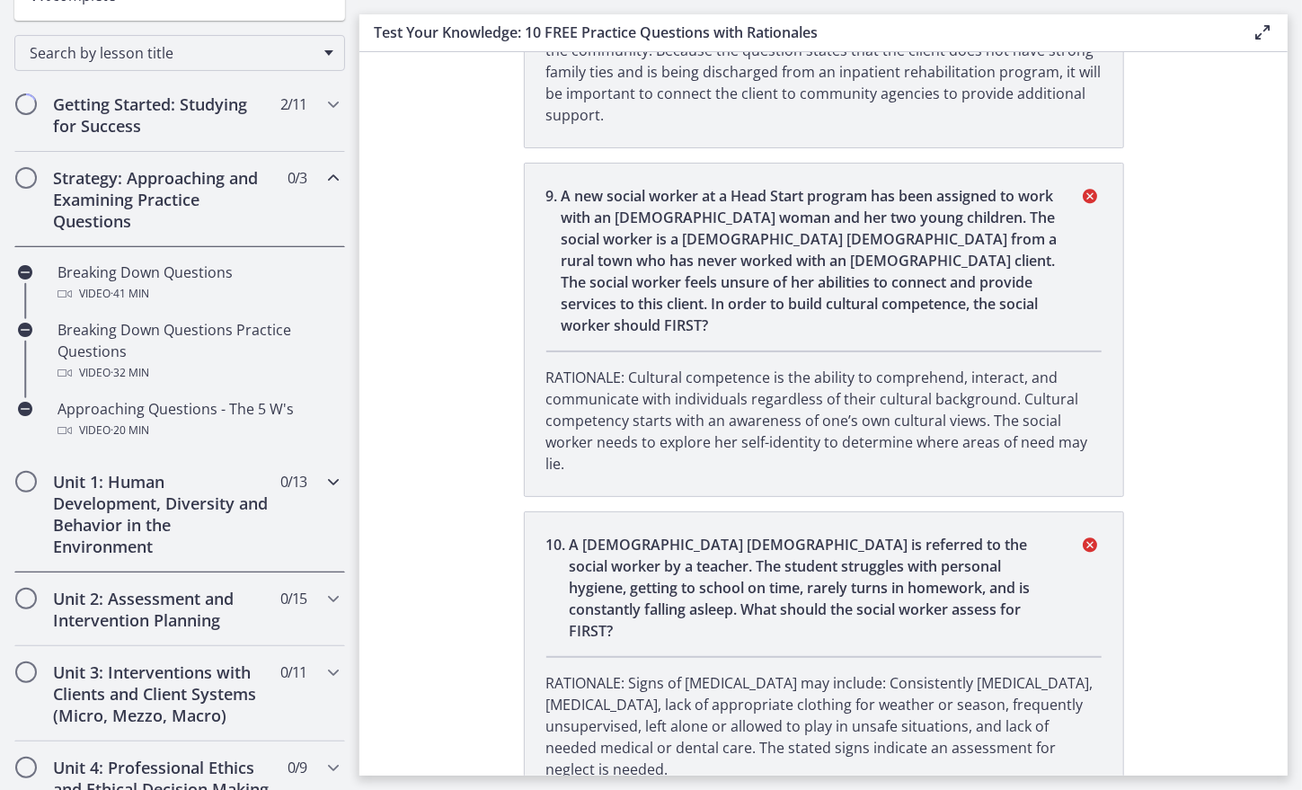
click at [208, 512] on h2 "Unit 1: Human Development, Diversity and Behavior in the Environment" at bounding box center [162, 514] width 219 height 86
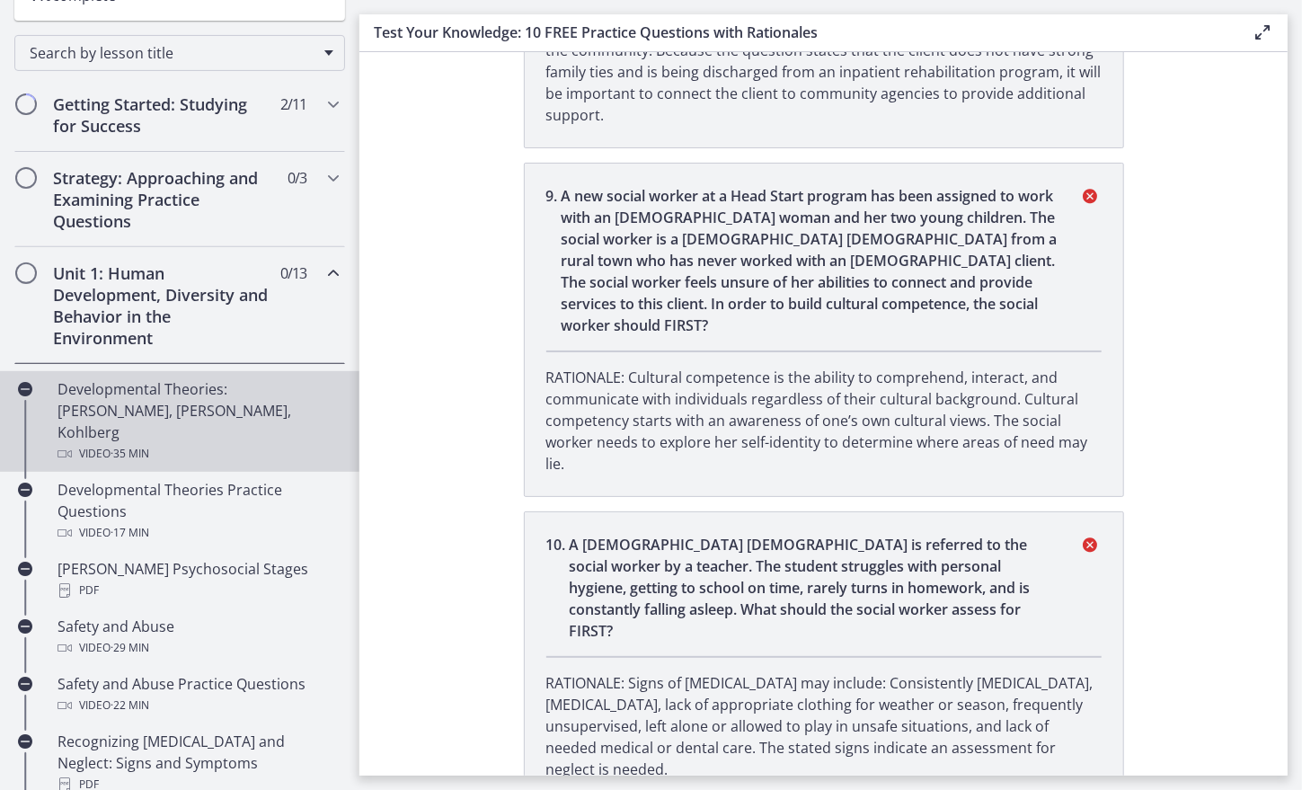
click at [172, 406] on div "Developmental Theories: Erikson, Piaget, Kohlberg Video · 35 min" at bounding box center [197, 421] width 280 height 86
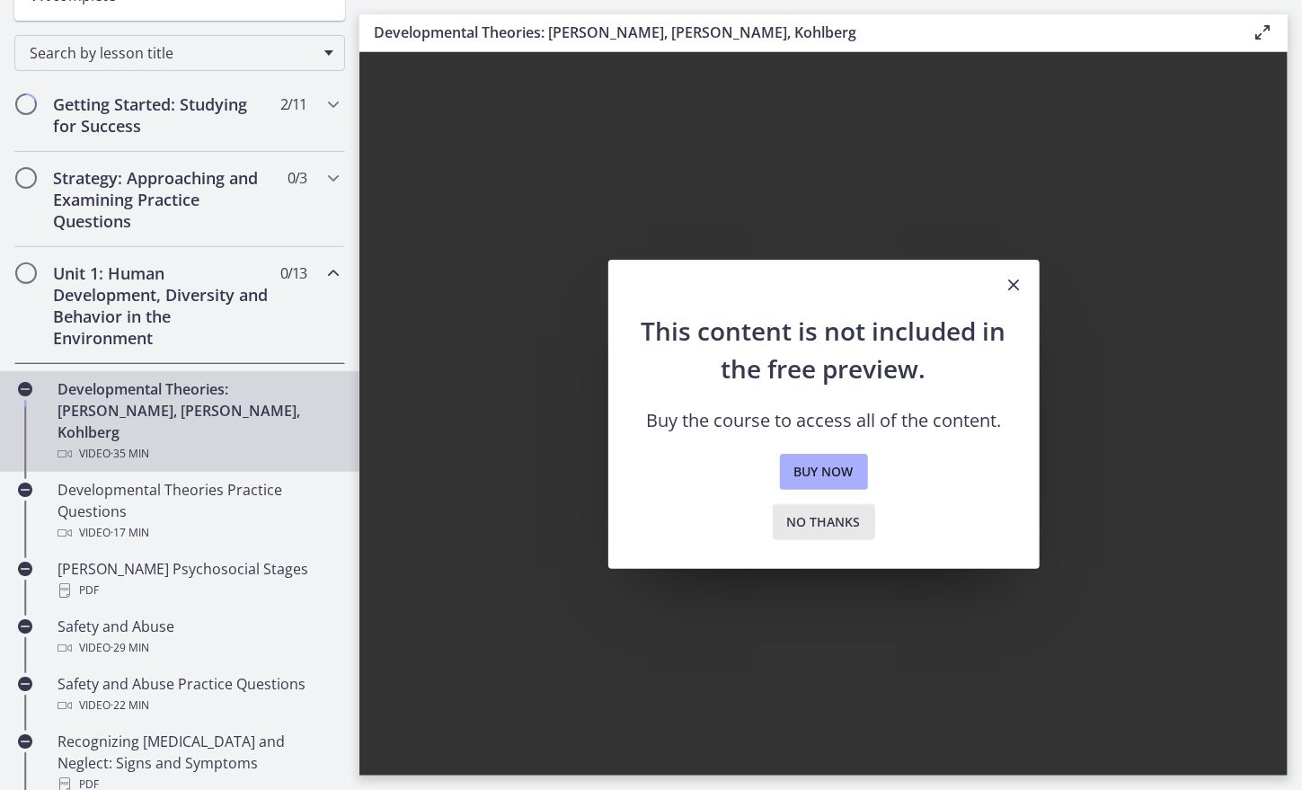
click at [807, 539] on button "No thanks" at bounding box center [824, 522] width 102 height 36
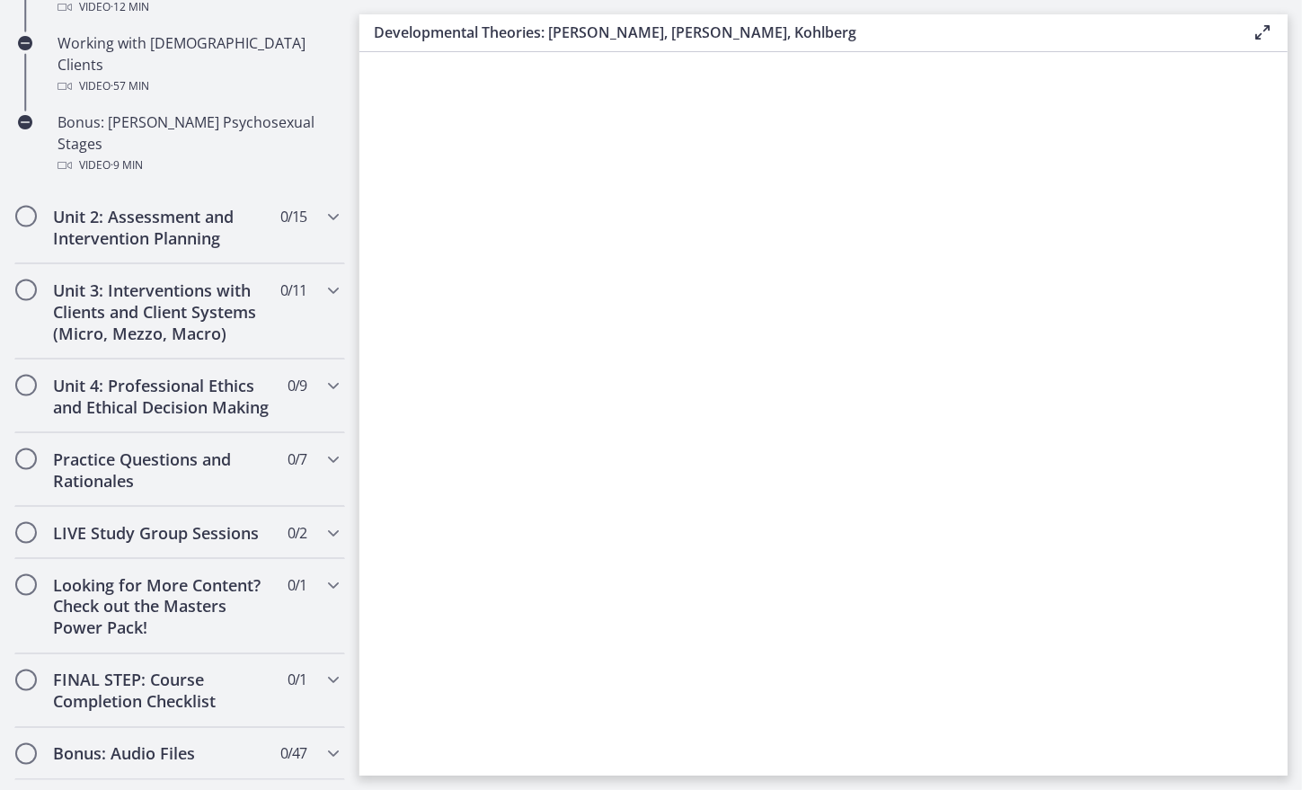
scroll to position [1574, 0]
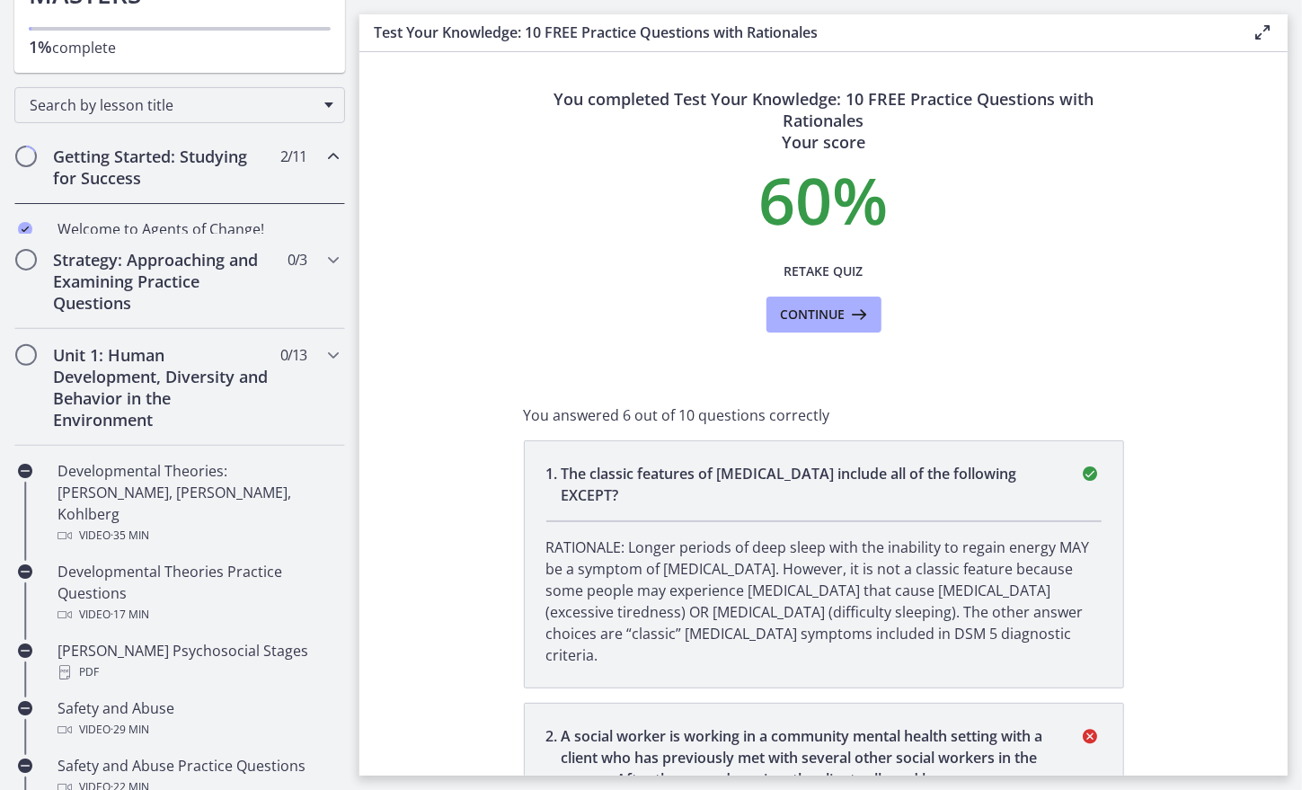
scroll to position [192, 0]
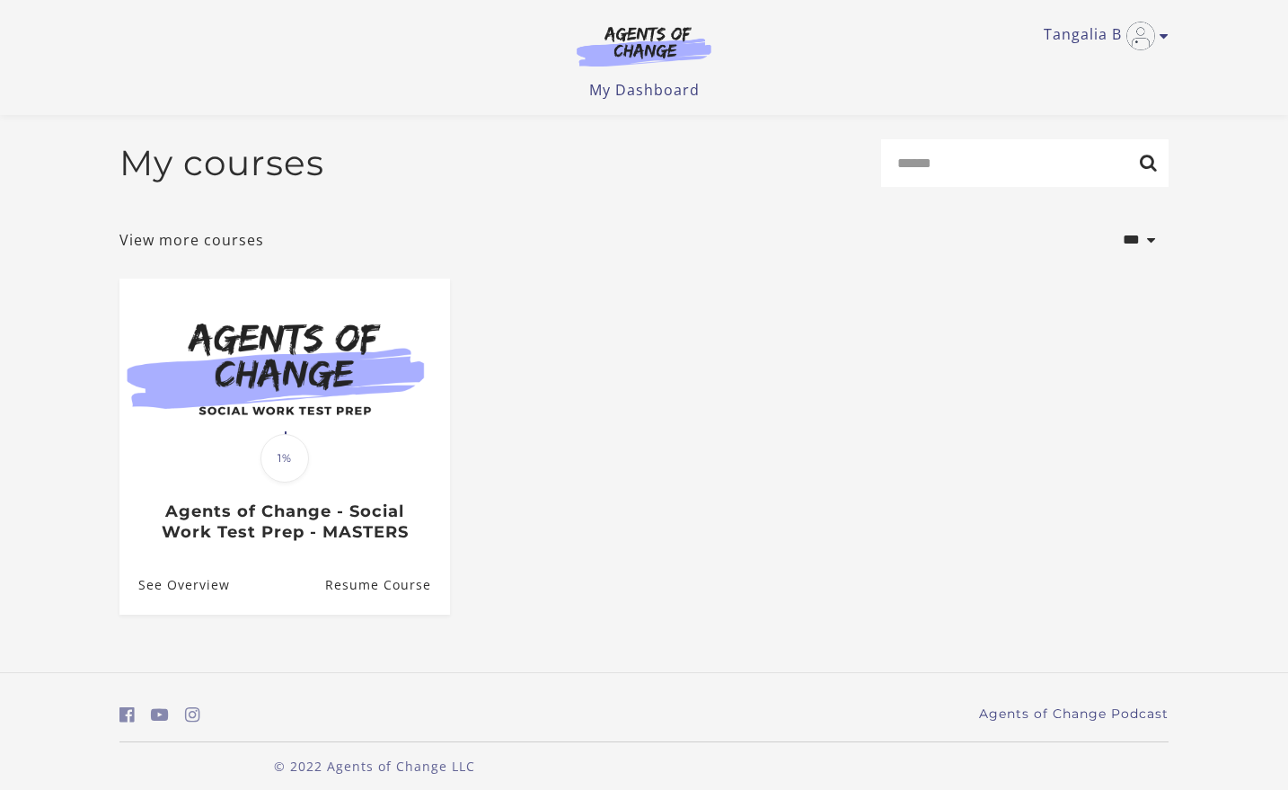
scroll to position [16, 0]
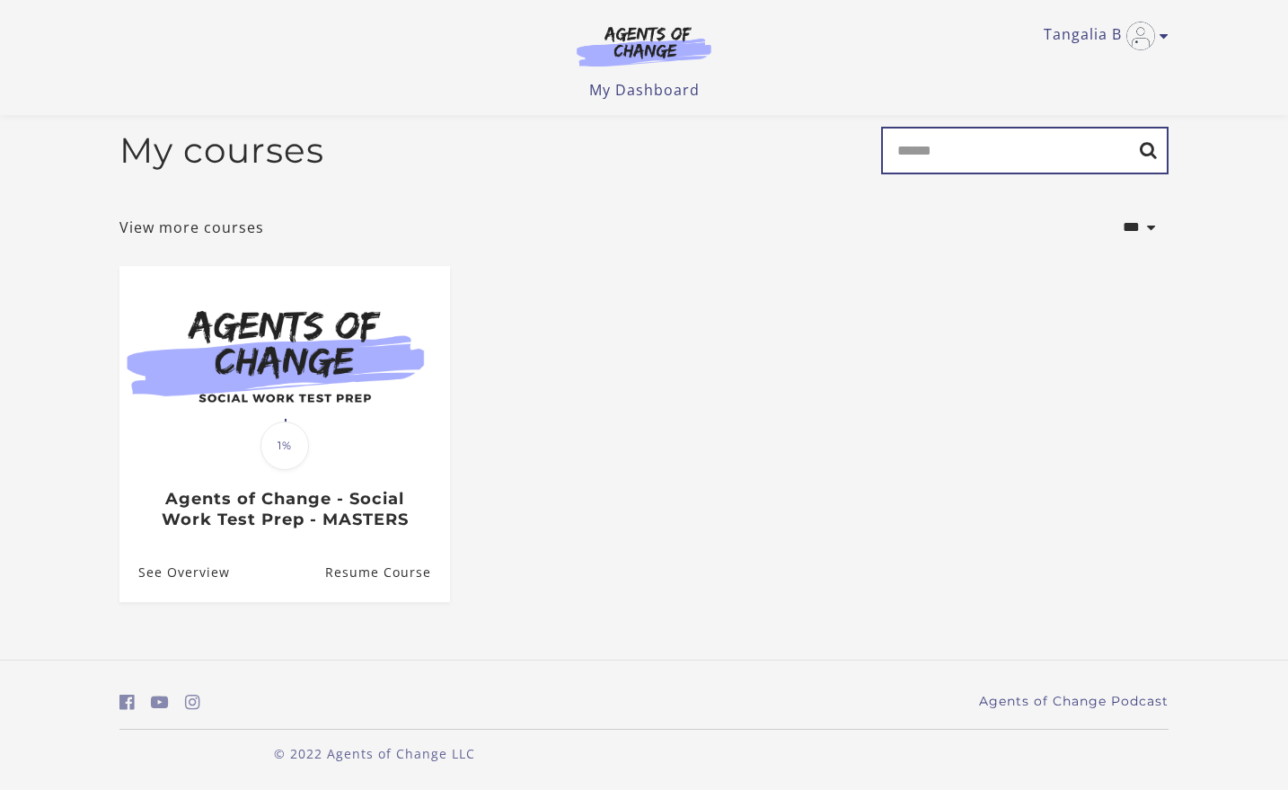
click at [931, 152] on input "Search" at bounding box center [1024, 151] width 287 height 48
type input "**********"
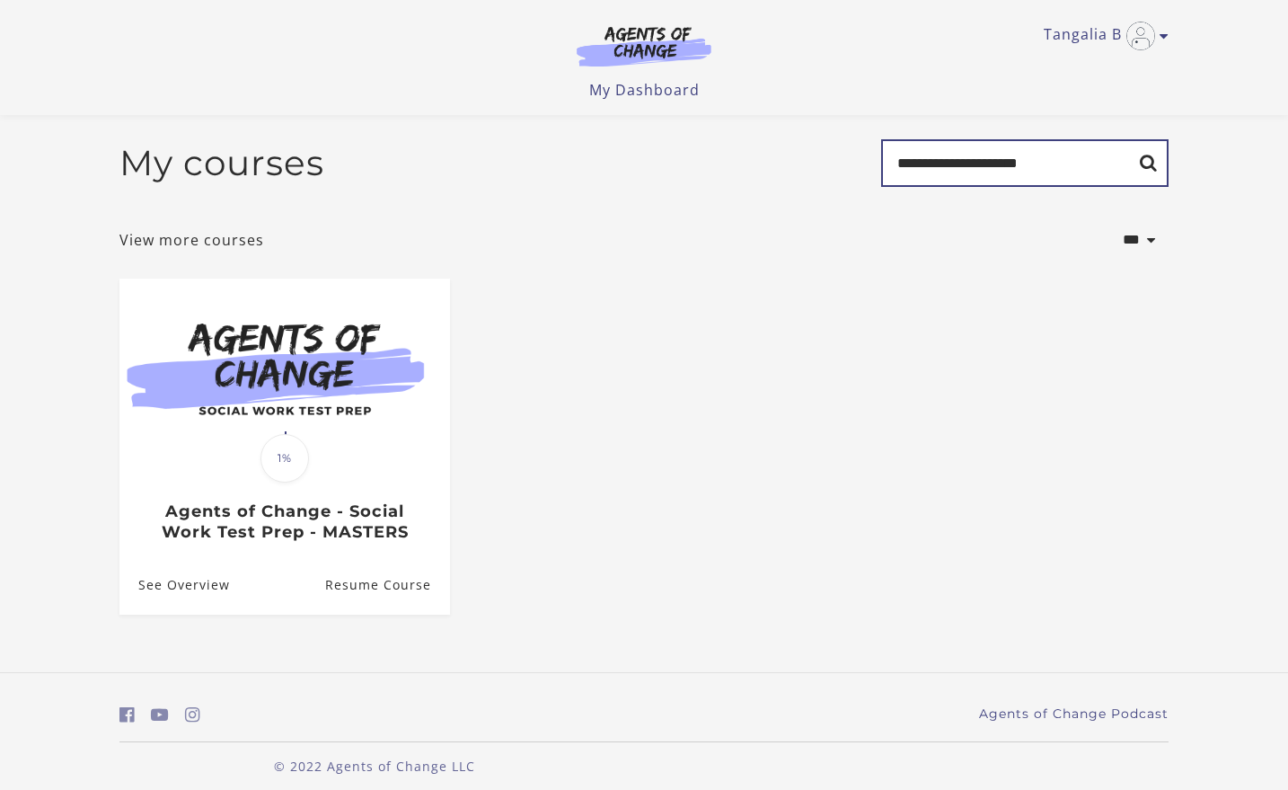
click at [1094, 169] on input "**********" at bounding box center [1024, 163] width 287 height 48
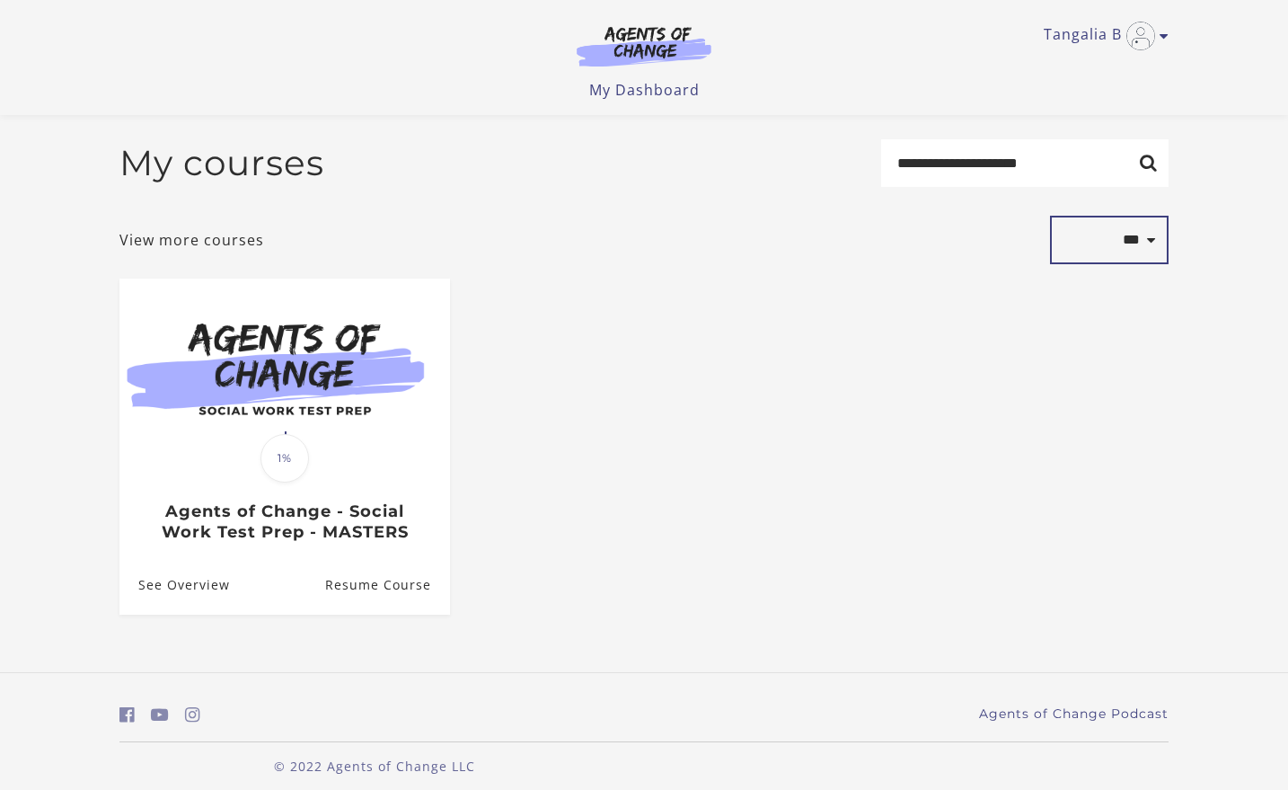
click at [1149, 250] on select "**********" at bounding box center [1109, 240] width 119 height 49
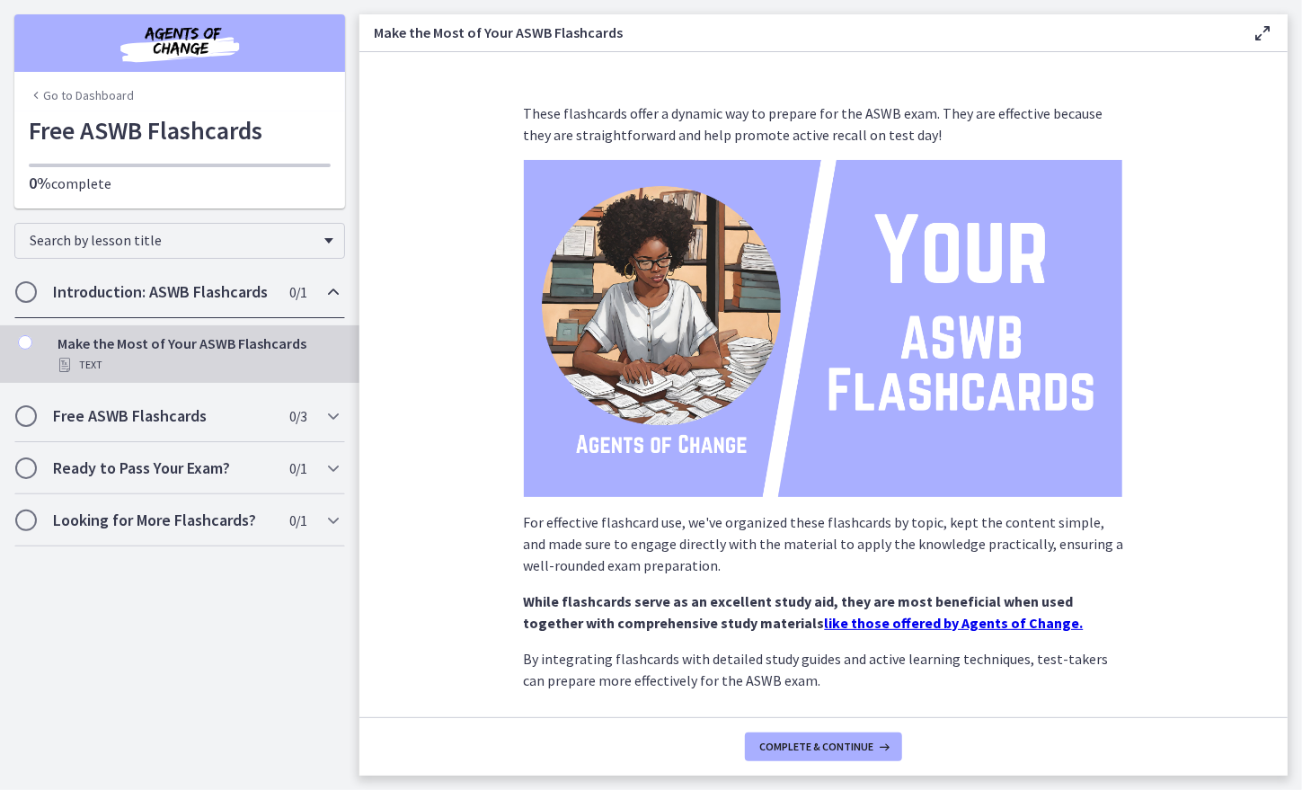
scroll to position [95, 0]
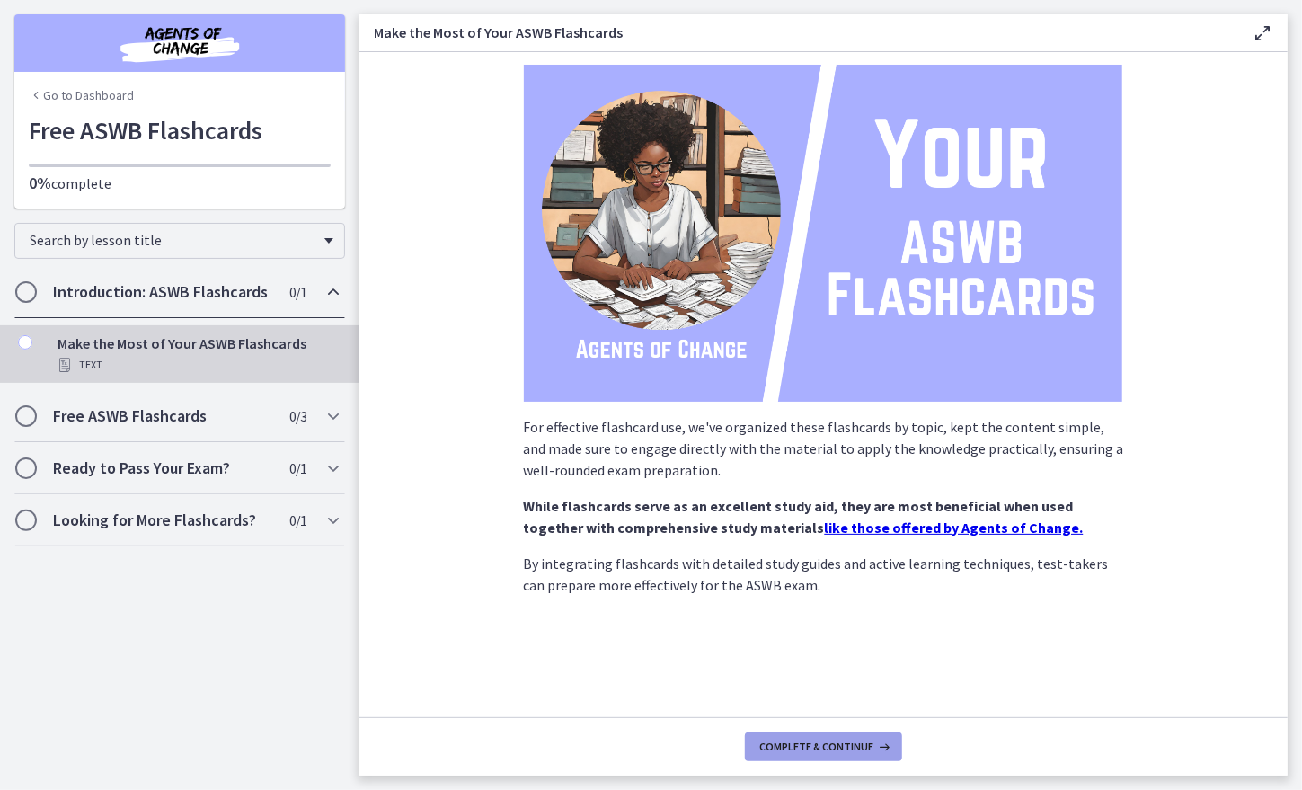
click at [807, 746] on span "Complete & continue" at bounding box center [816, 746] width 114 height 14
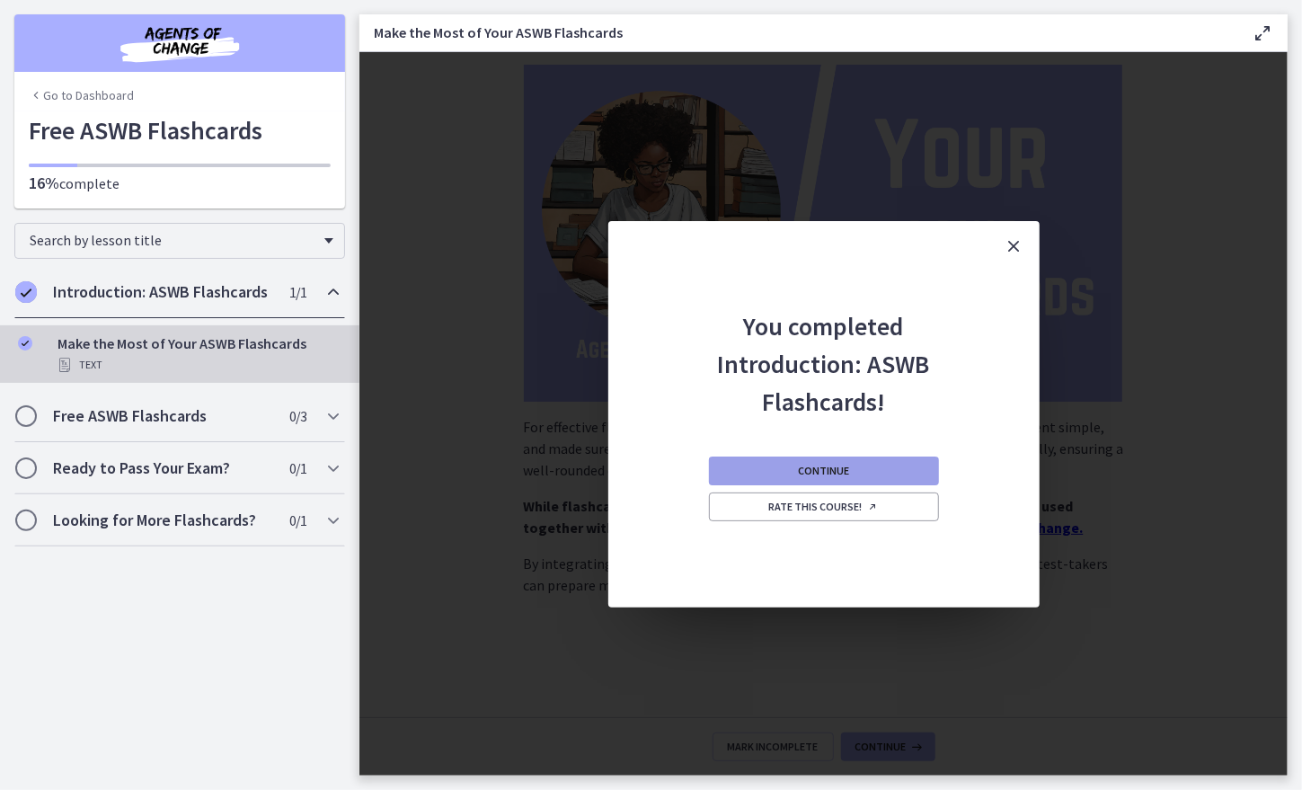
click at [811, 476] on span "Continue" at bounding box center [823, 471] width 51 height 14
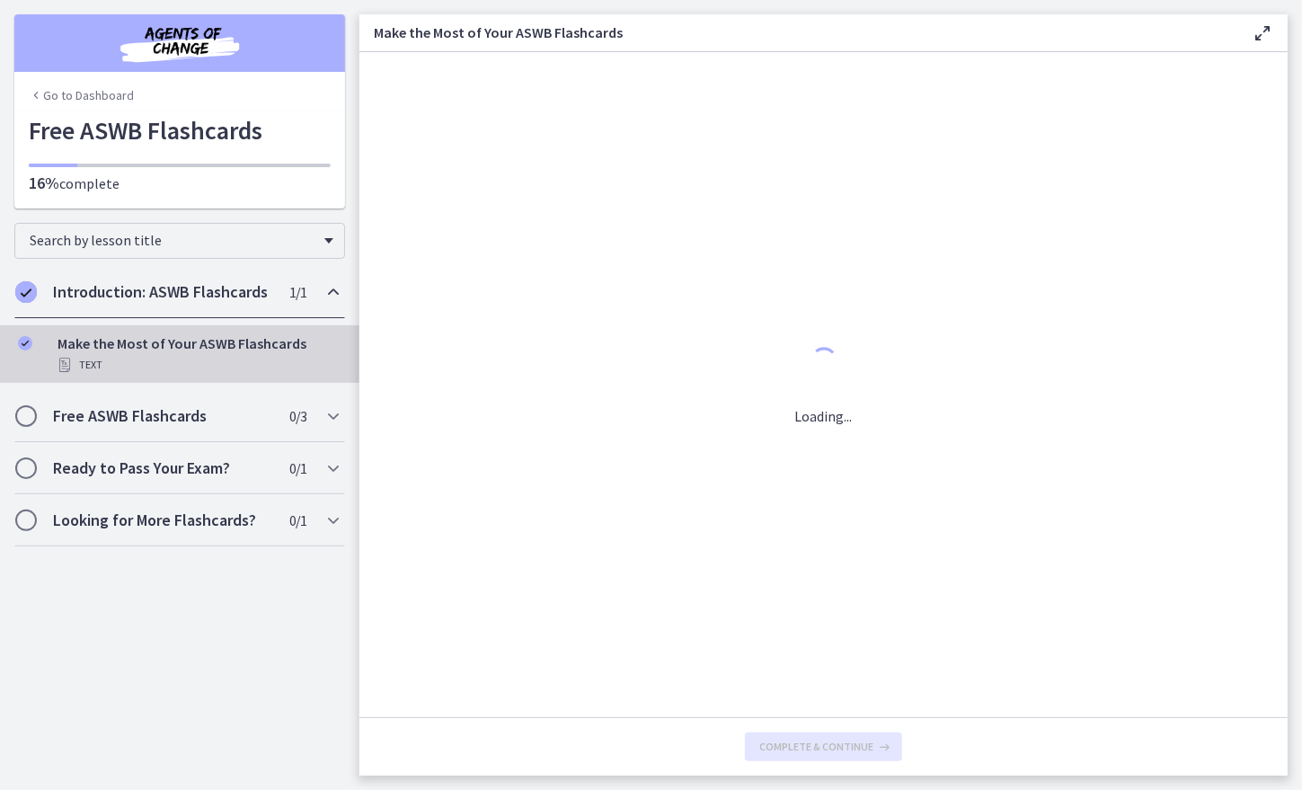
scroll to position [0, 0]
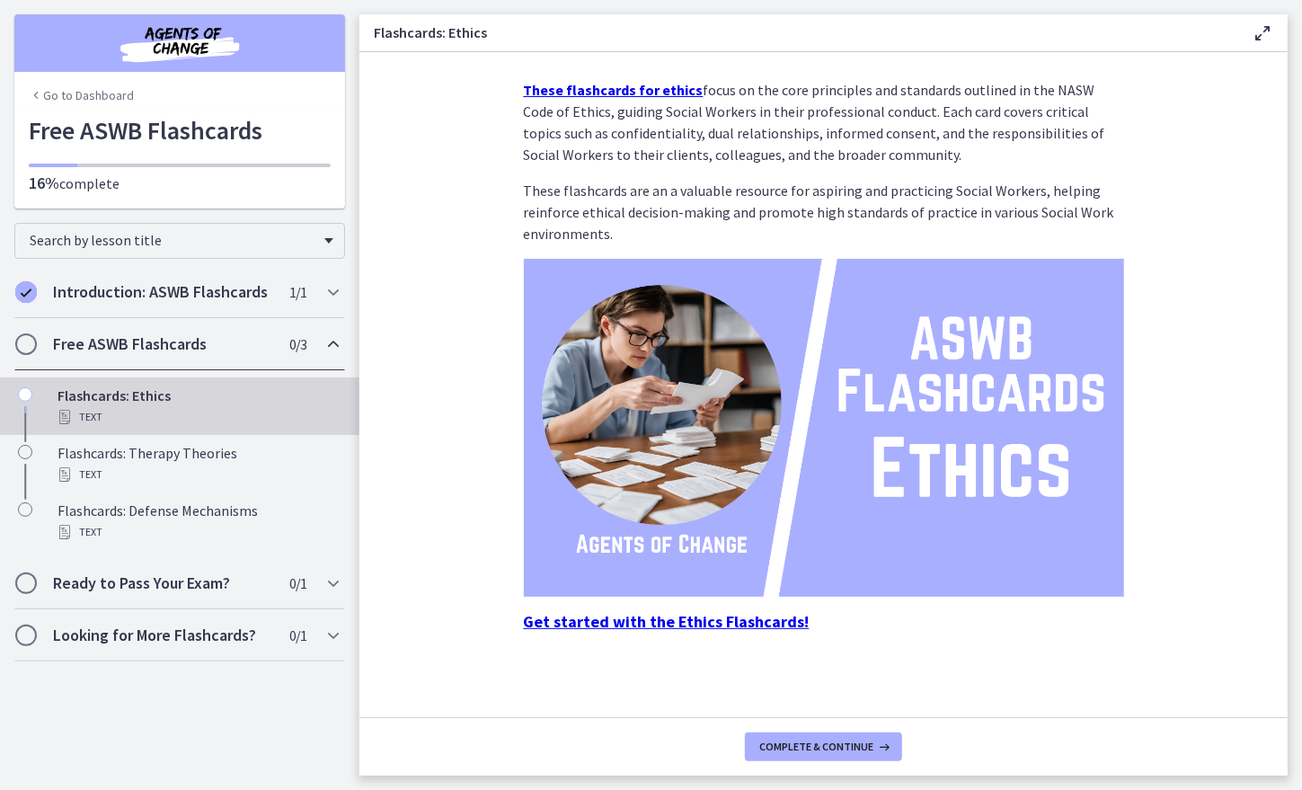
scroll to position [25, 0]
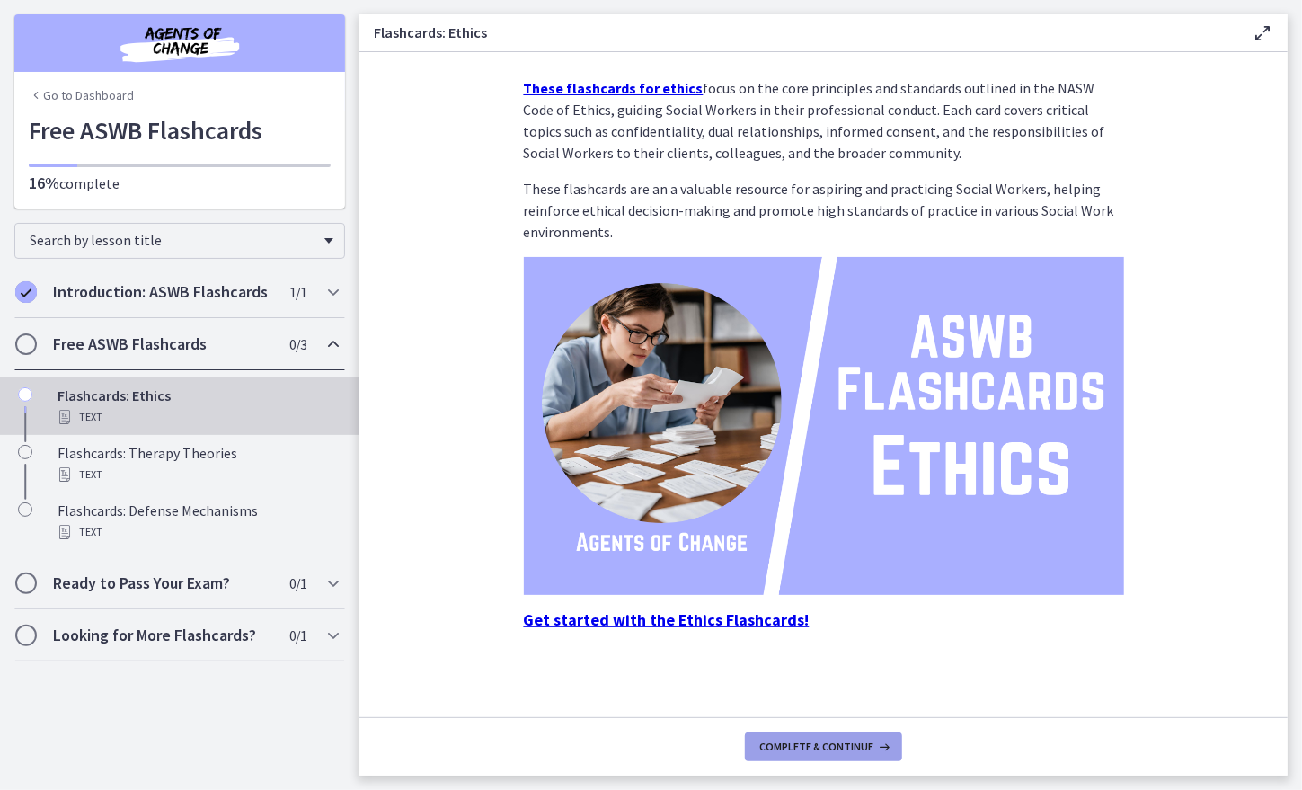
click at [832, 747] on span "Complete & continue" at bounding box center [816, 746] width 114 height 14
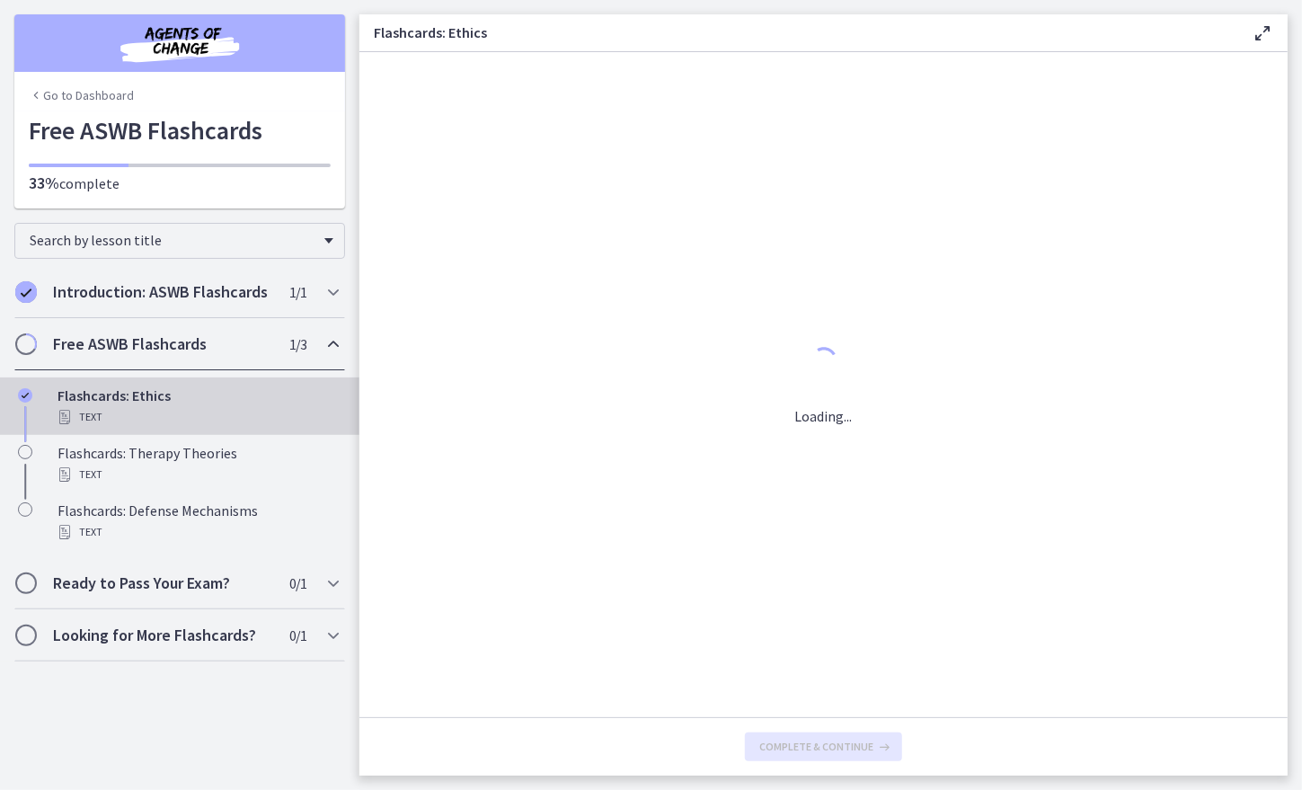
scroll to position [0, 0]
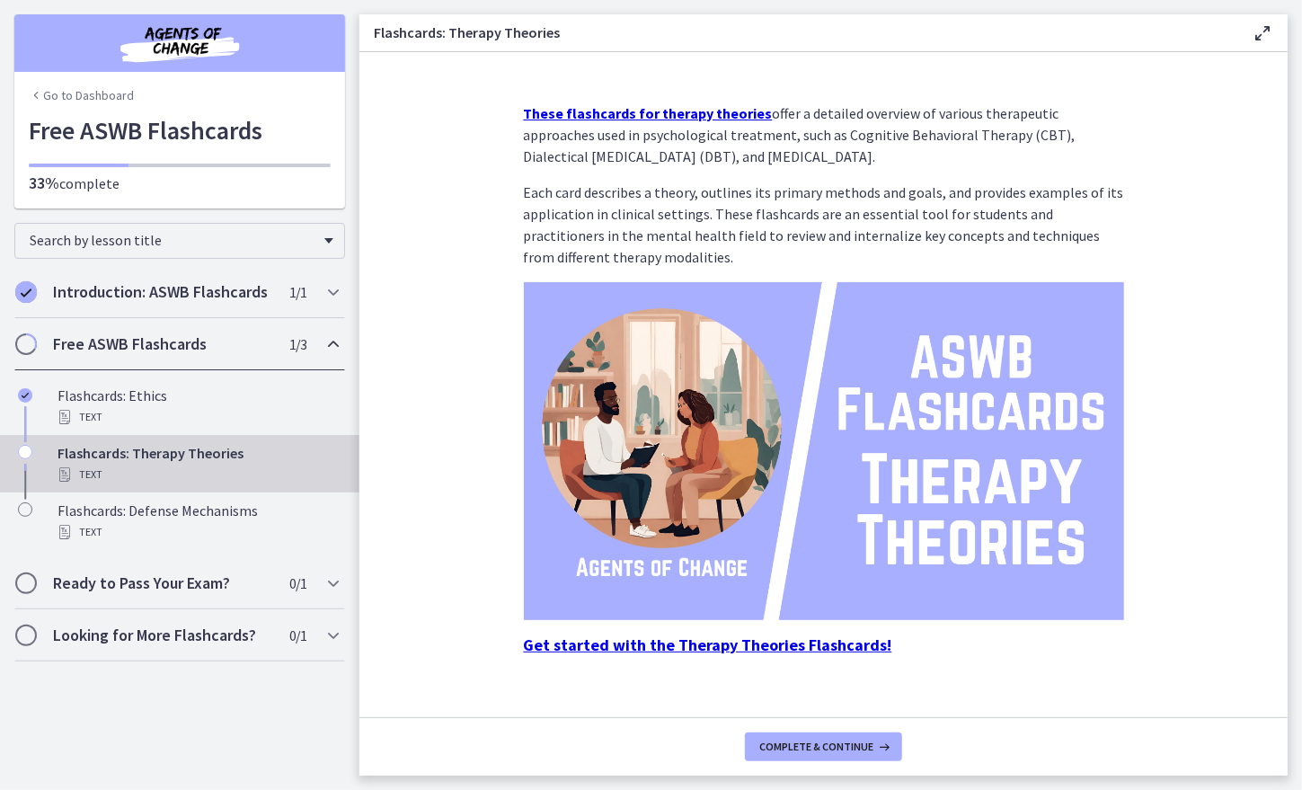
scroll to position [25, 0]
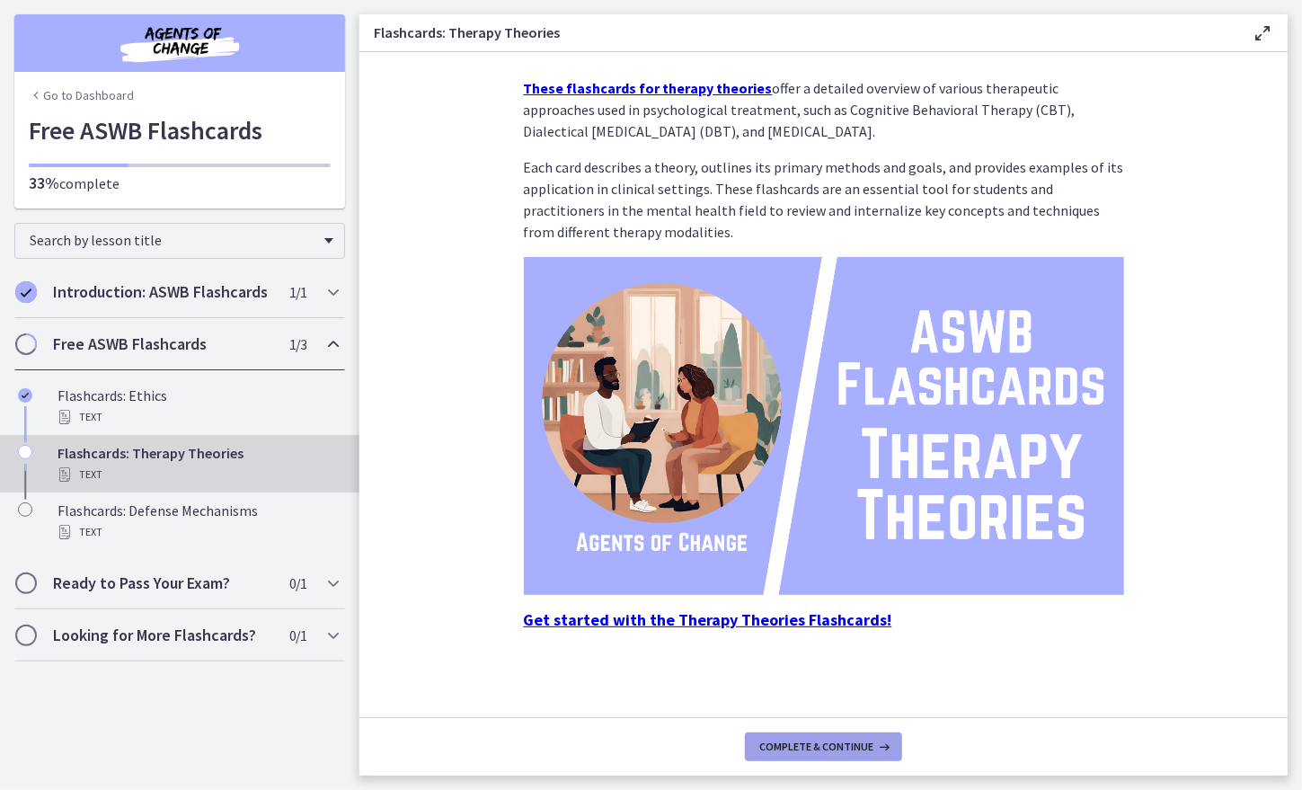
click at [830, 751] on span "Complete & continue" at bounding box center [816, 746] width 114 height 14
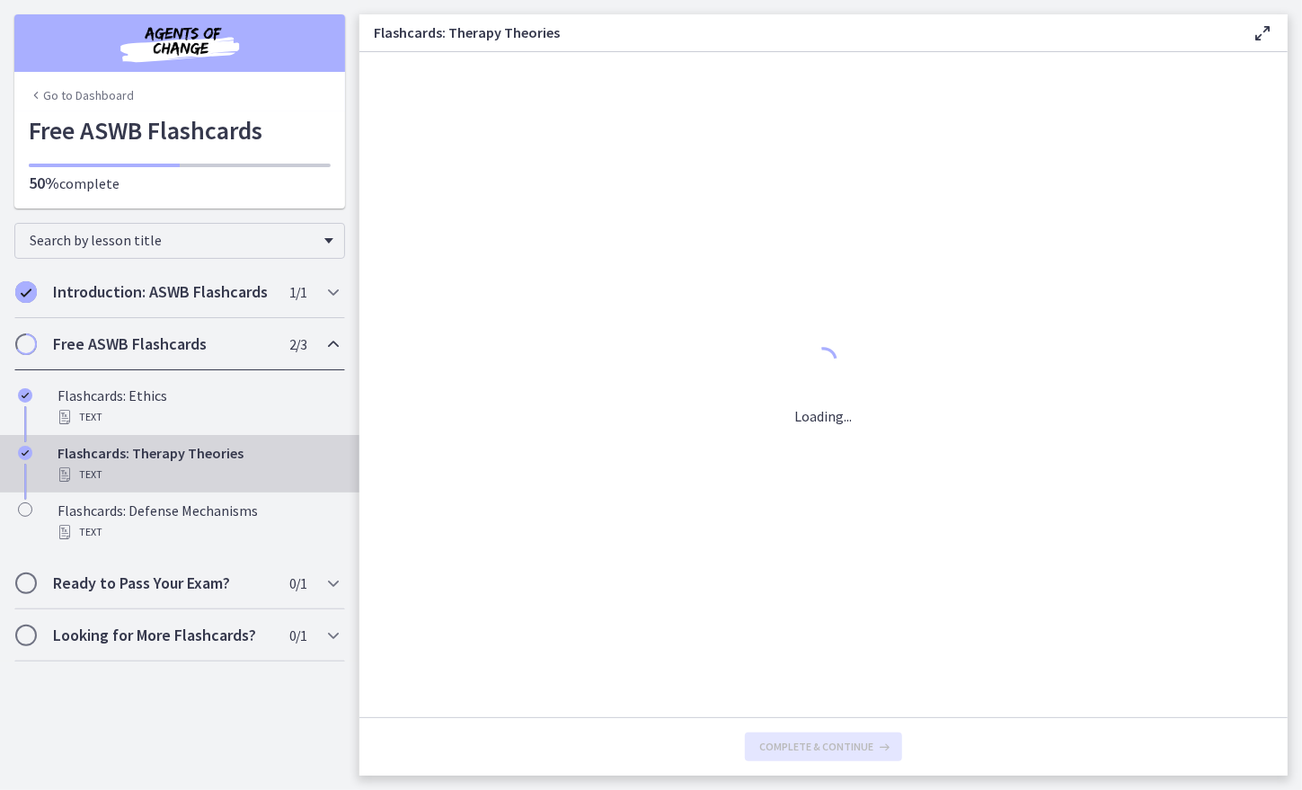
scroll to position [0, 0]
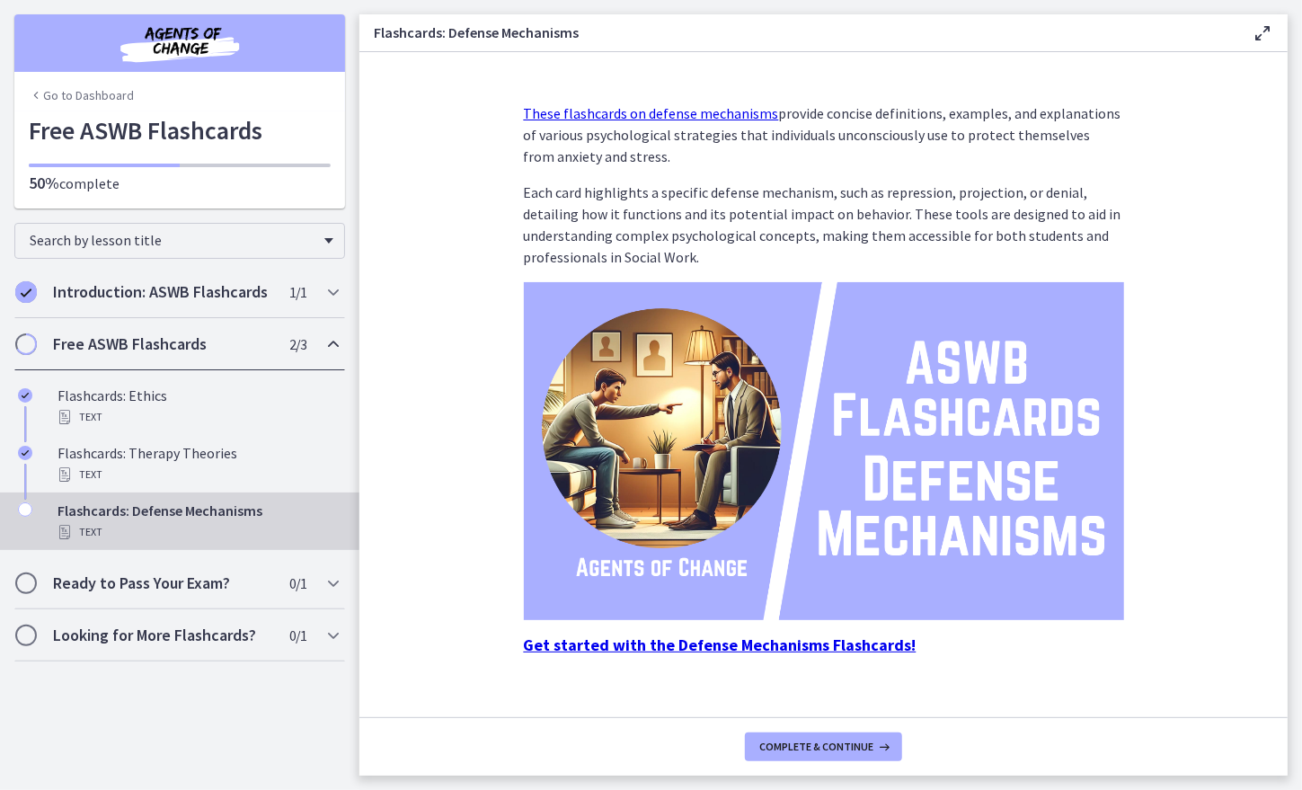
scroll to position [25, 0]
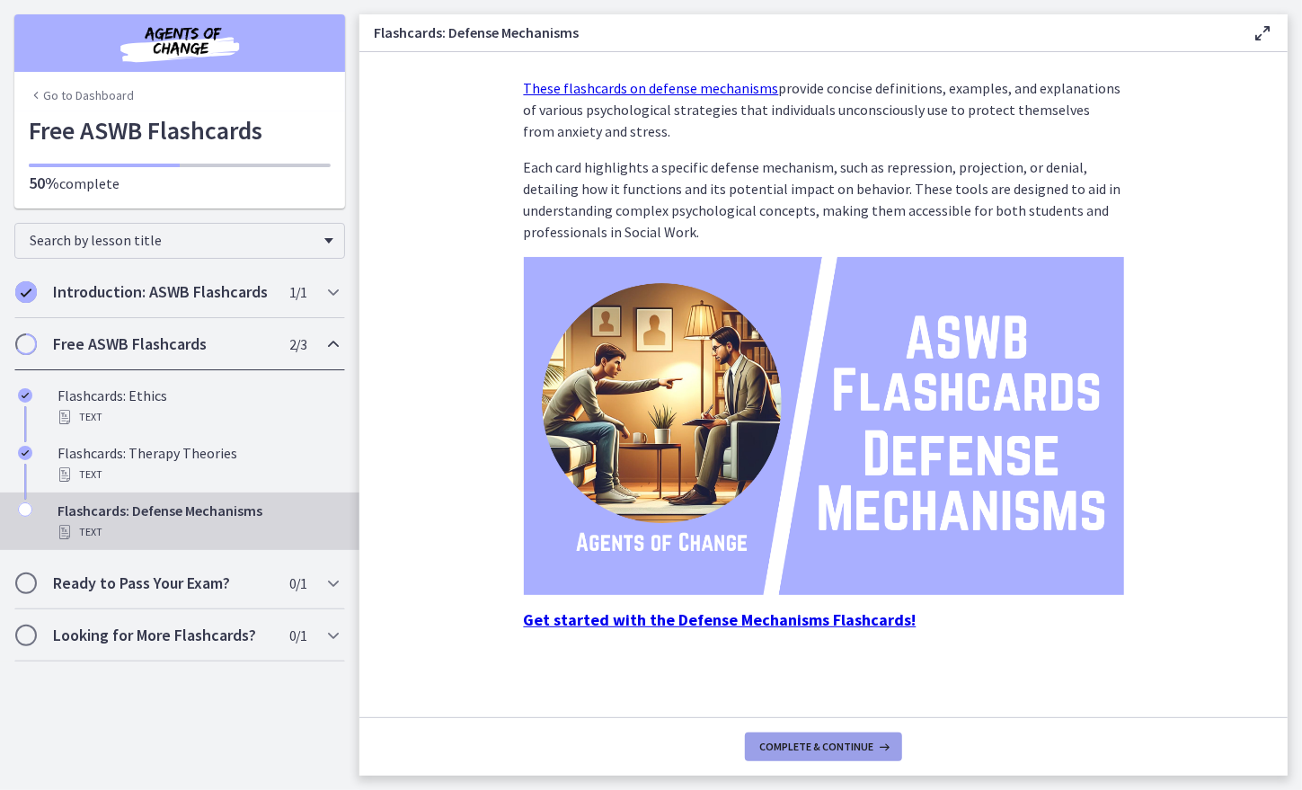
click at [805, 746] on span "Complete & continue" at bounding box center [816, 746] width 114 height 14
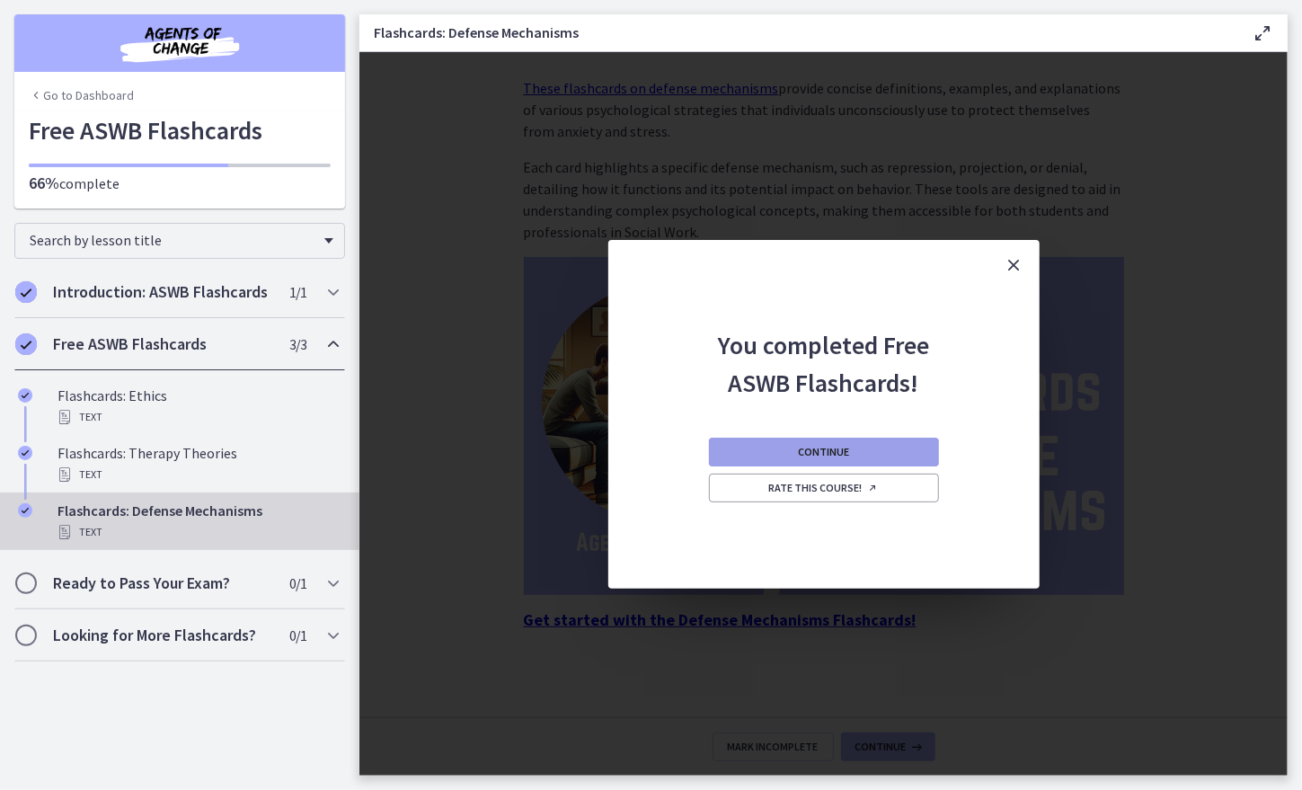
click at [830, 461] on button "Continue" at bounding box center [824, 451] width 230 height 29
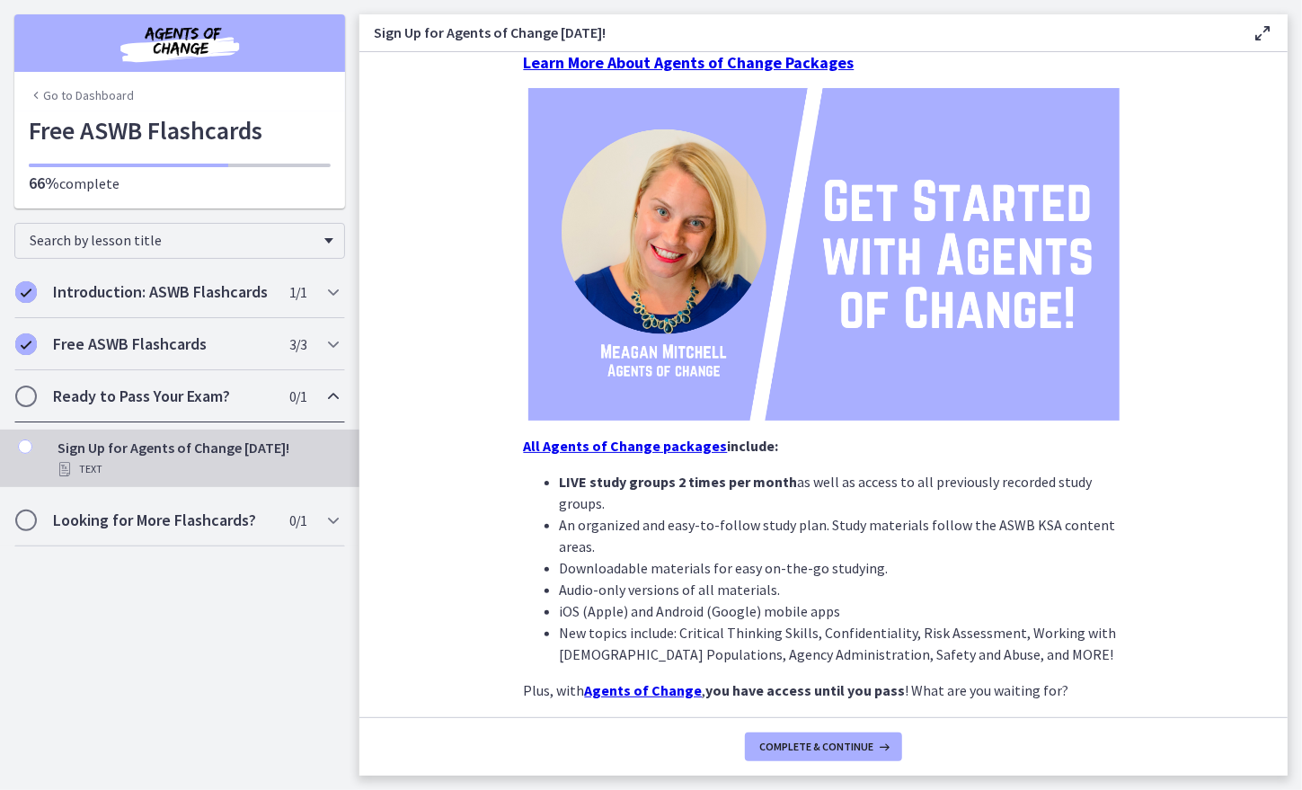
scroll to position [216, 0]
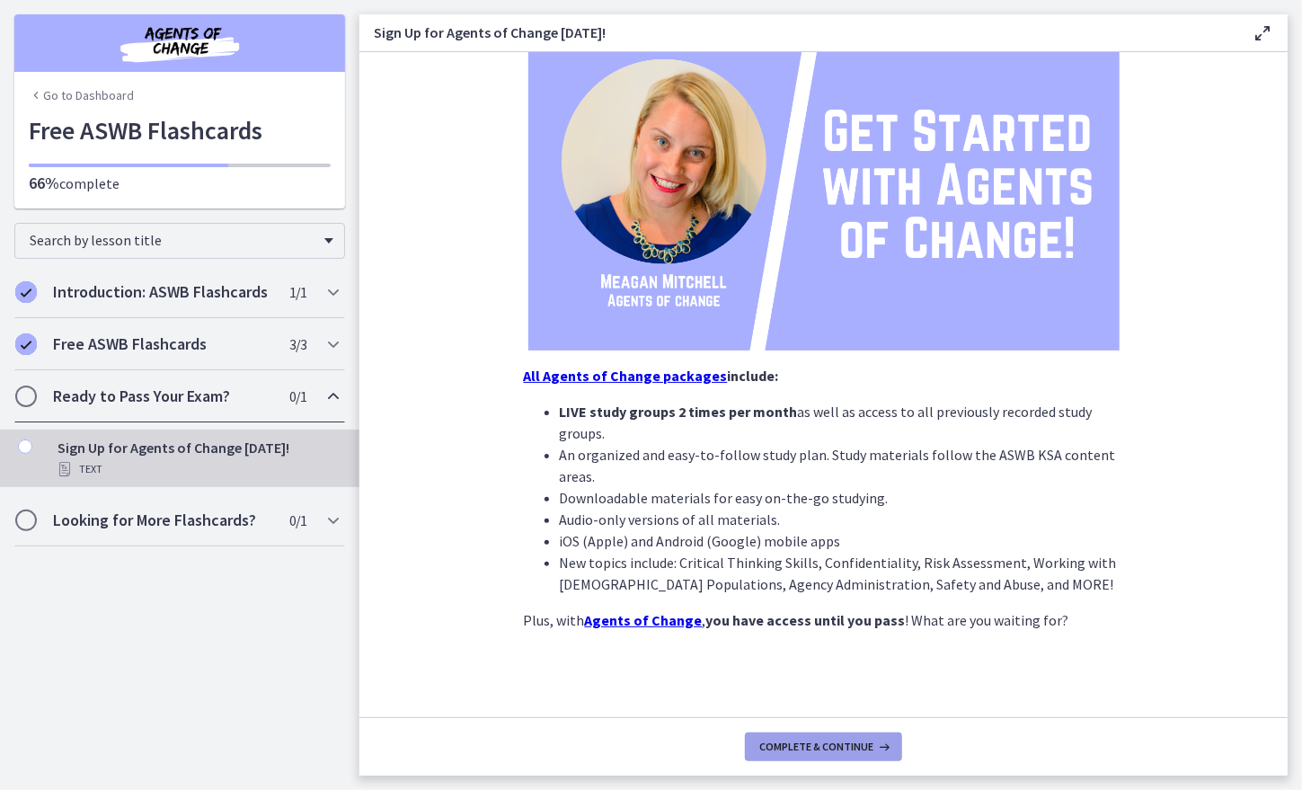
click at [805, 747] on span "Complete & continue" at bounding box center [816, 746] width 114 height 14
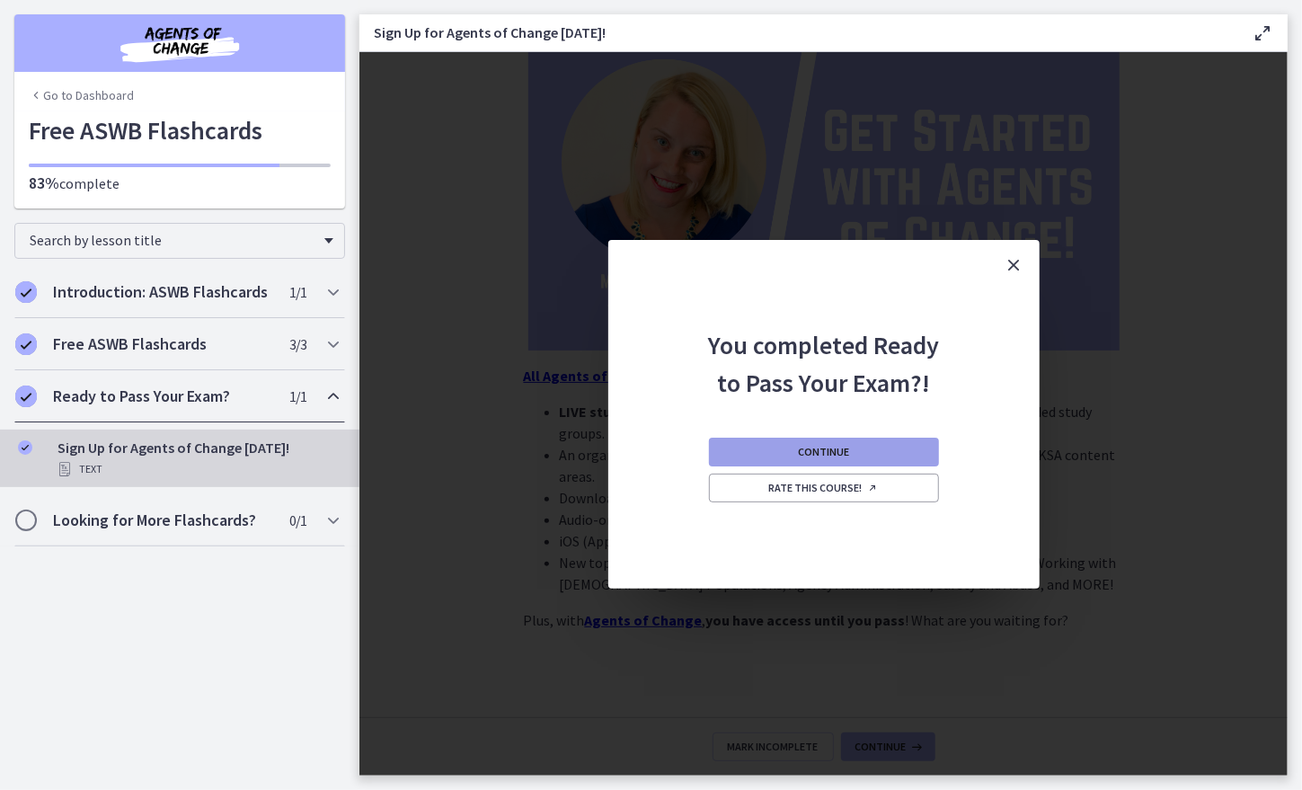
click at [810, 458] on span "Continue" at bounding box center [823, 452] width 51 height 14
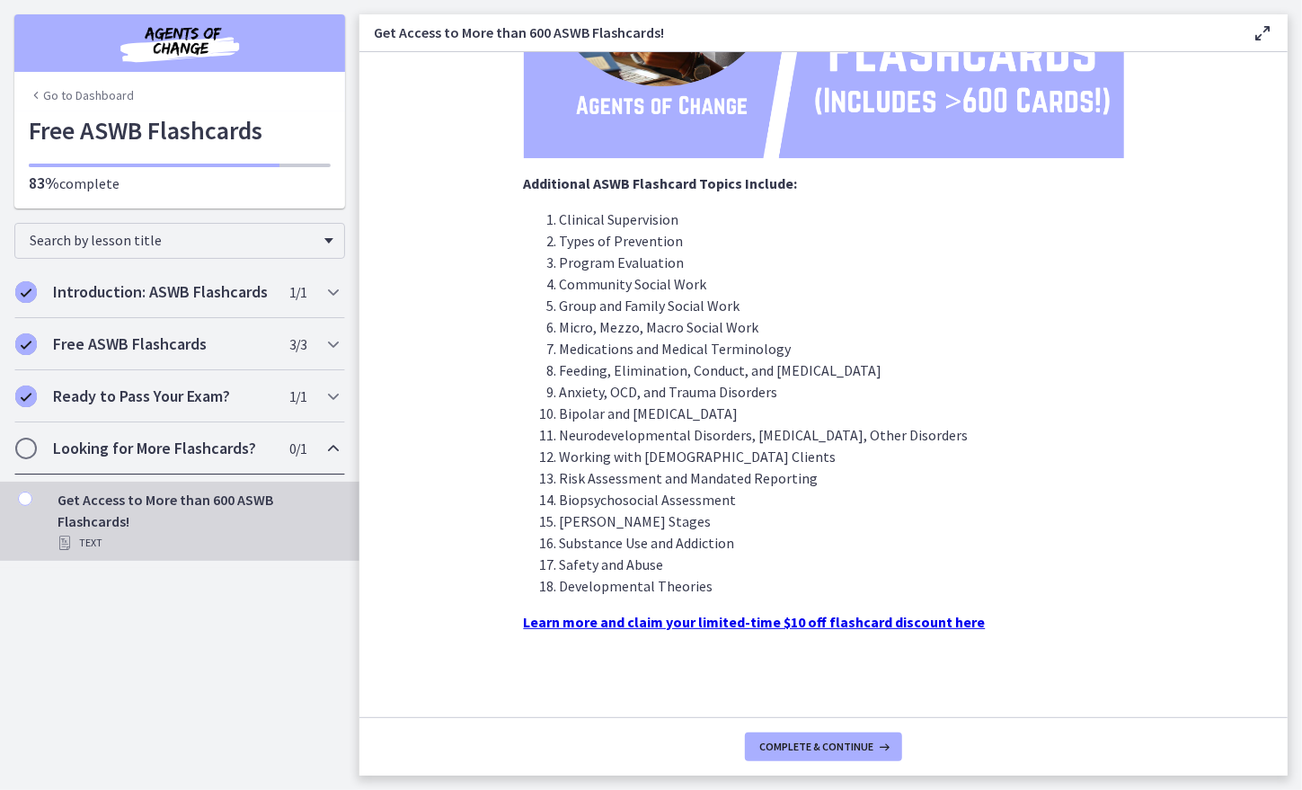
scroll to position [398, 0]
click at [817, 751] on span "Complete & continue" at bounding box center [816, 746] width 114 height 14
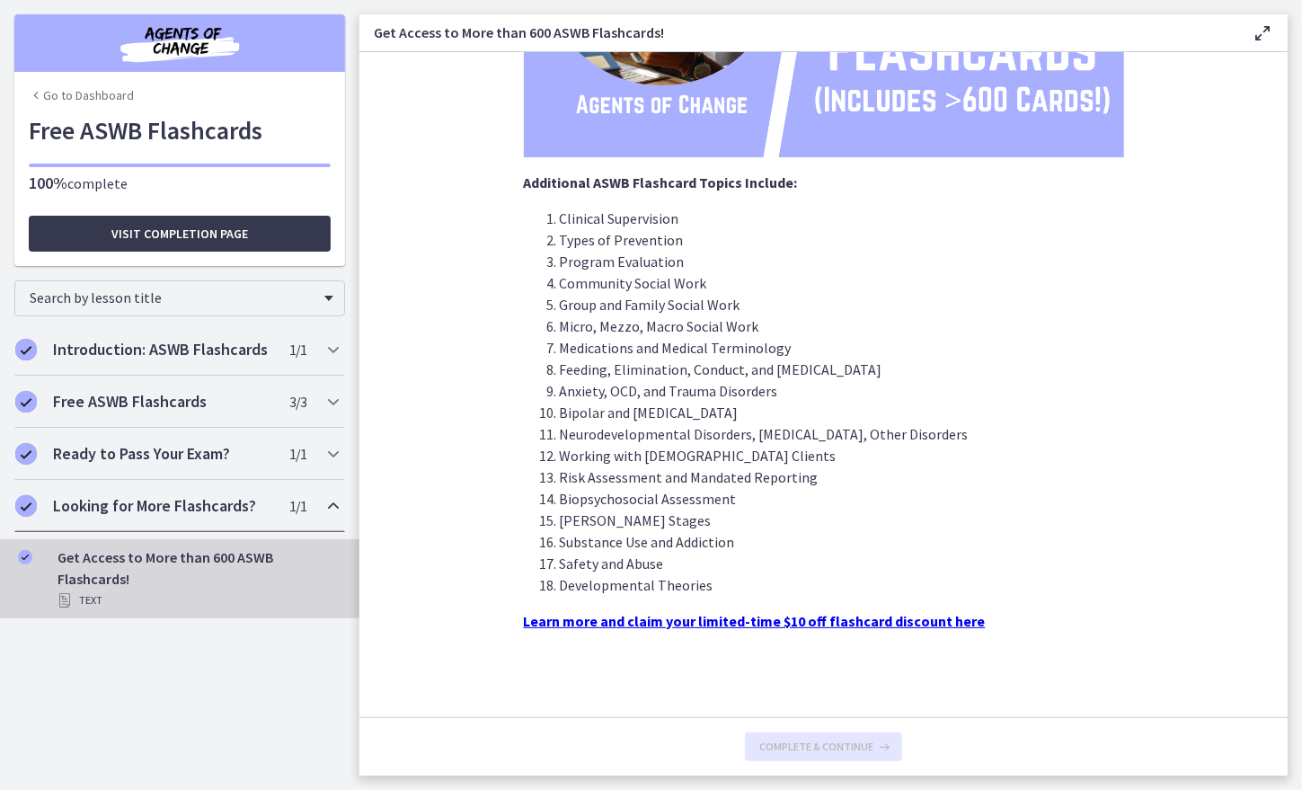
scroll to position [194, 0]
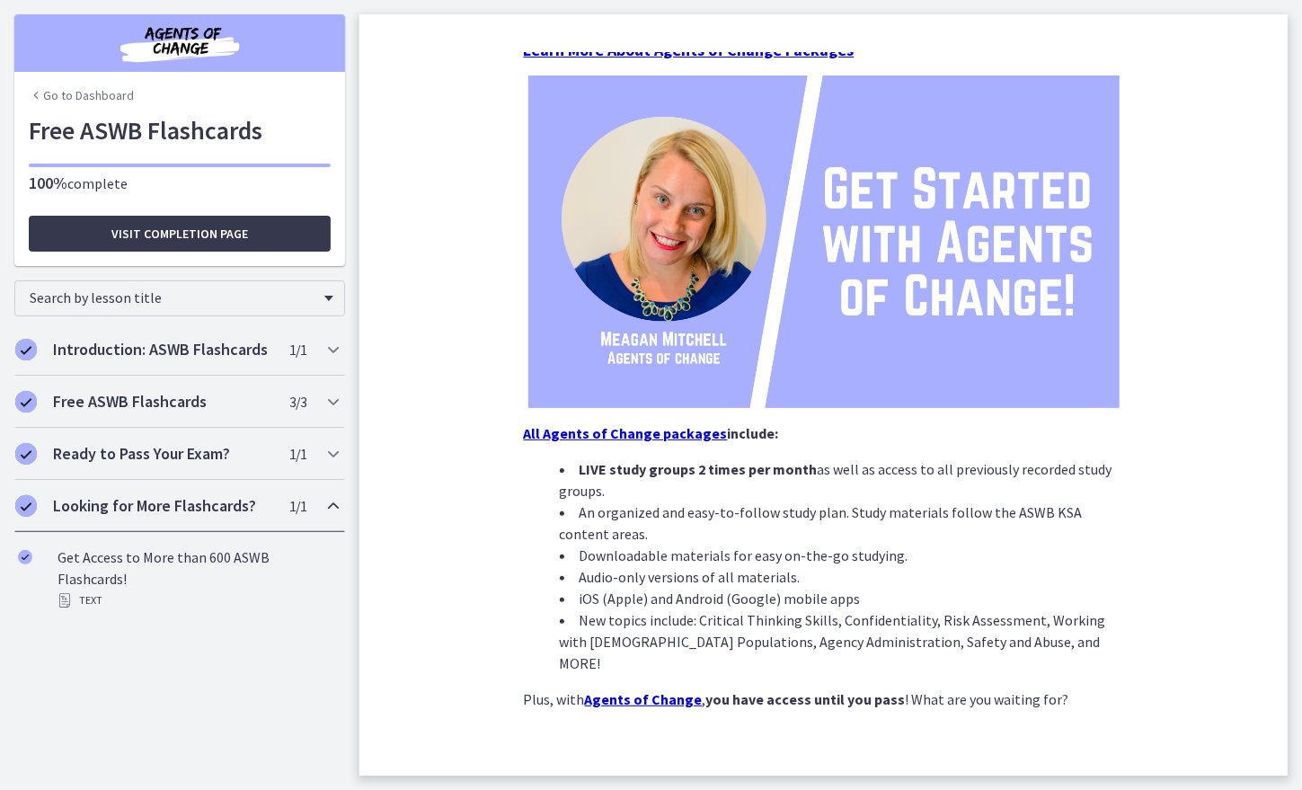
click at [639, 690] on strong "Agents of Change" at bounding box center [644, 699] width 118 height 18
